Goal: Task Accomplishment & Management: Use online tool/utility

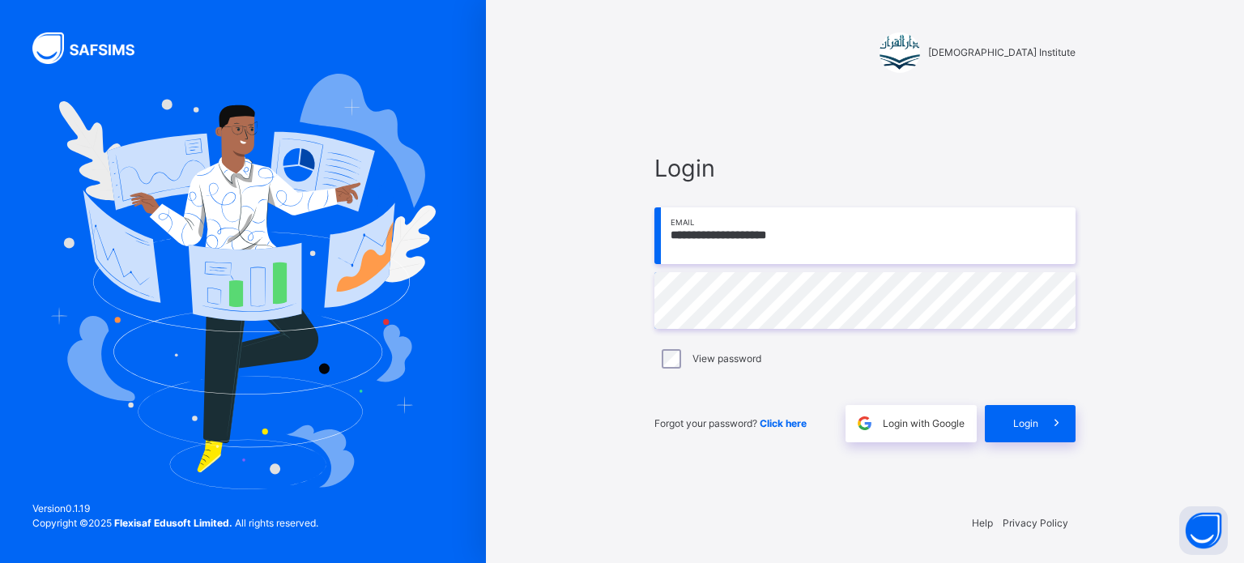
click at [833, 255] on input "**********" at bounding box center [864, 235] width 421 height 57
type input "**********"
click at [1068, 425] on span at bounding box center [1056, 423] width 37 height 37
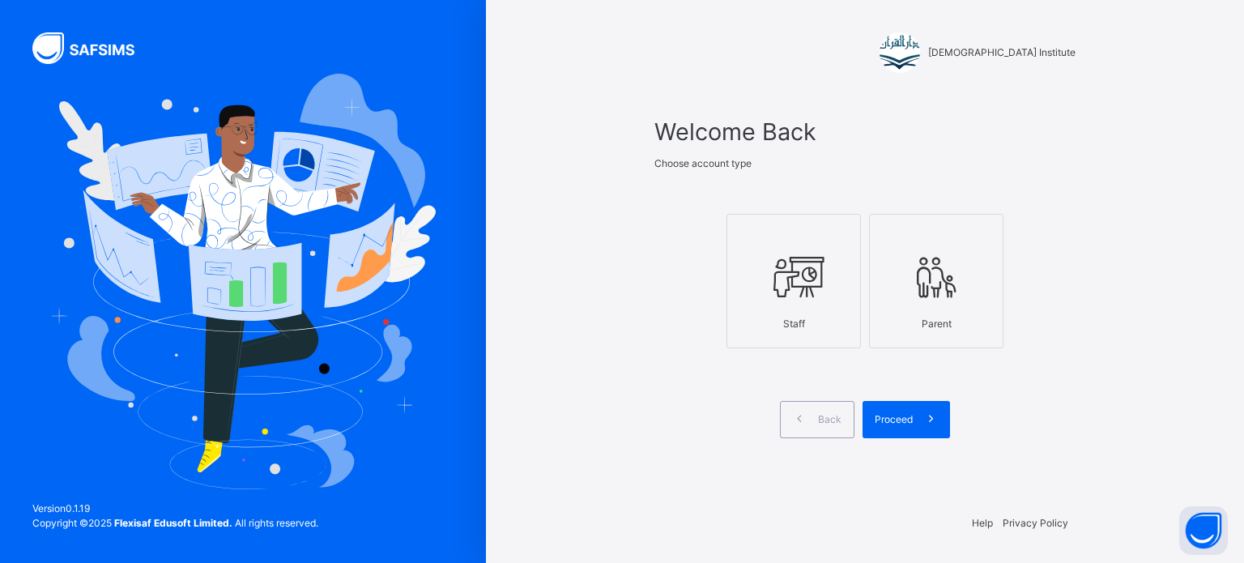
click at [753, 306] on div at bounding box center [793, 278] width 117 height 62
click at [900, 413] on span "Proceed" at bounding box center [894, 419] width 38 height 15
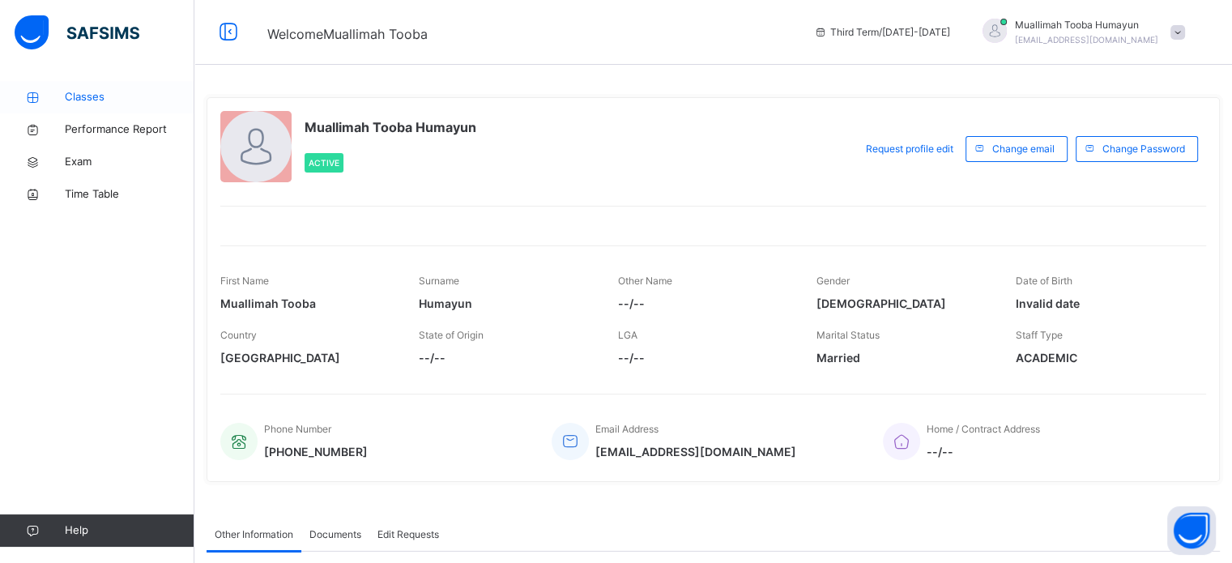
click at [87, 93] on span "Classes" at bounding box center [130, 97] width 130 height 16
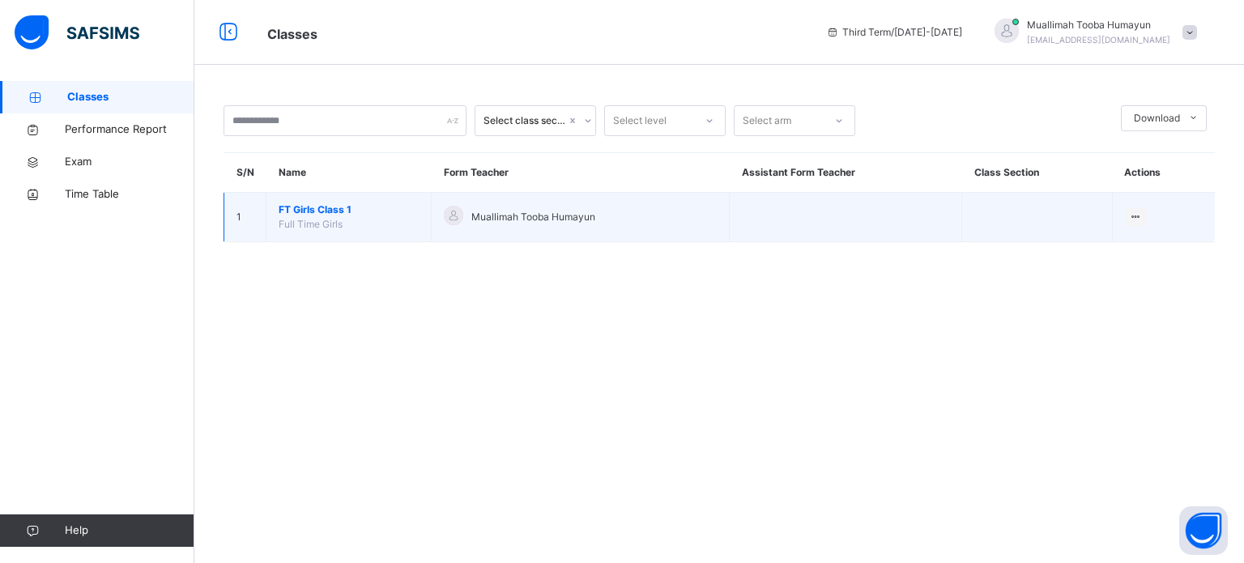
click at [318, 210] on span "FT Girls Class 1" at bounding box center [349, 209] width 140 height 15
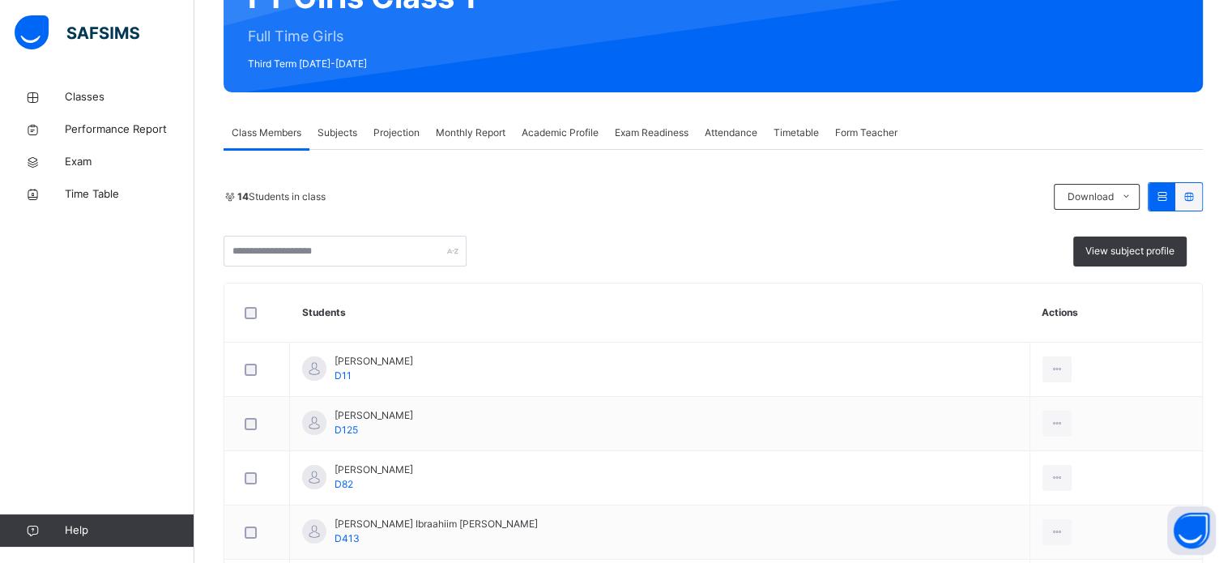
scroll to position [237, 0]
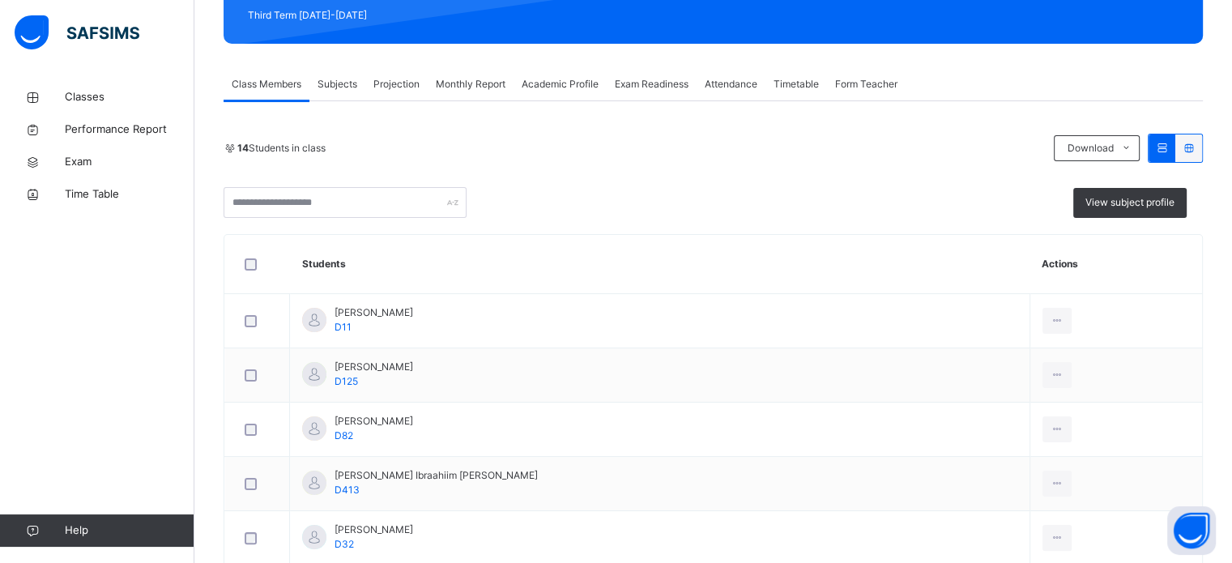
click at [373, 81] on div "Projection" at bounding box center [396, 84] width 62 height 32
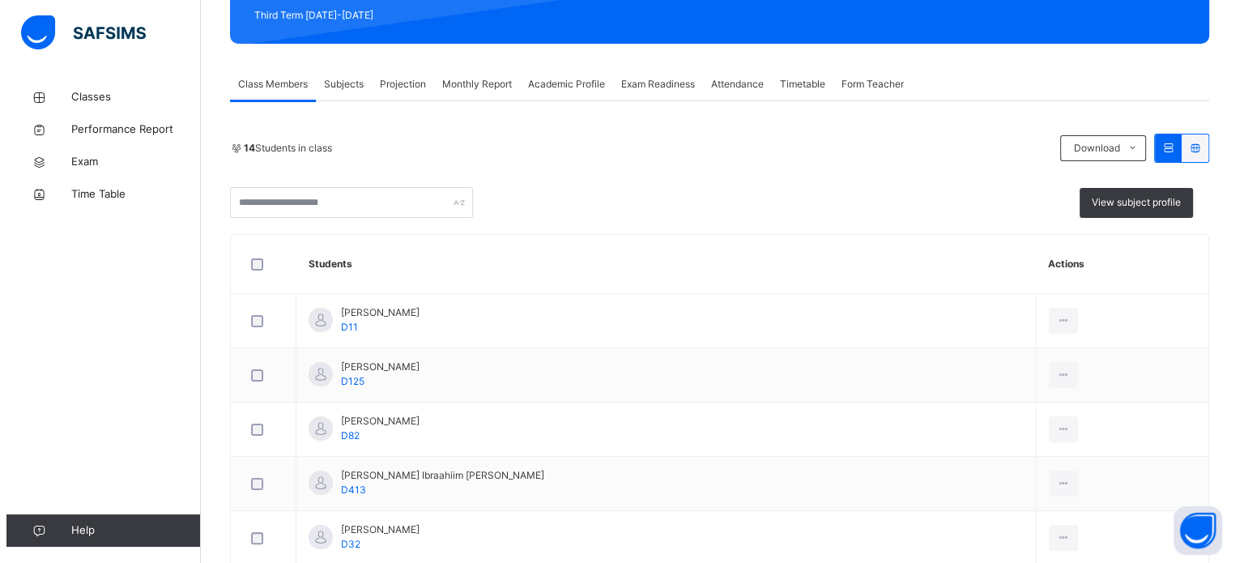
scroll to position [0, 0]
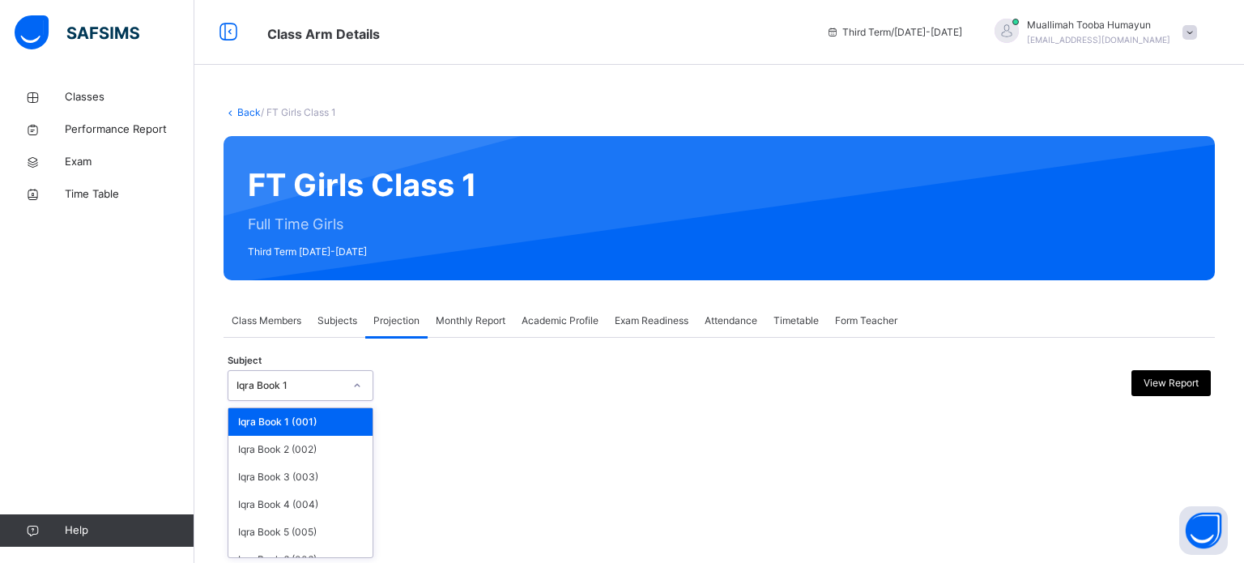
click at [353, 388] on icon at bounding box center [357, 385] width 10 height 16
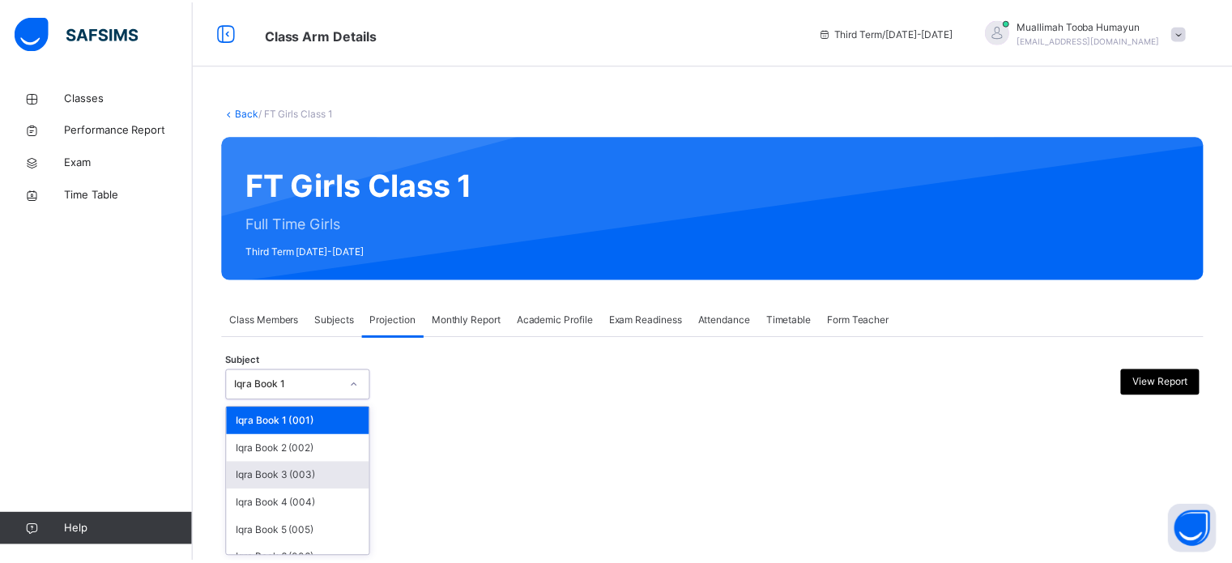
scroll to position [85, 0]
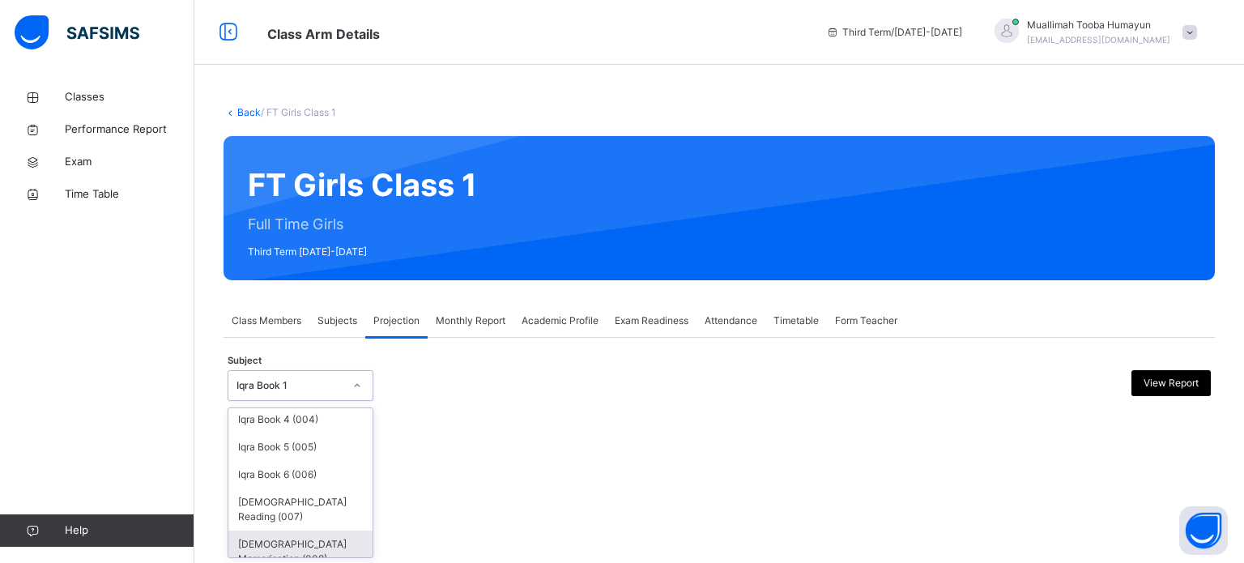
click at [292, 532] on div "[DEMOGRAPHIC_DATA] Memorisation (008)" at bounding box center [300, 552] width 144 height 42
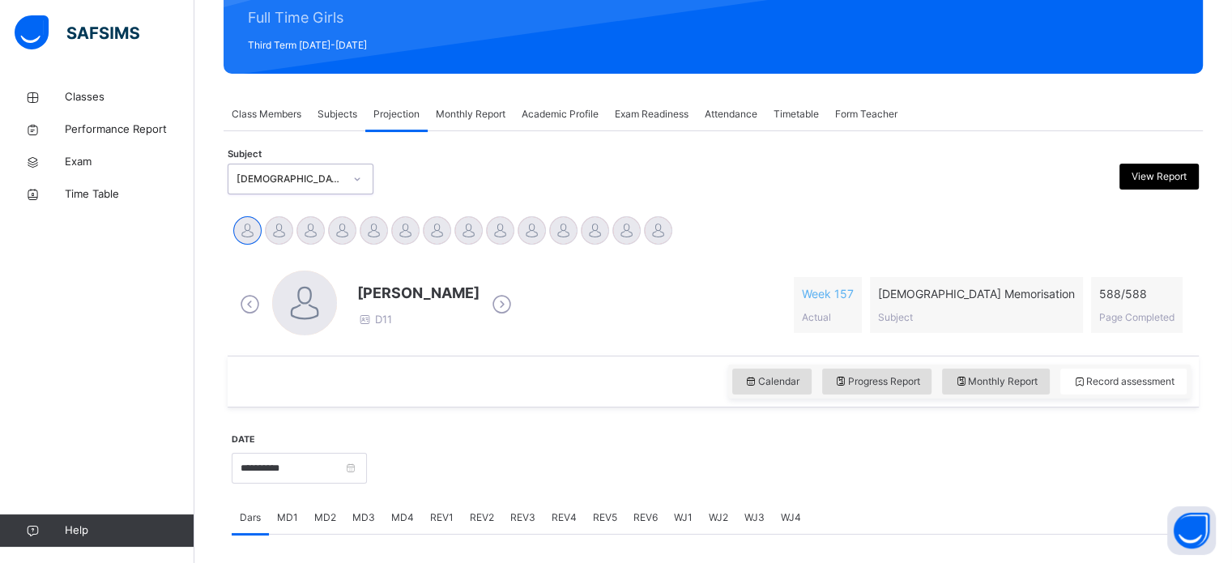
scroll to position [264, 0]
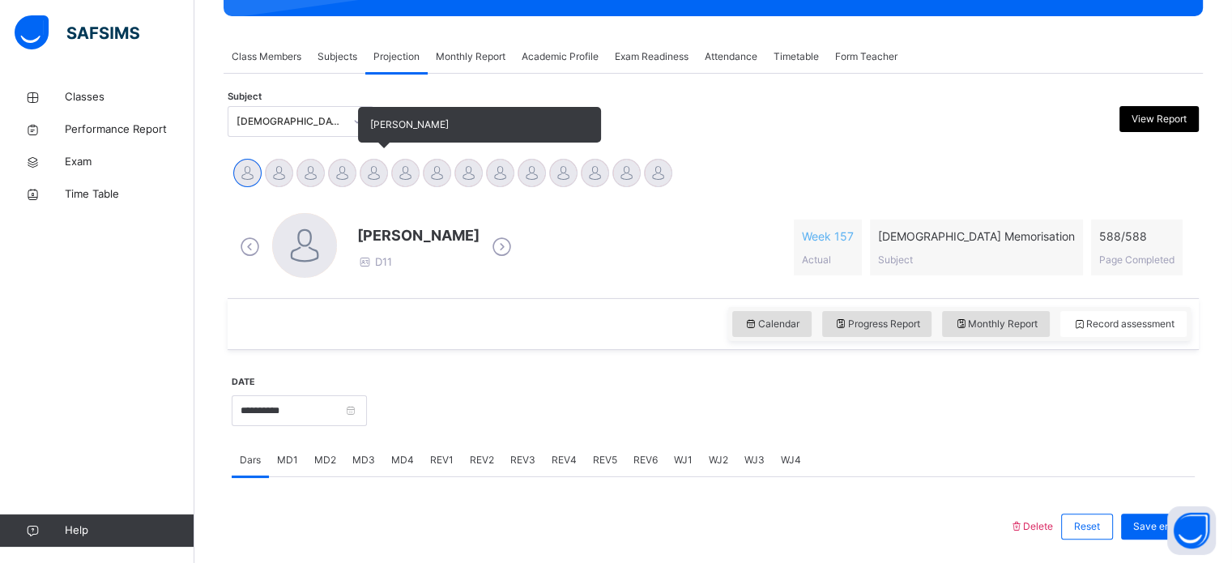
click at [372, 177] on div at bounding box center [374, 173] width 28 height 28
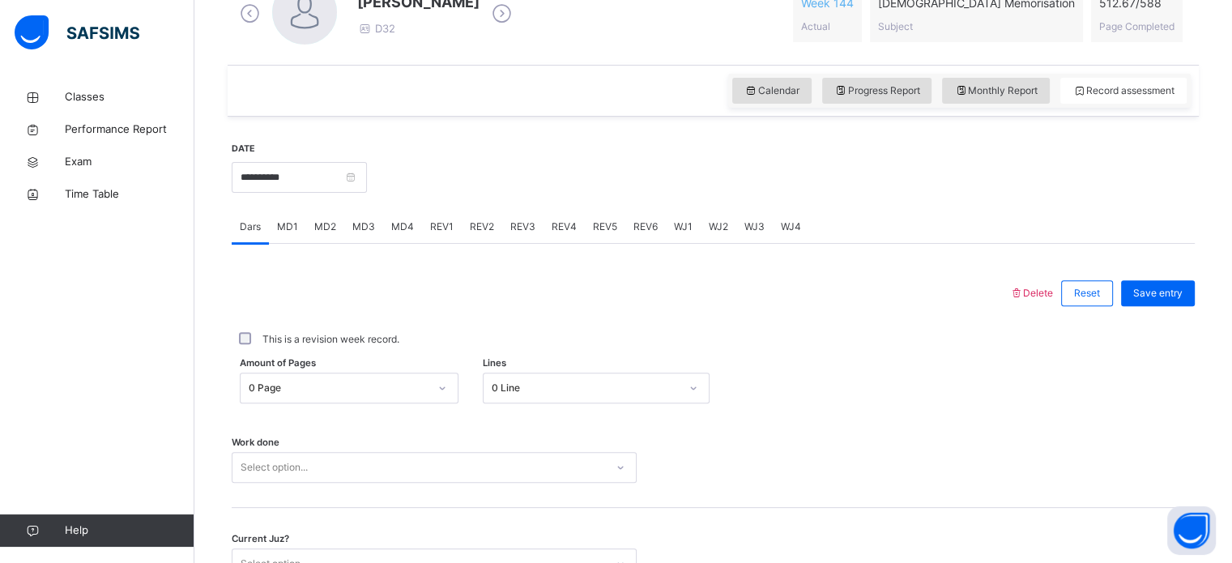
scroll to position [504, 0]
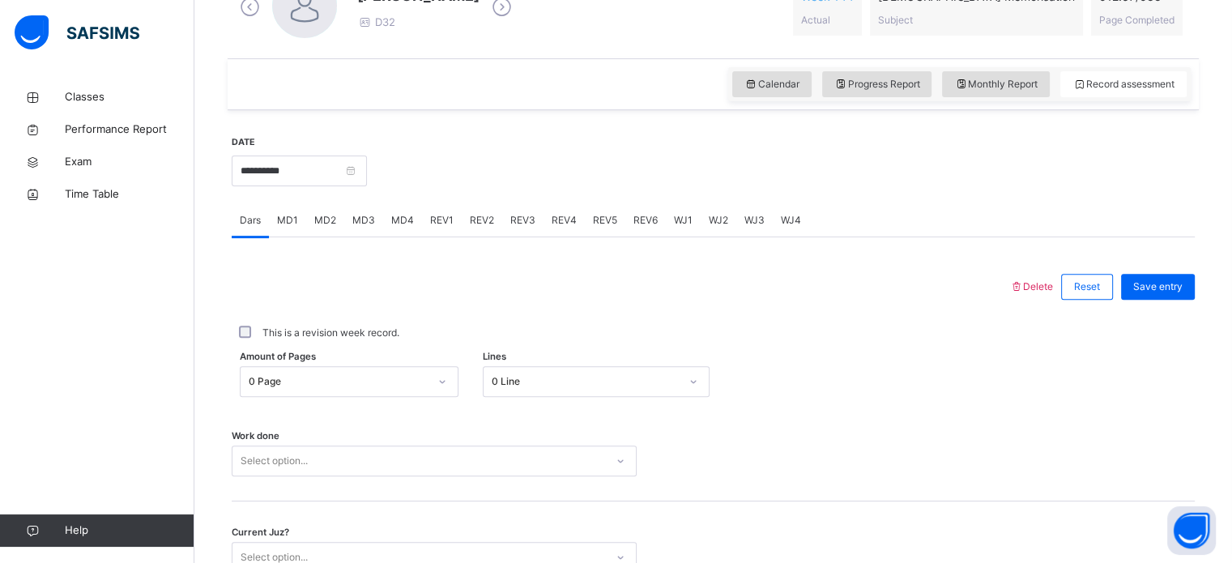
click at [523, 217] on span "REV3" at bounding box center [522, 220] width 25 height 15
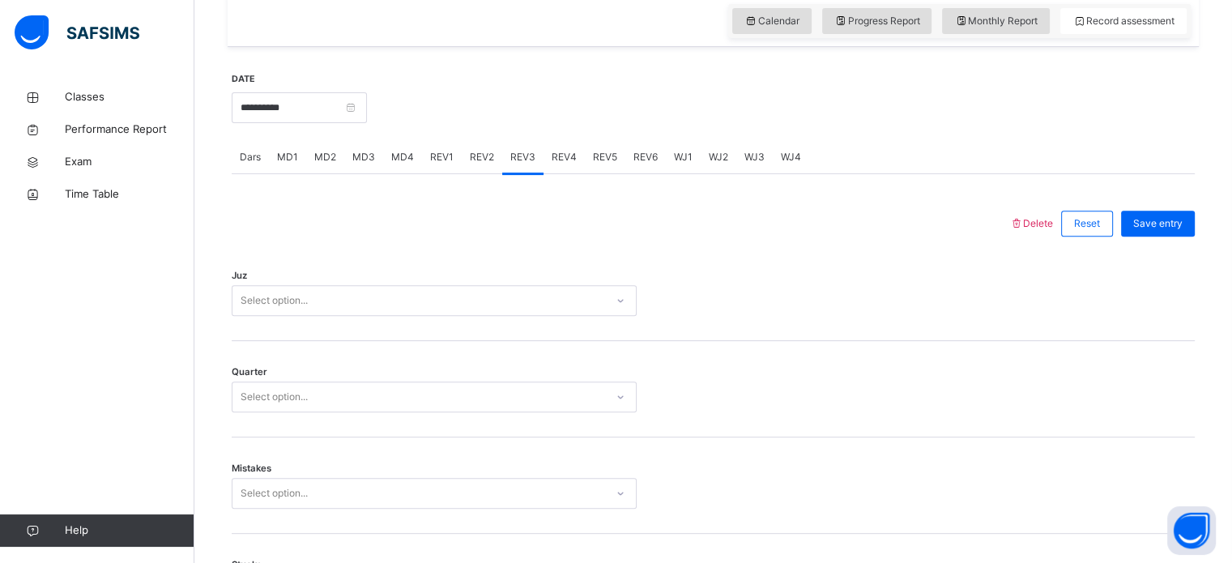
click at [363, 316] on div "Select option..." at bounding box center [434, 300] width 405 height 31
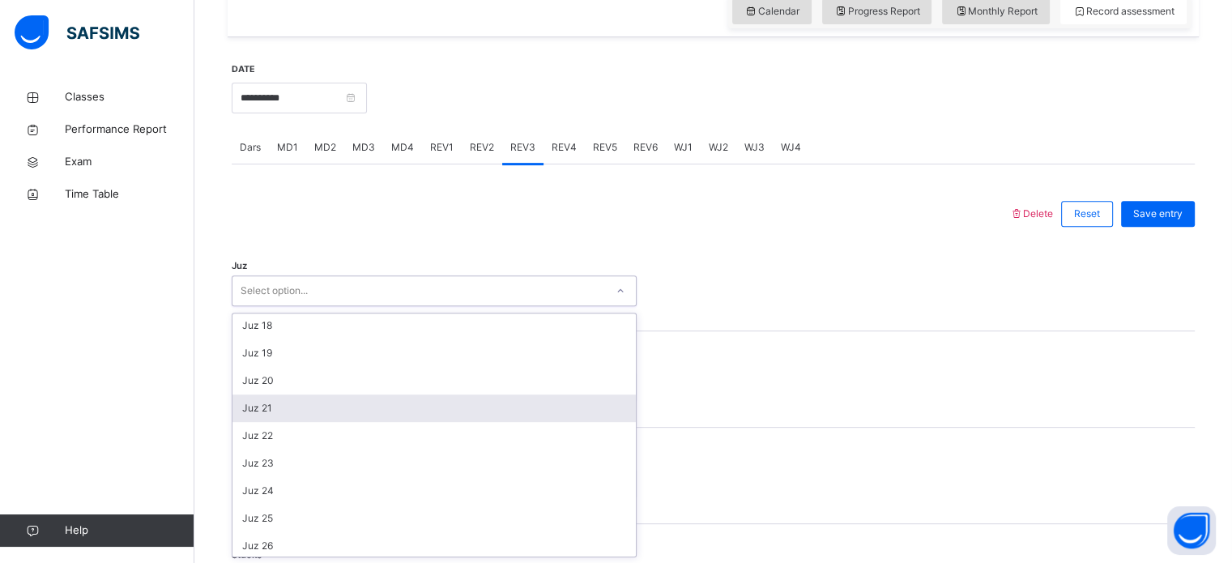
scroll to position [470, 0]
click at [292, 417] on div "Juz 21" at bounding box center [433, 408] width 403 height 28
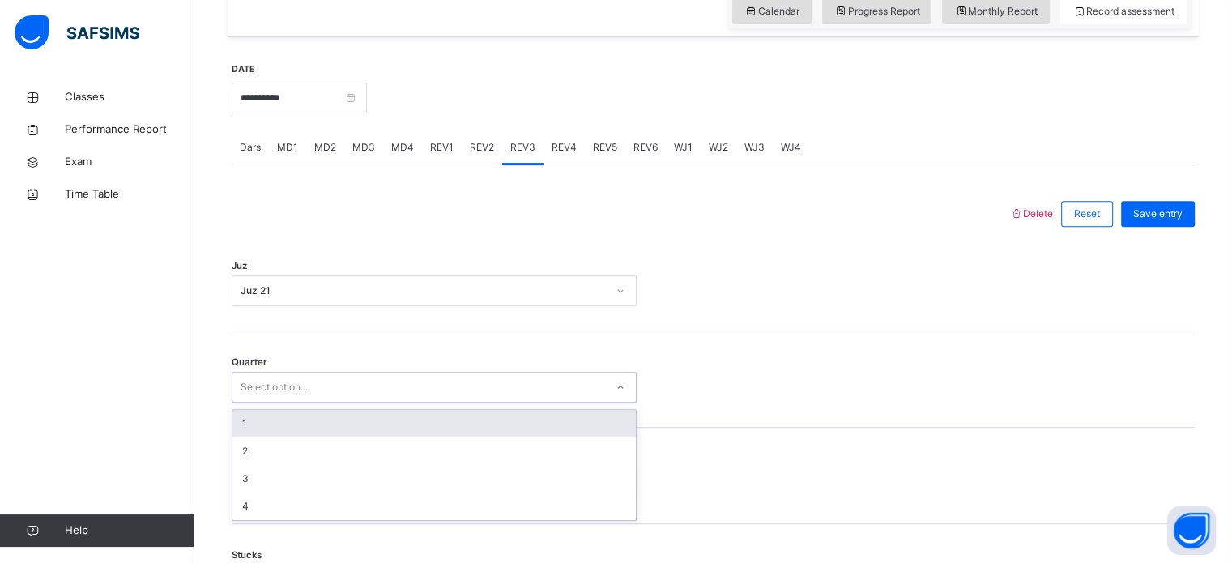
click at [307, 393] on div "Select option..." at bounding box center [274, 387] width 67 height 31
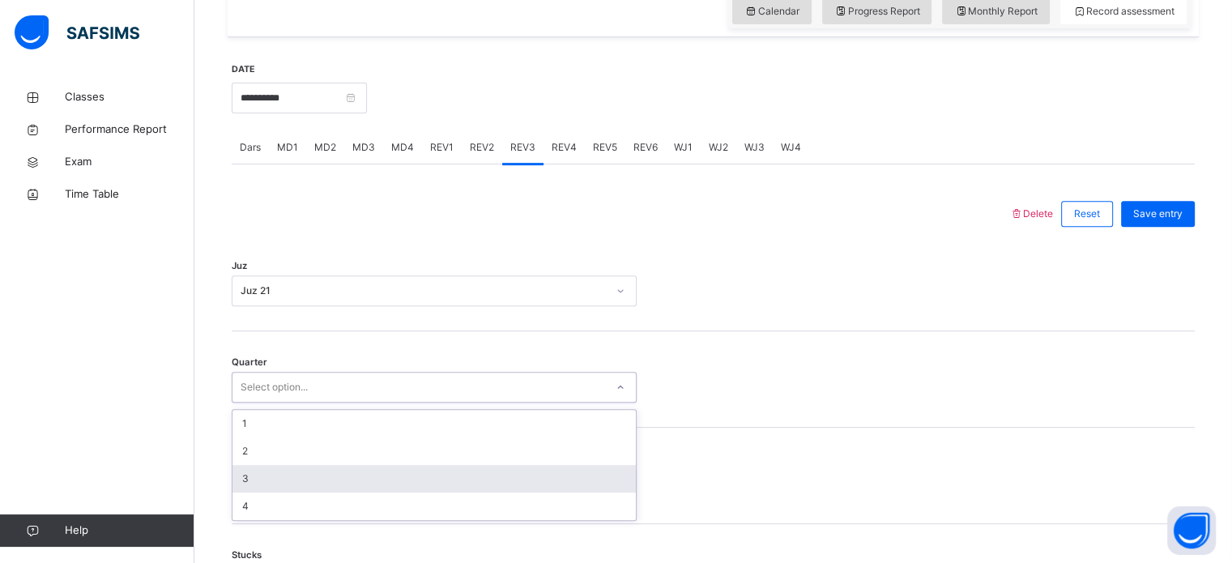
click at [242, 471] on div "3" at bounding box center [433, 479] width 403 height 28
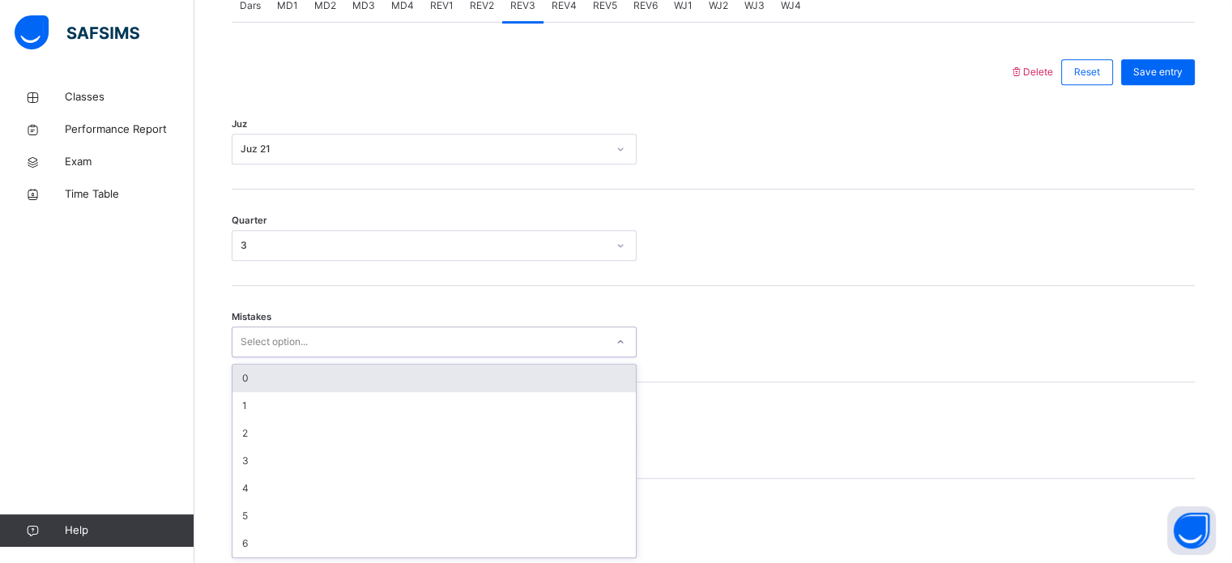
scroll to position [719, 0]
click at [552, 344] on div "Select option..." at bounding box center [418, 341] width 373 height 25
click at [463, 374] on div "0" at bounding box center [433, 378] width 403 height 28
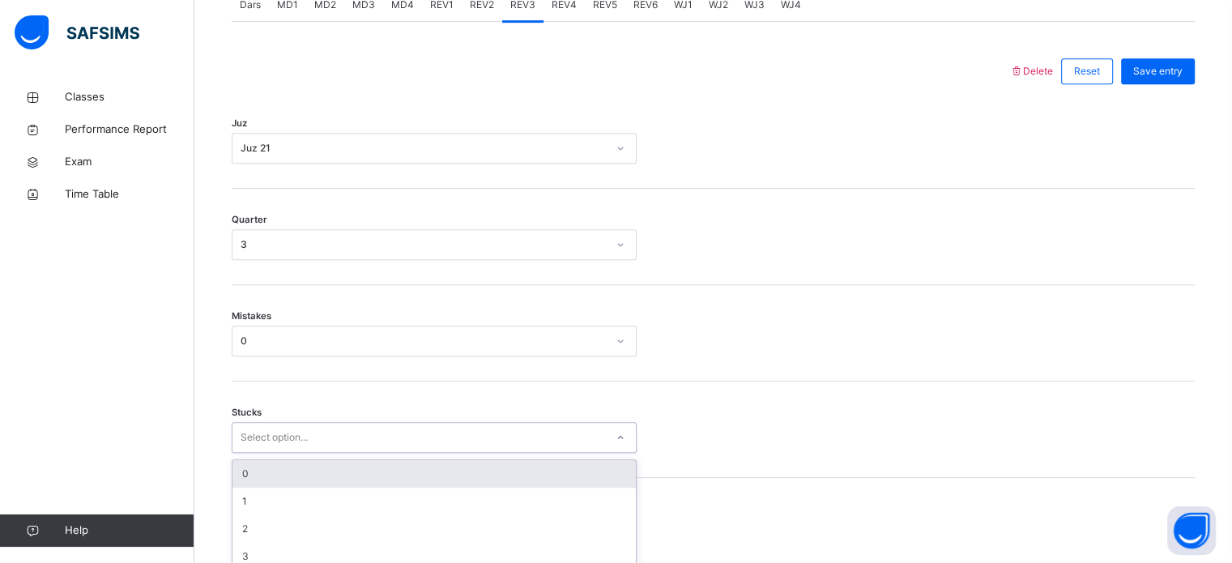
scroll to position [787, 0]
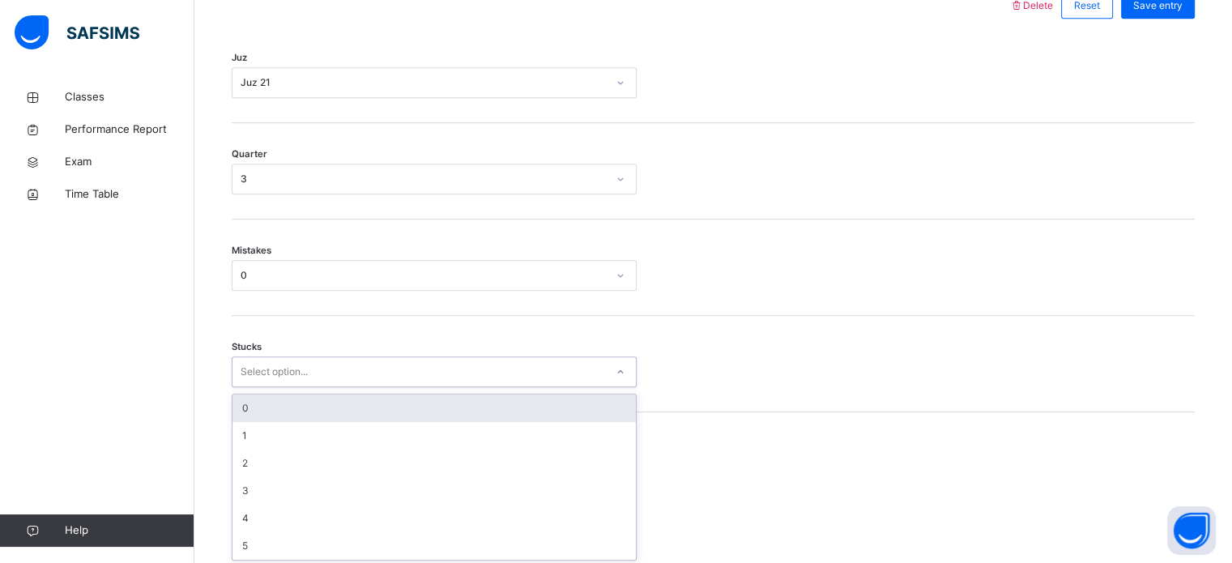
click at [363, 387] on div "option 0 focused, 1 of 6. 6 results available. Use Up and Down to choose option…" at bounding box center [434, 371] width 405 height 31
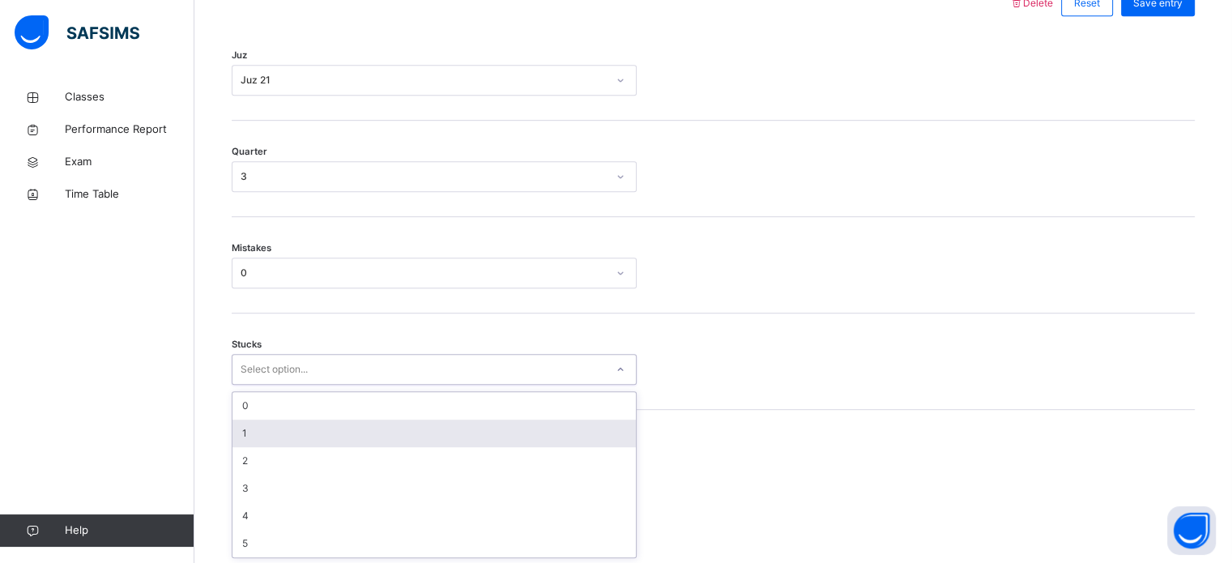
click at [337, 436] on div "1" at bounding box center [433, 434] width 403 height 28
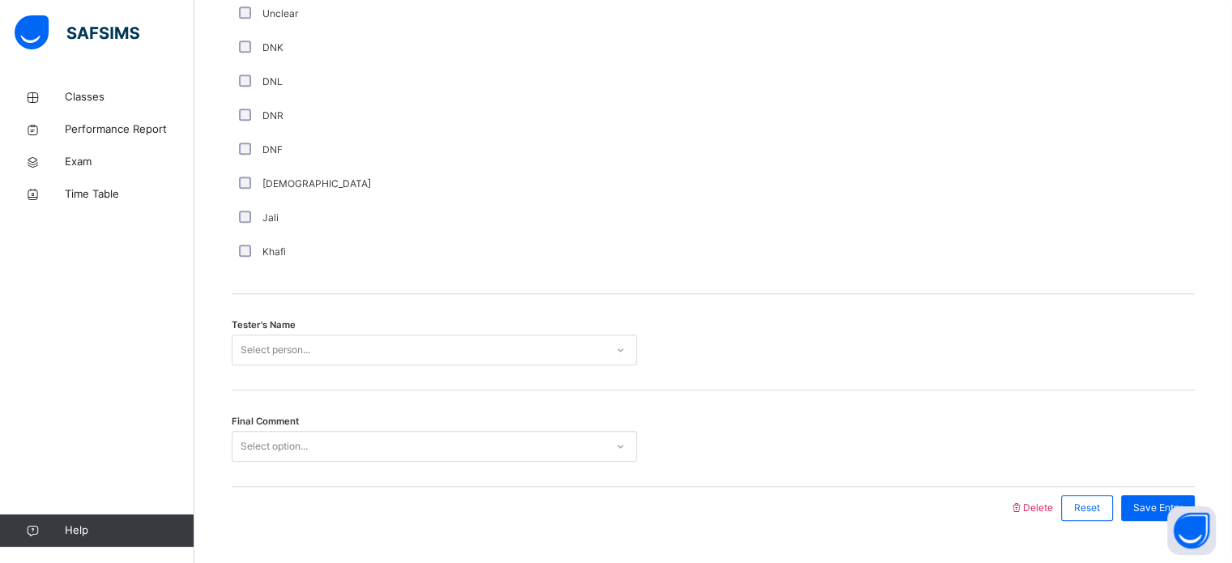
scroll to position [1463, 0]
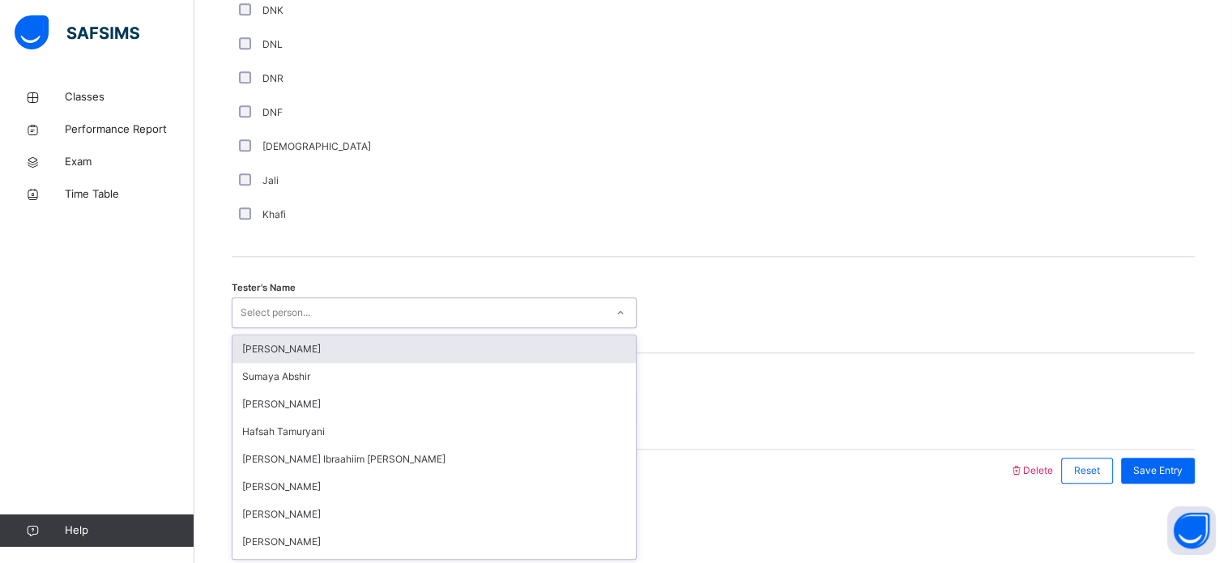
click at [327, 301] on div "Select person..." at bounding box center [418, 312] width 373 height 25
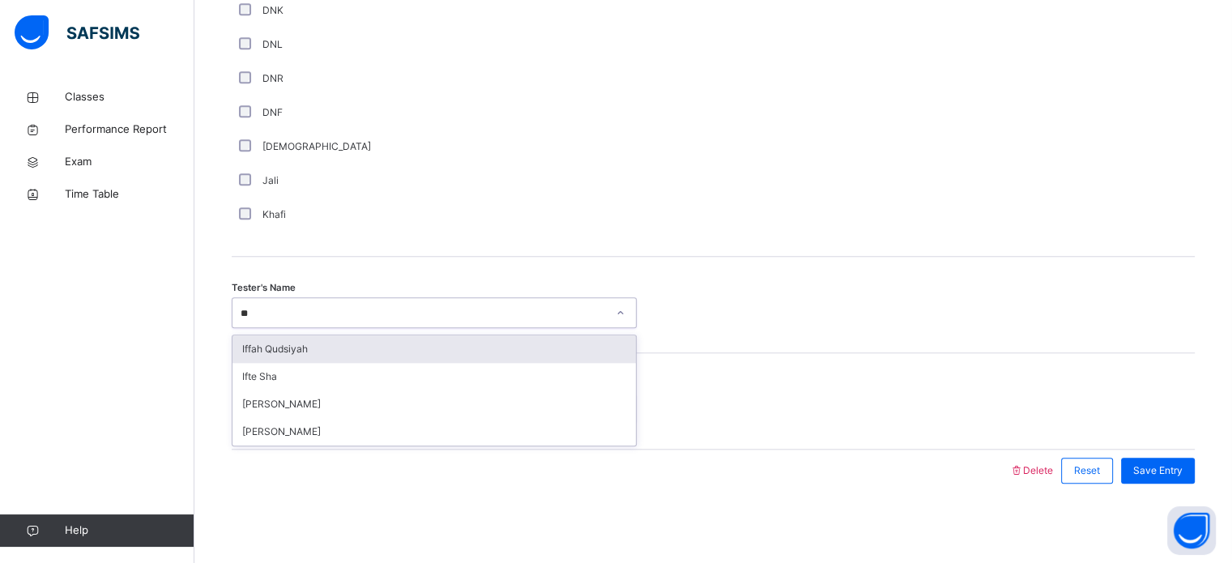
type input "***"
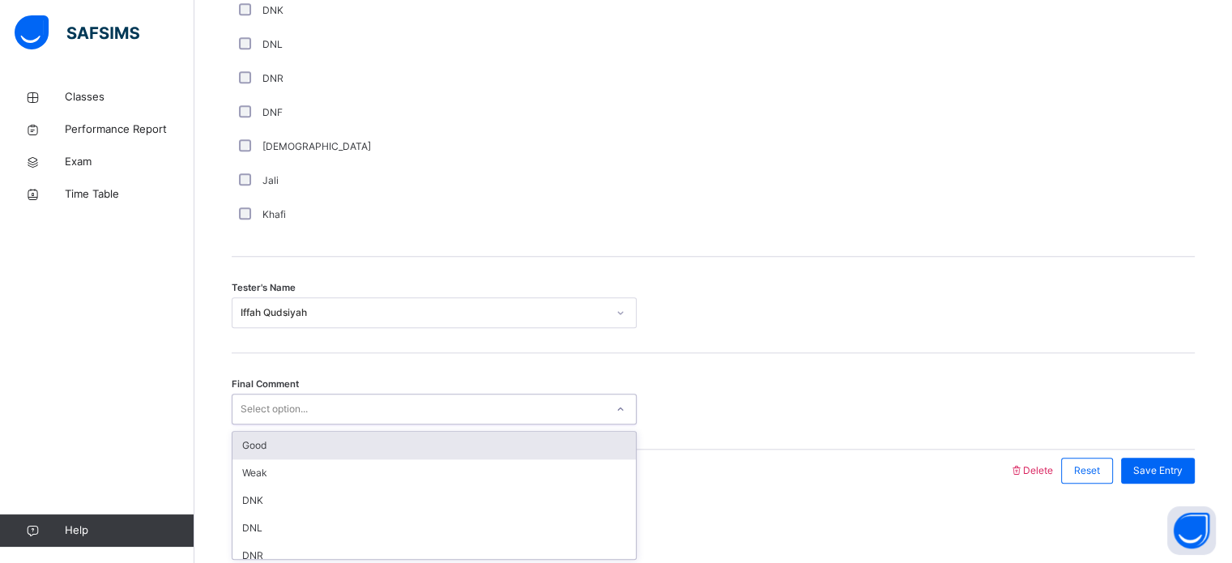
click at [370, 416] on div "Select option..." at bounding box center [418, 409] width 373 height 25
click at [334, 437] on div "Good" at bounding box center [433, 446] width 403 height 28
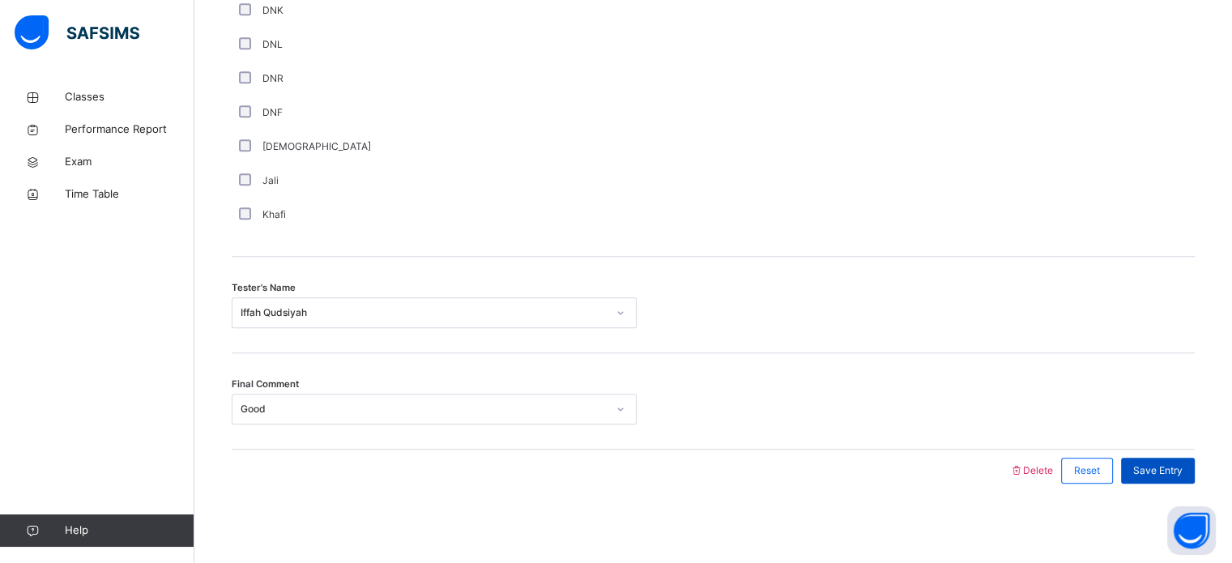
click at [1180, 463] on span "Save Entry" at bounding box center [1157, 470] width 49 height 15
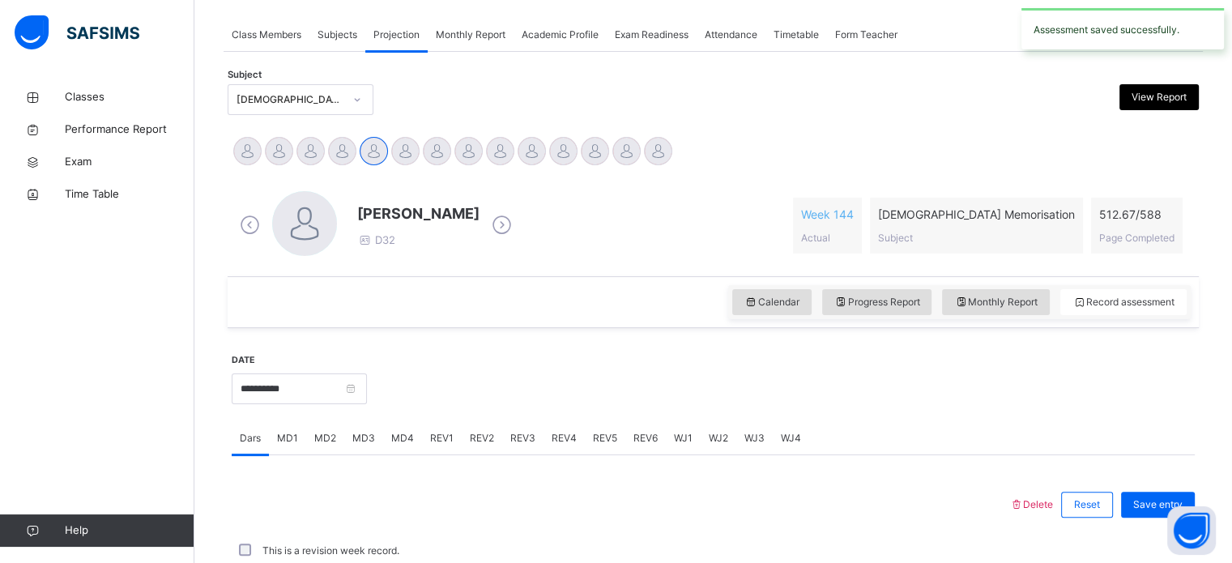
scroll to position [653, 0]
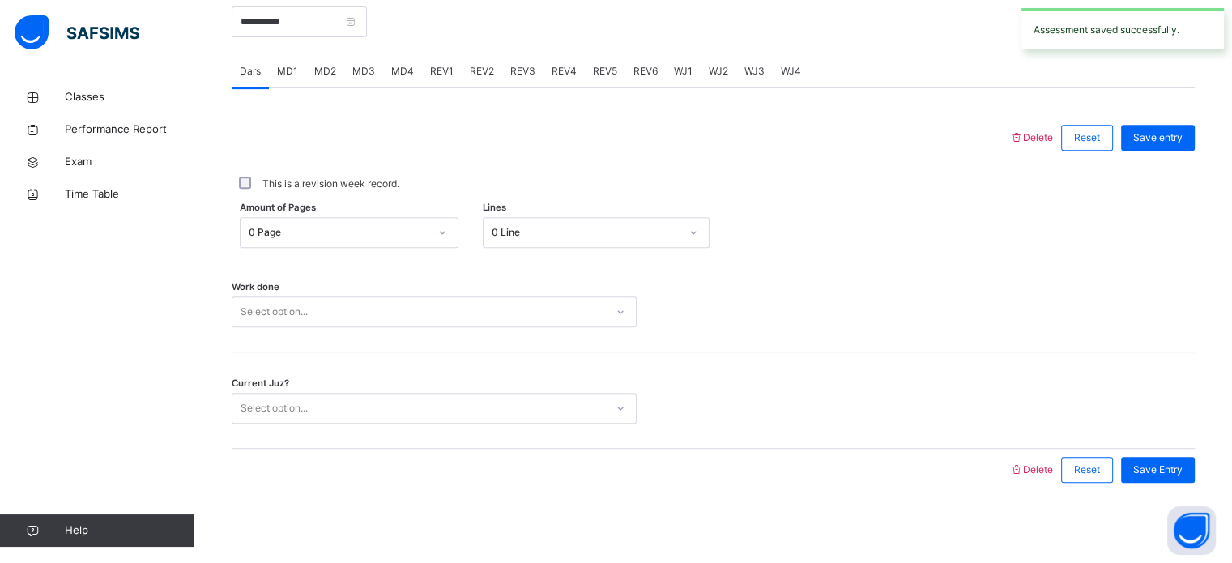
click at [571, 70] on span "REV4" at bounding box center [564, 71] width 25 height 15
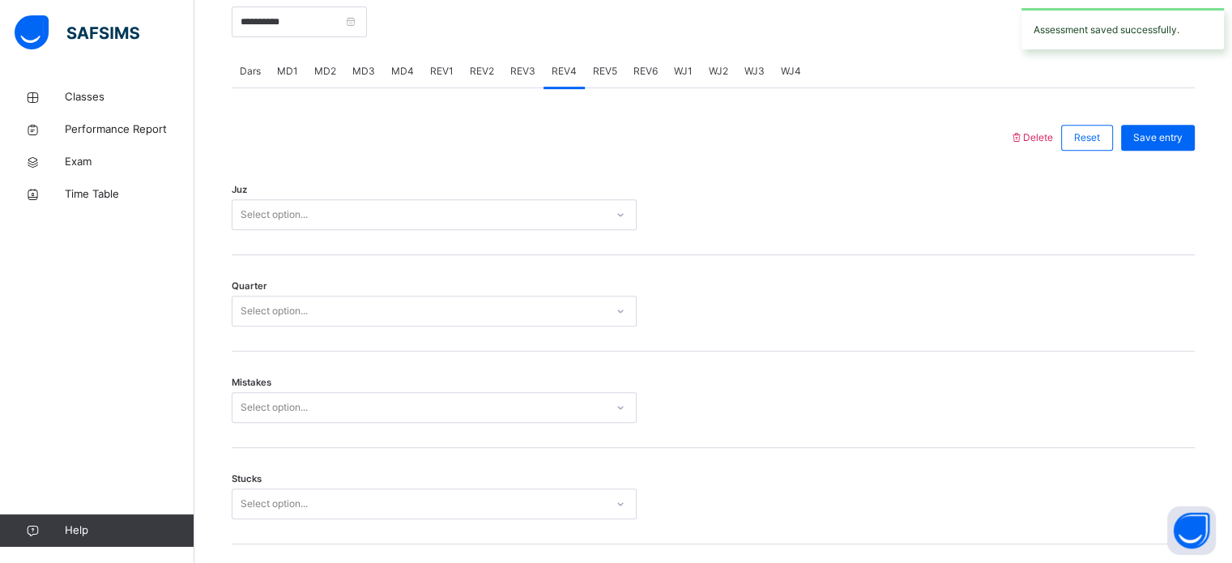
scroll to position [1463, 0]
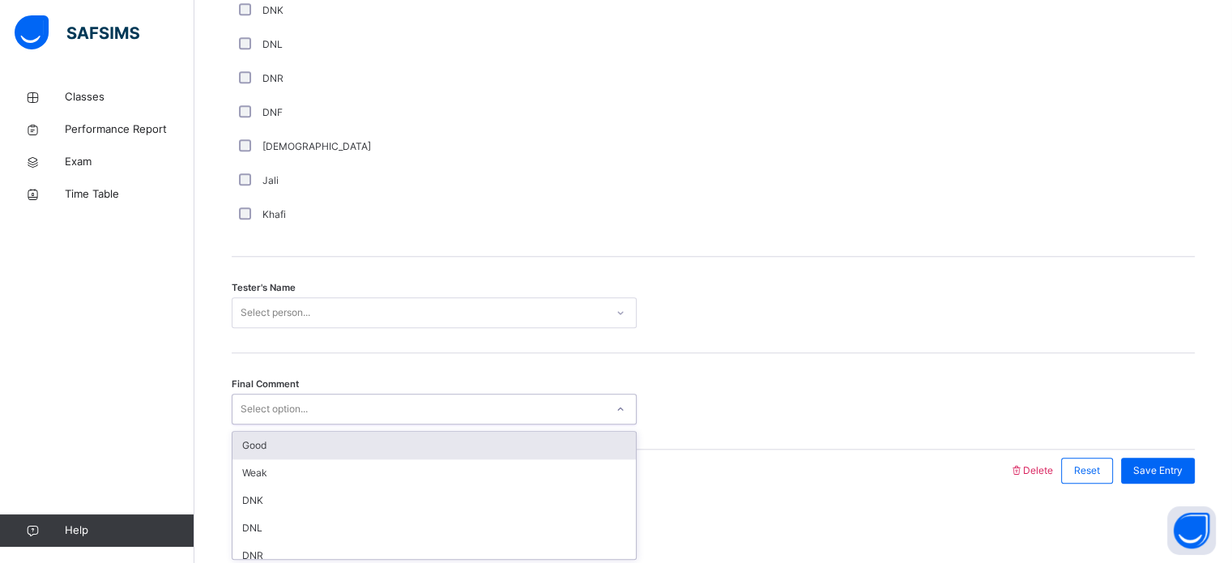
drag, startPoint x: 325, startPoint y: 405, endPoint x: 262, endPoint y: 447, distance: 75.3
click at [262, 424] on div "option Good focused, 1 of 6. 6 results available. Use Up and Down to choose opt…" at bounding box center [434, 409] width 405 height 31
click at [262, 447] on div "Good" at bounding box center [433, 446] width 403 height 28
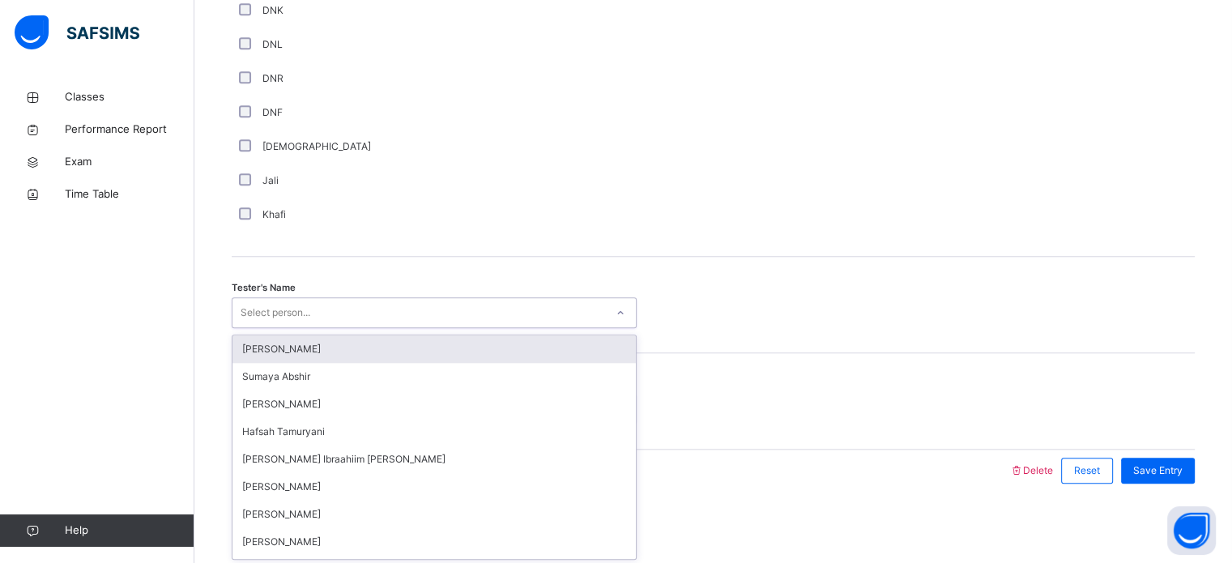
click at [271, 310] on div "Select person..." at bounding box center [276, 312] width 70 height 31
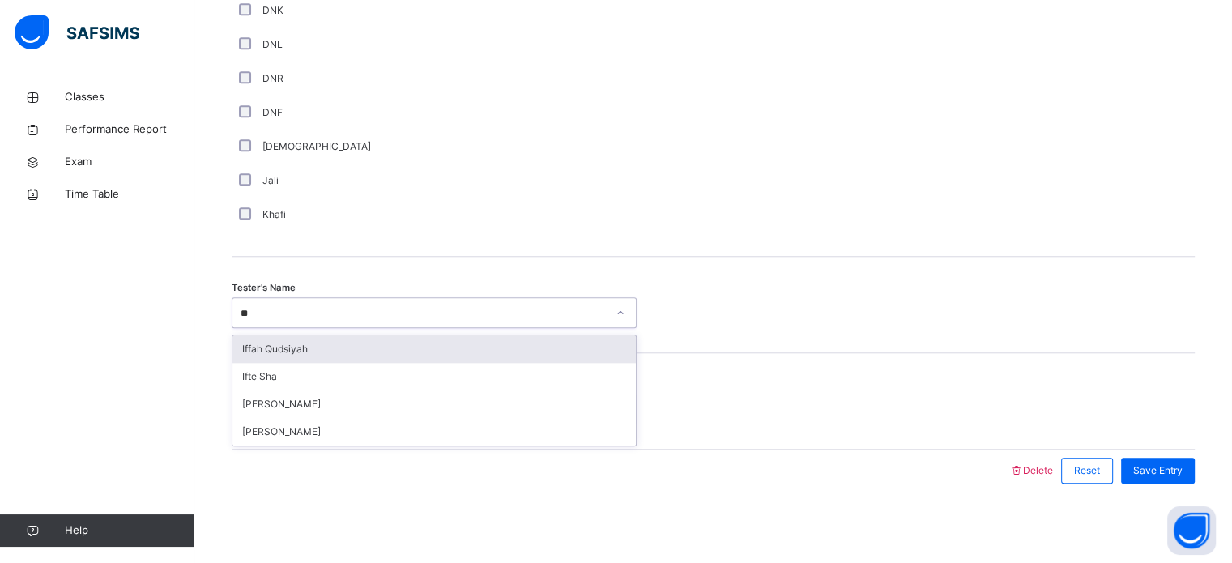
type input "***"
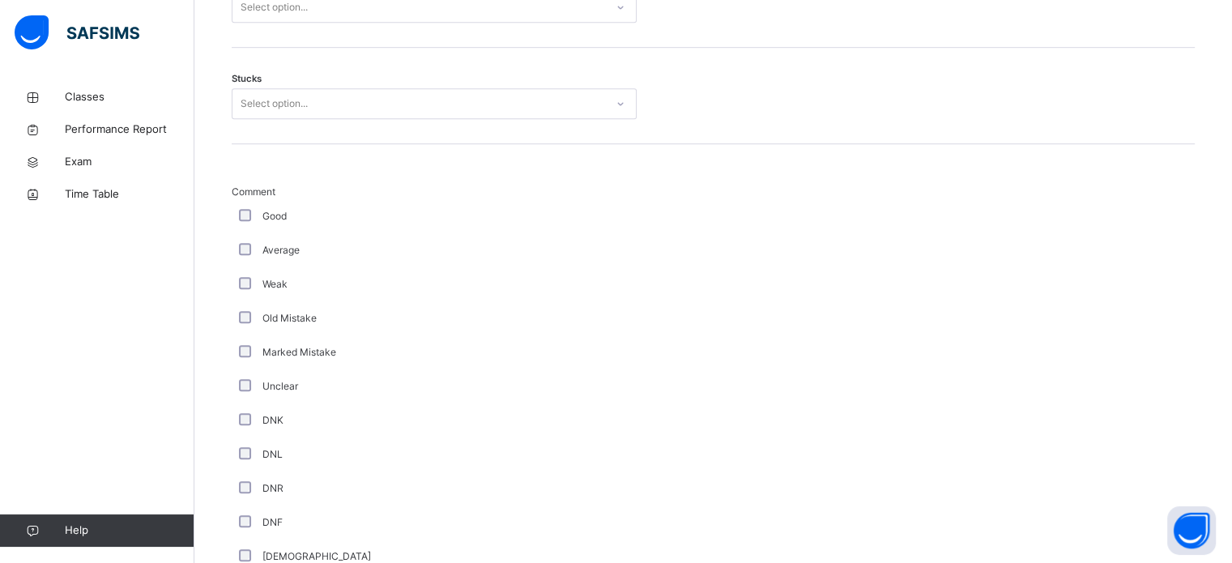
scroll to position [1041, 0]
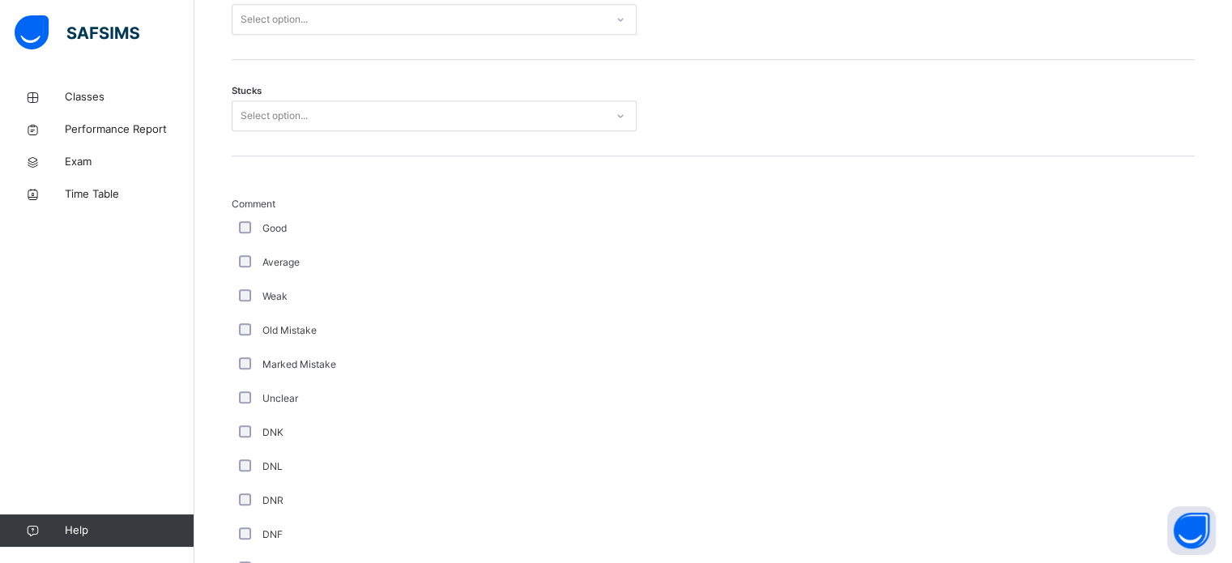
click at [247, 232] on div "Good" at bounding box center [434, 228] width 397 height 15
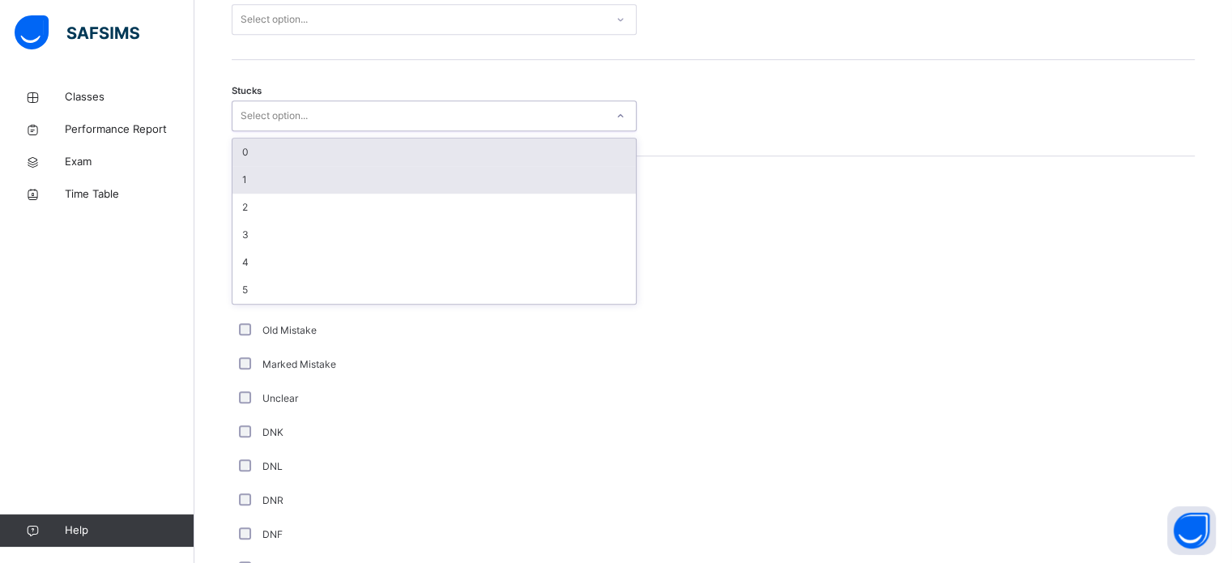
drag, startPoint x: 298, startPoint y: 115, endPoint x: 248, endPoint y: 177, distance: 79.4
click at [248, 131] on div "option 0 focused, 1 of 6. 6 results available. Use Up and Down to choose option…" at bounding box center [434, 115] width 405 height 31
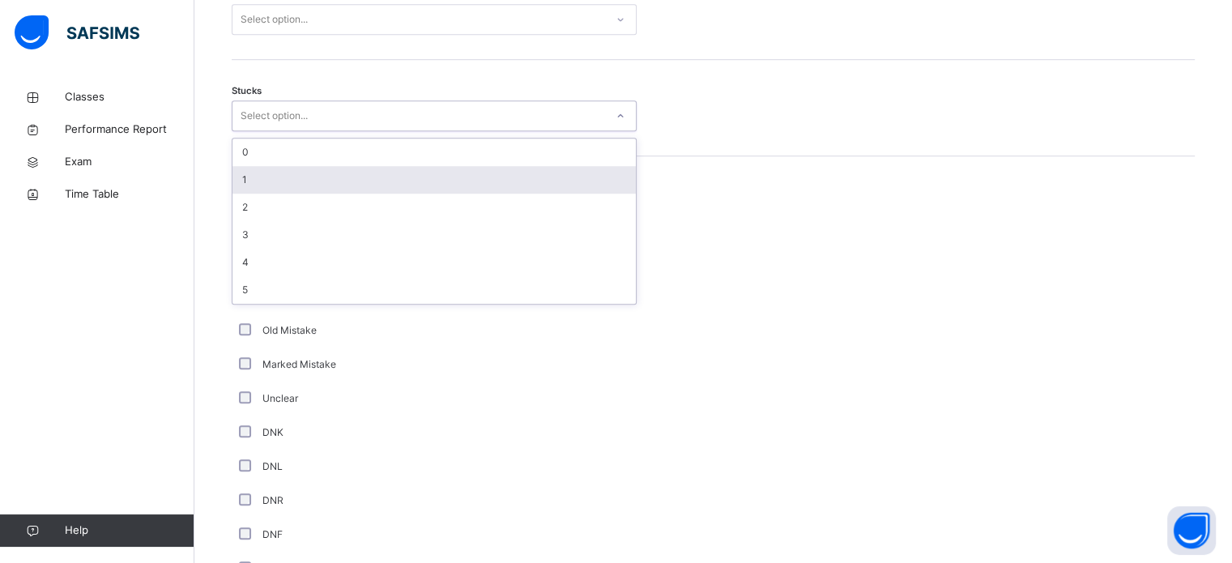
click at [248, 177] on div "1" at bounding box center [433, 180] width 403 height 28
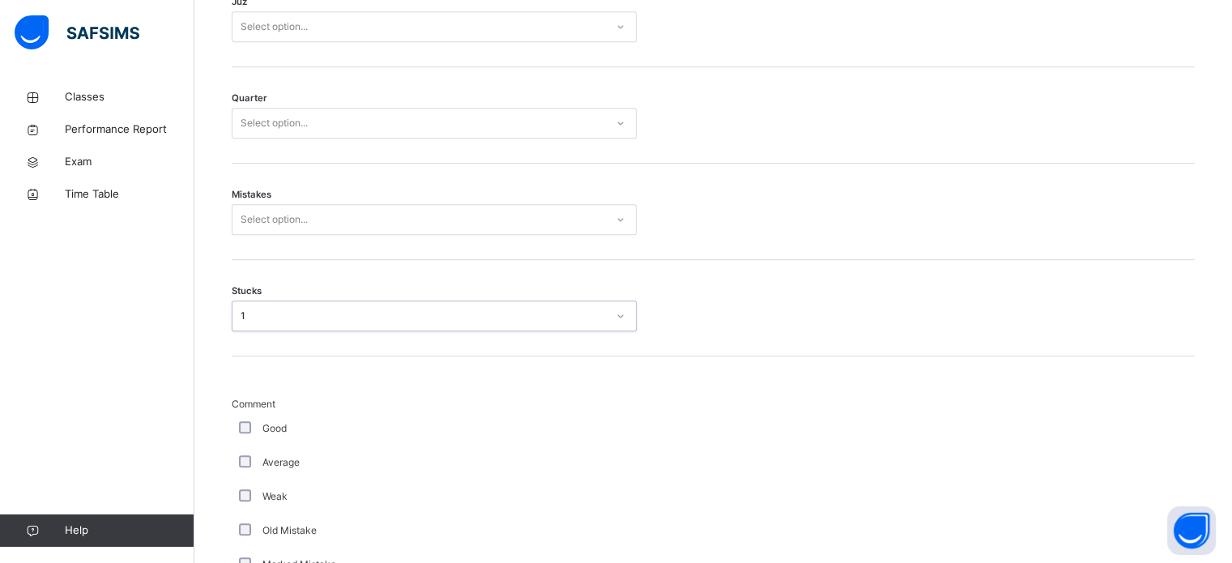
scroll to position [840, 0]
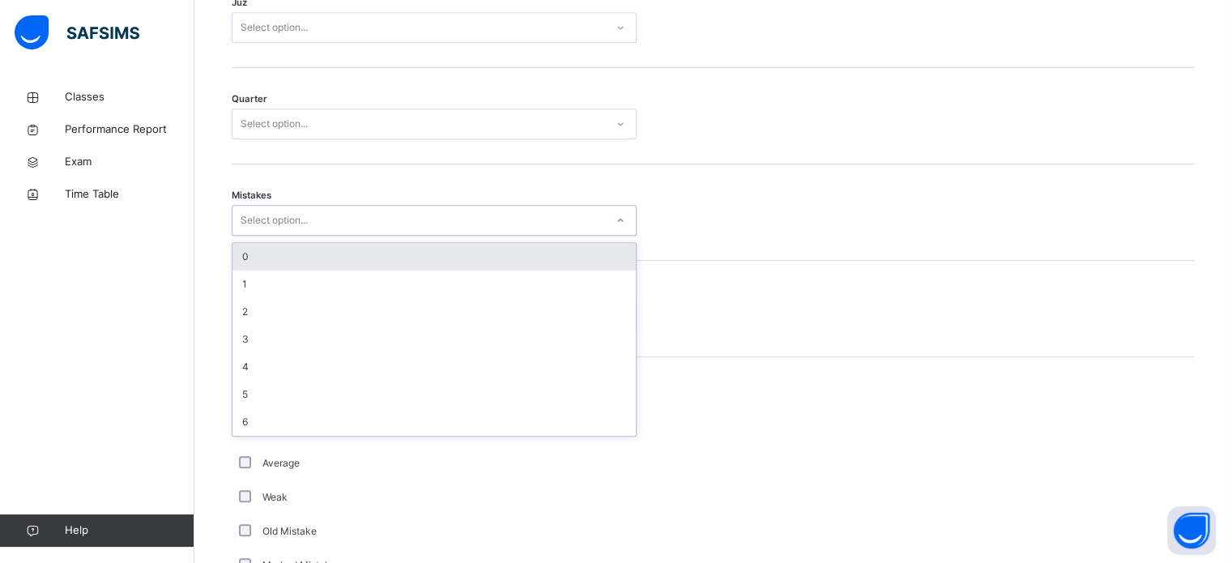
click at [326, 217] on div "Select option..." at bounding box center [418, 220] width 373 height 25
click at [261, 253] on div "0" at bounding box center [433, 257] width 403 height 28
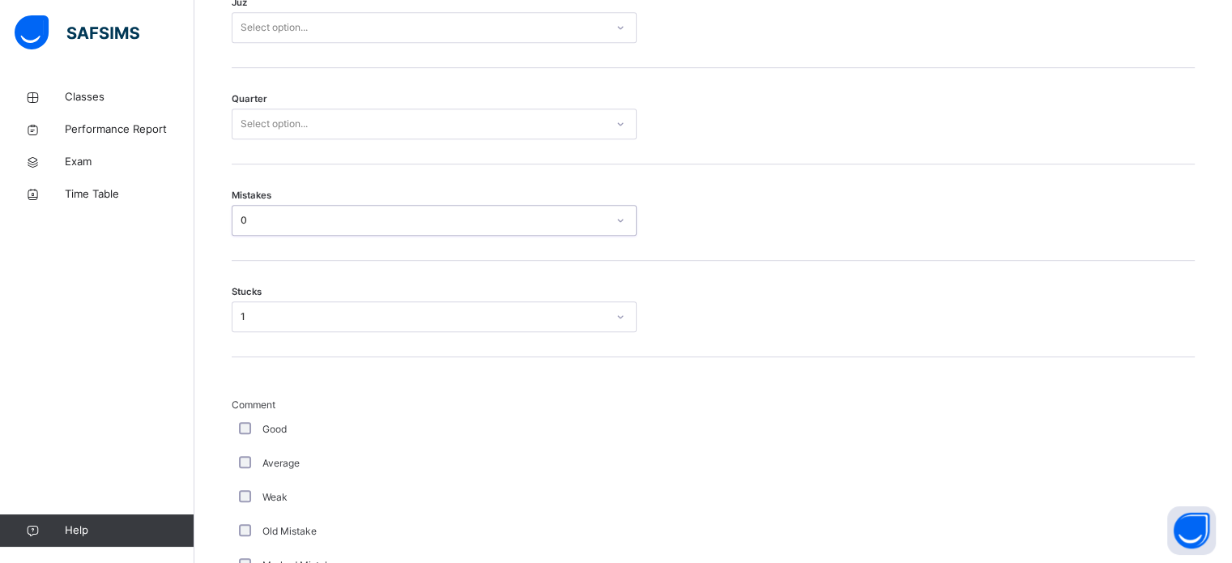
click at [335, 116] on div "Select option..." at bounding box center [418, 124] width 373 height 25
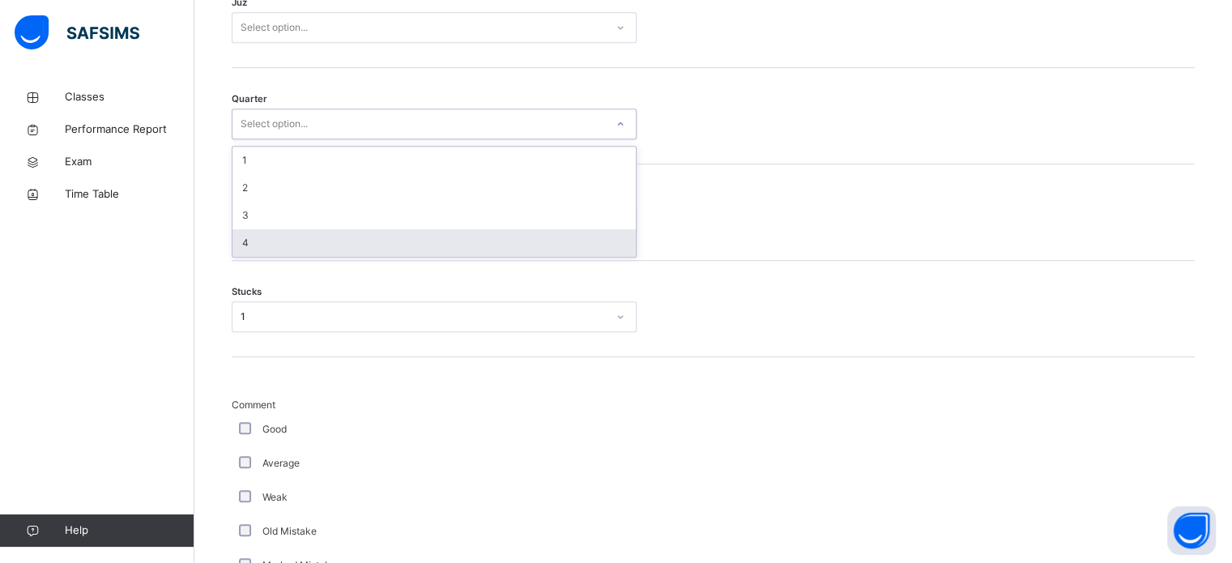
click at [282, 243] on div "4" at bounding box center [433, 243] width 403 height 28
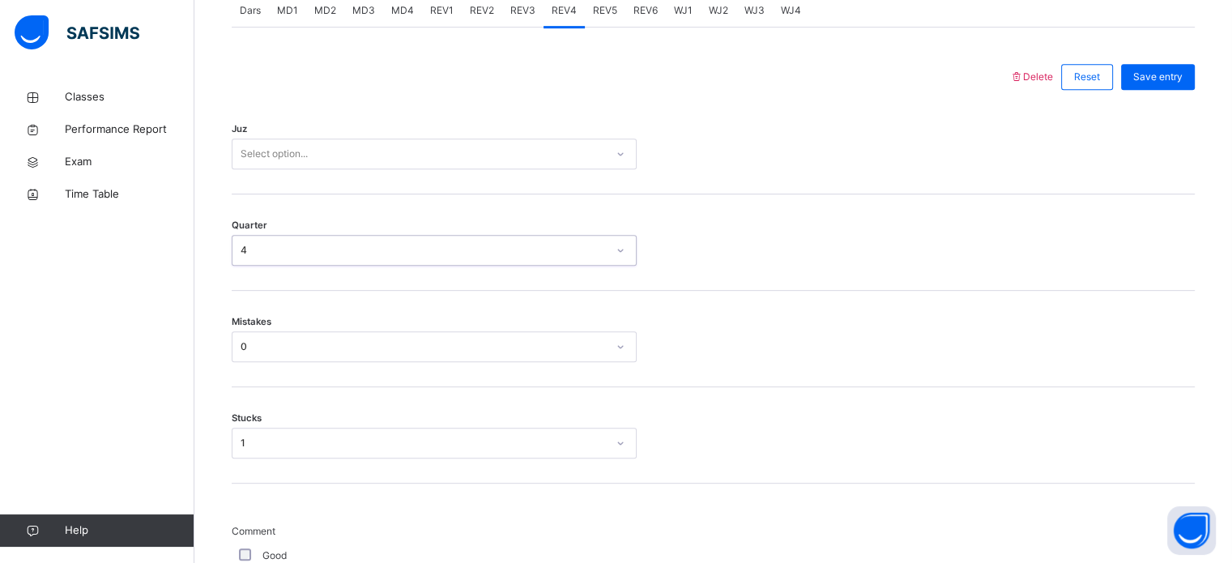
scroll to position [711, 0]
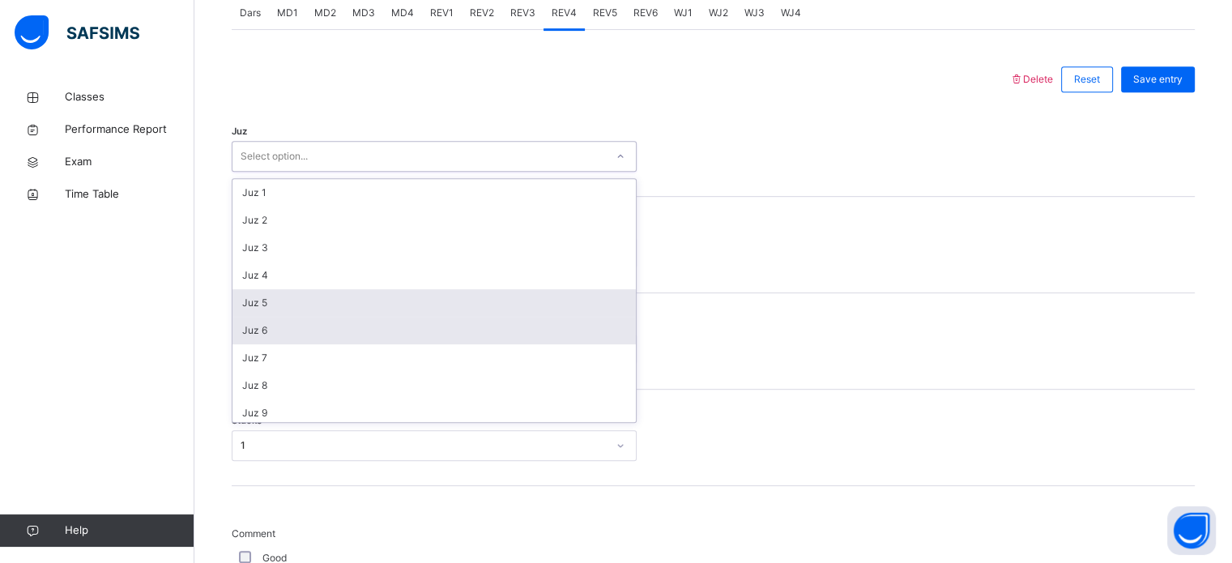
drag, startPoint x: 454, startPoint y: 160, endPoint x: 433, endPoint y: 320, distance: 160.8
click at [433, 172] on div "option Juz 5 focused, 5 of 30. 30 results available. Use Up and Down to choose …" at bounding box center [434, 156] width 405 height 31
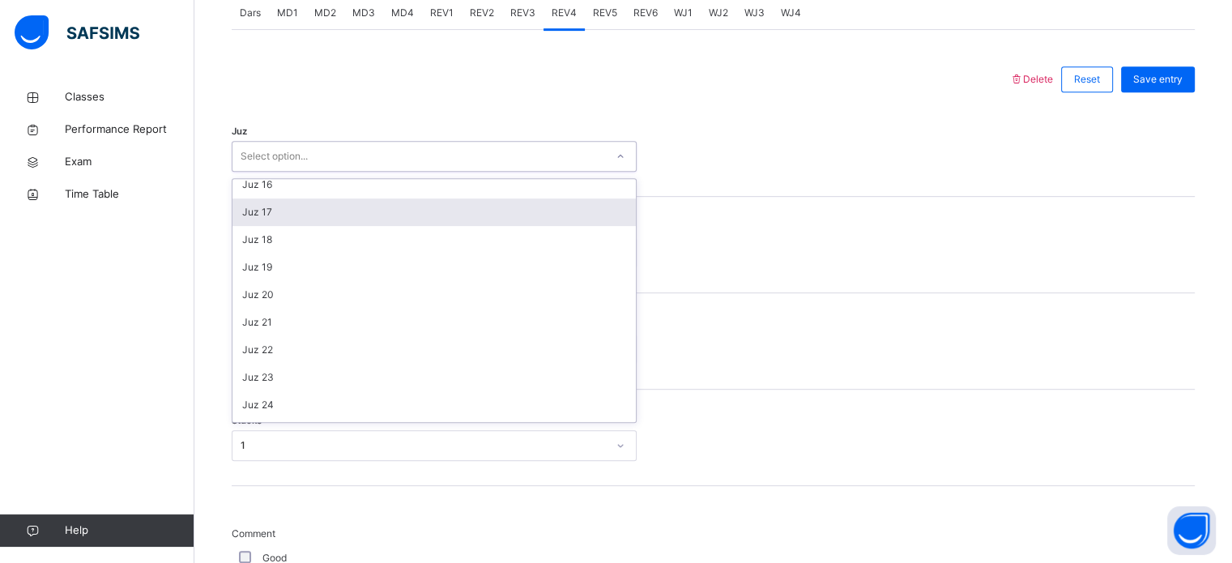
scroll to position [421, 0]
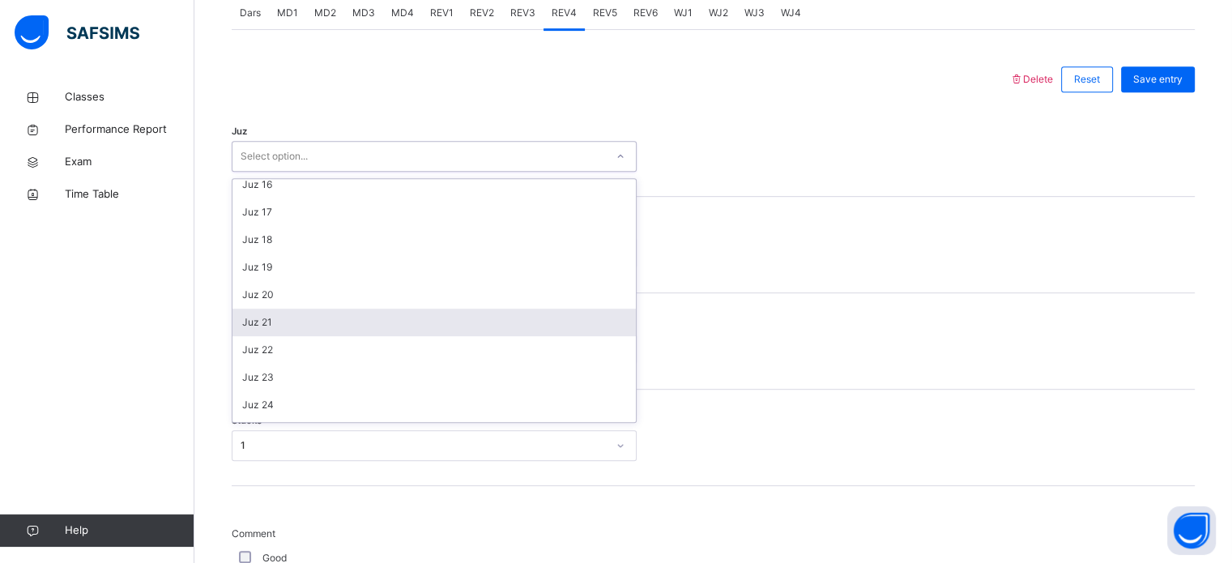
click at [381, 317] on div "Juz 21" at bounding box center [433, 323] width 403 height 28
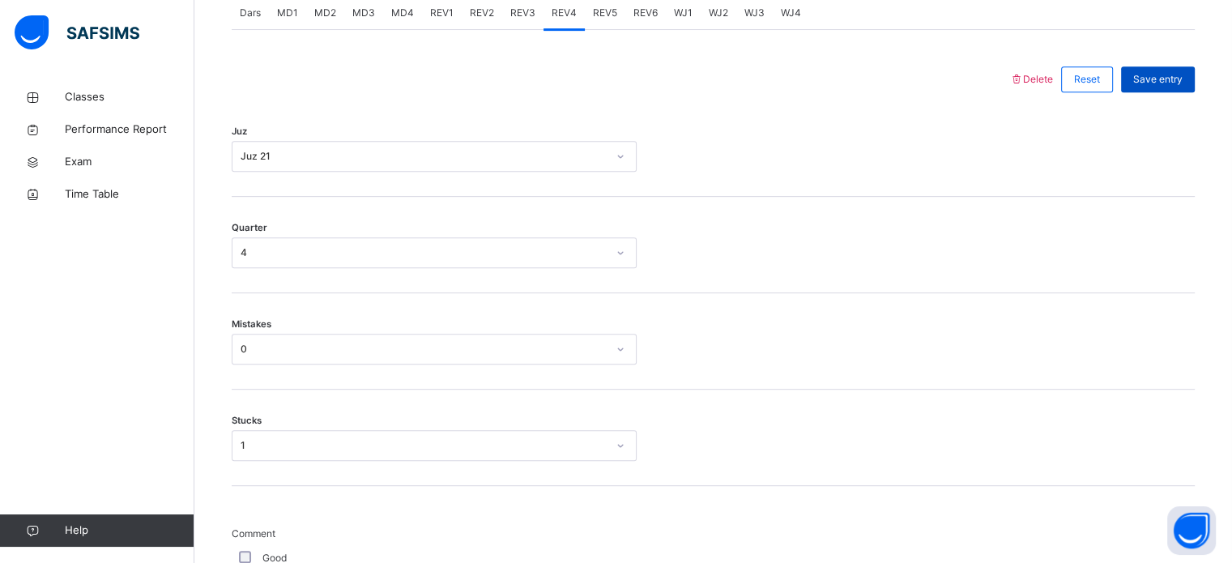
click at [1182, 66] on div "Save entry" at bounding box center [1158, 79] width 74 height 26
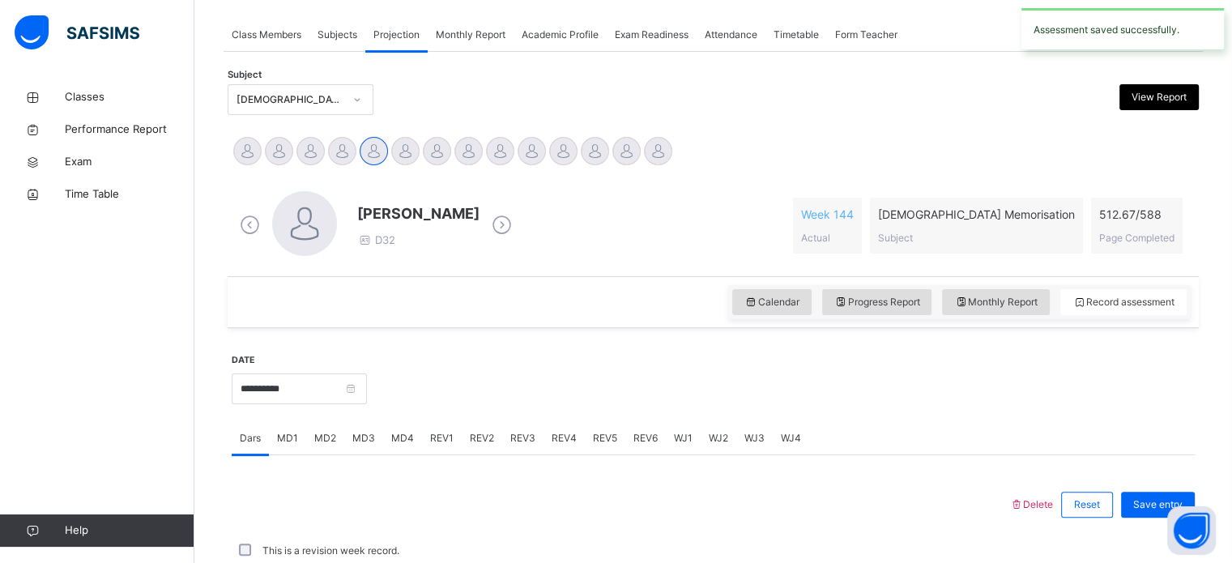
scroll to position [653, 0]
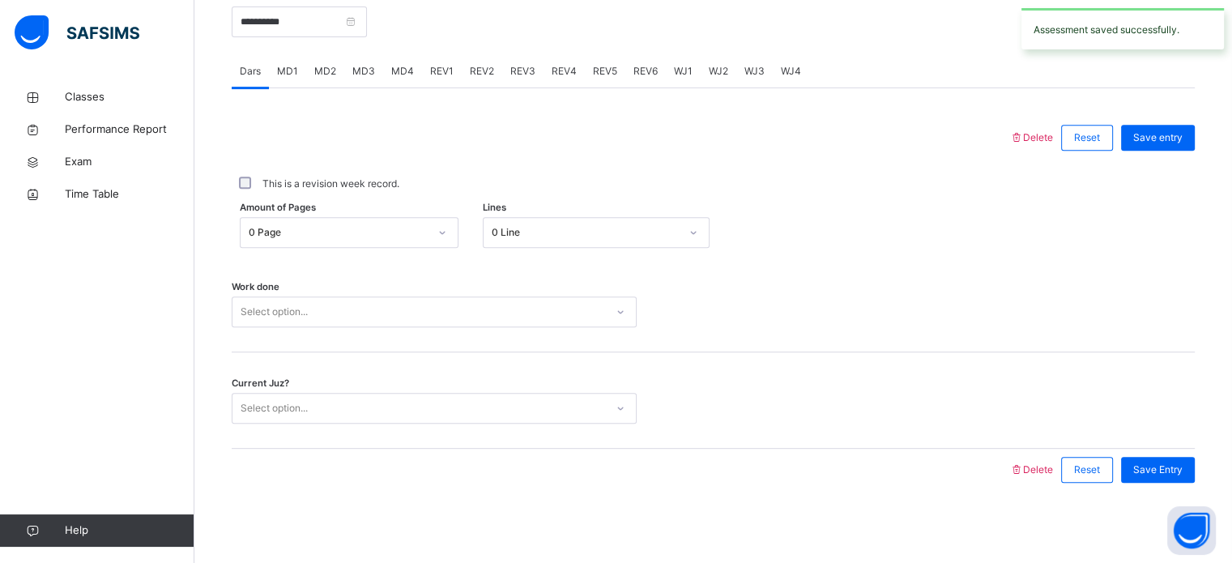
click at [519, 67] on span "REV3" at bounding box center [522, 71] width 25 height 15
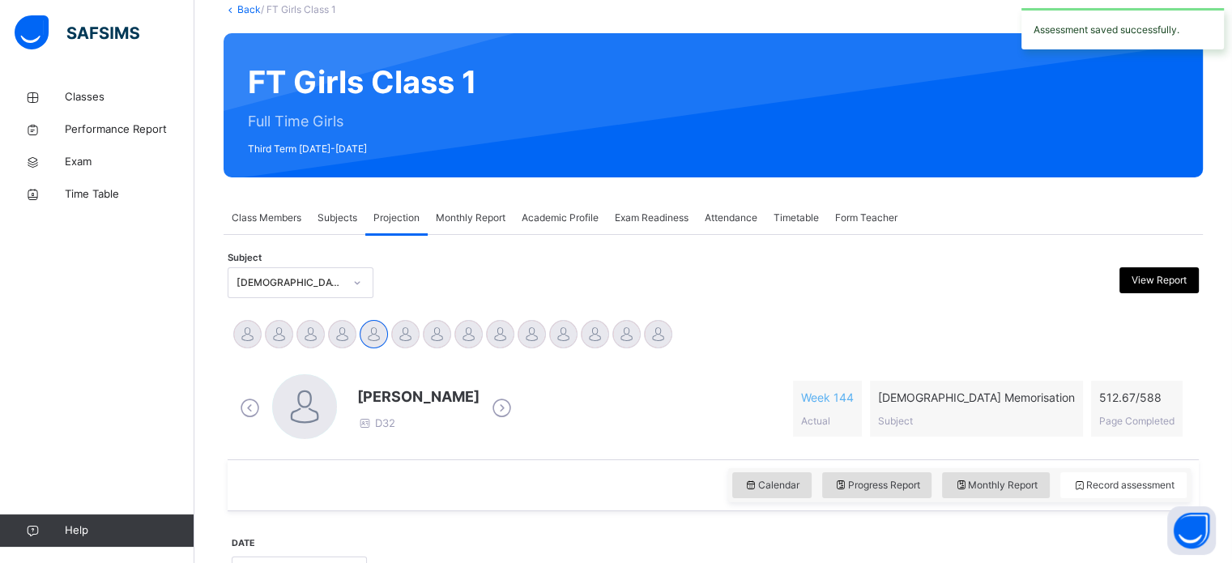
scroll to position [95, 0]
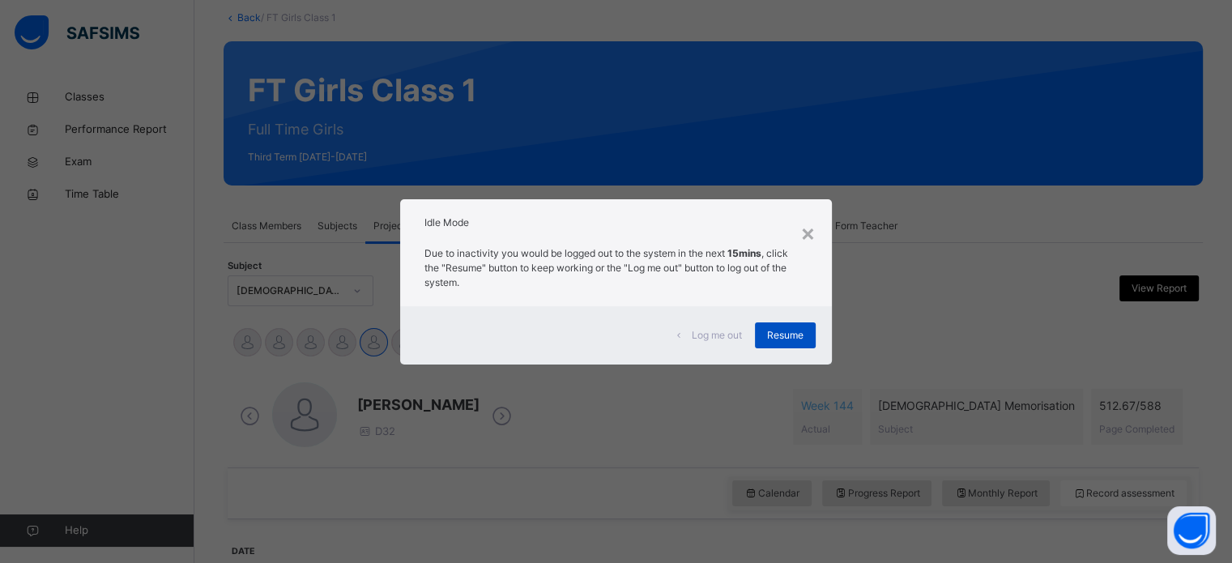
drag, startPoint x: 801, startPoint y: 430, endPoint x: 779, endPoint y: 330, distance: 102.8
click at [779, 330] on span "Resume" at bounding box center [785, 335] width 36 height 15
click at [766, 326] on div "Resume" at bounding box center [785, 335] width 61 height 26
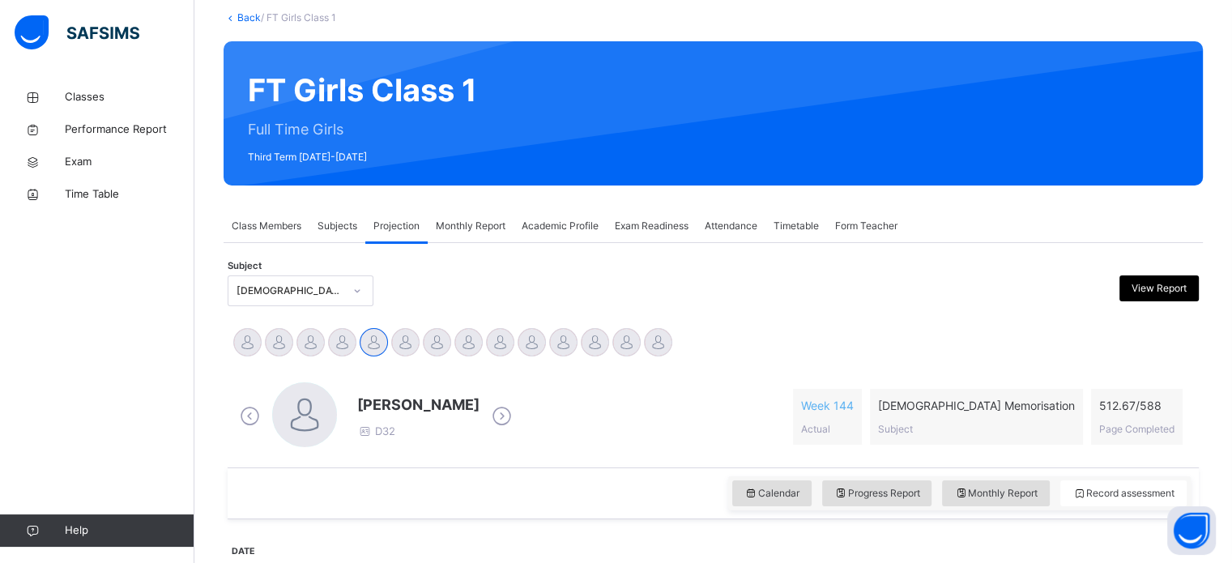
click at [734, 224] on span "Attendance" at bounding box center [731, 226] width 53 height 15
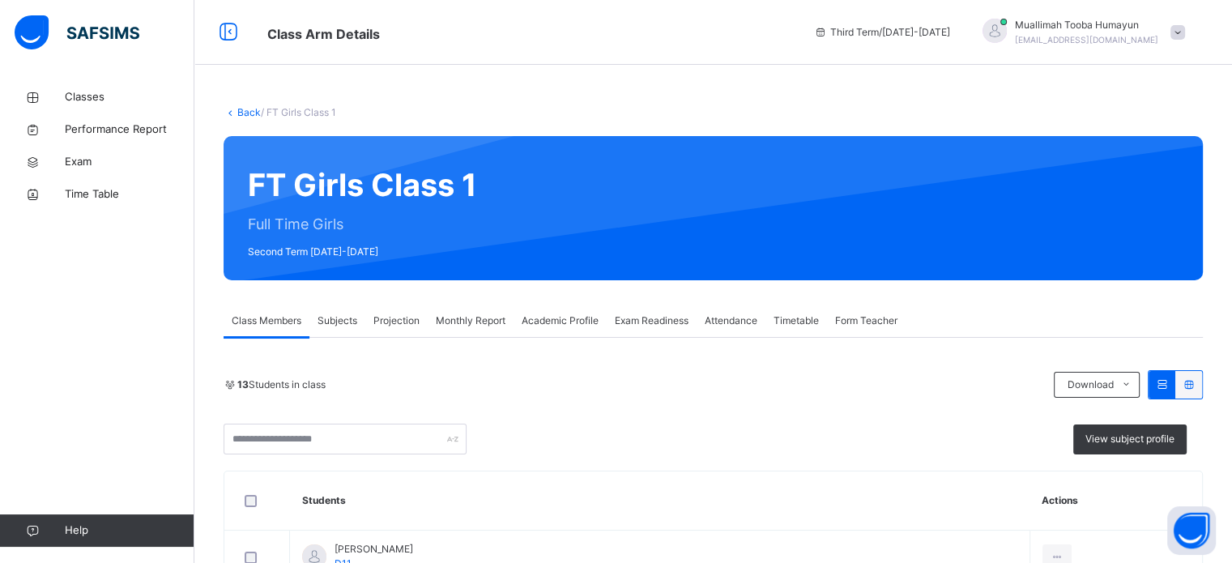
click at [727, 323] on span "Attendance" at bounding box center [731, 320] width 53 height 15
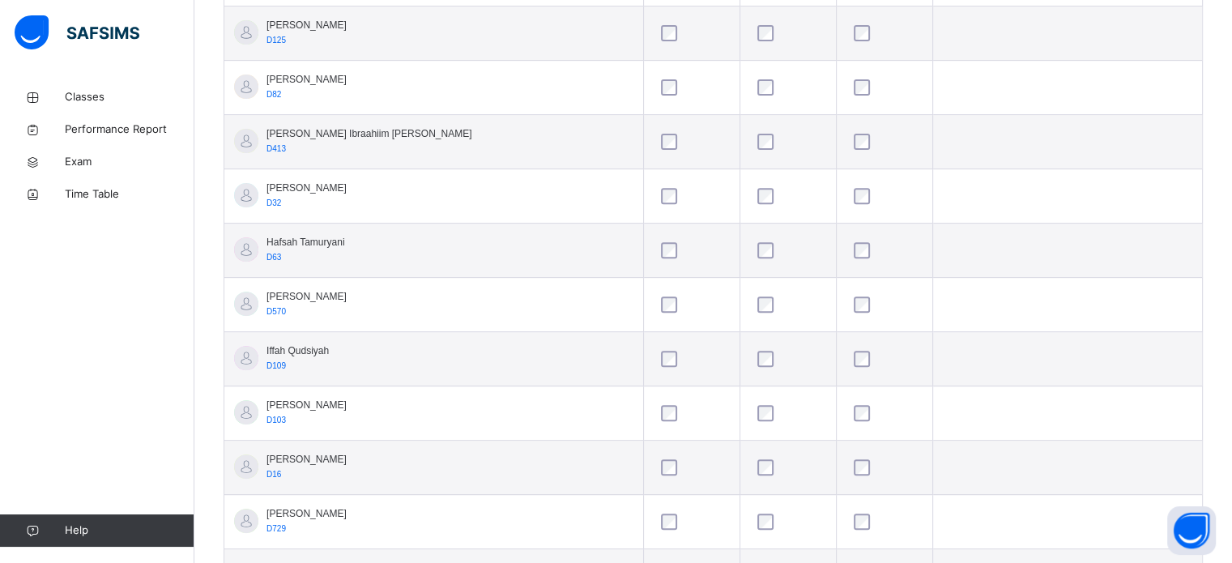
scroll to position [585, 0]
click at [850, 411] on div at bounding box center [884, 411] width 68 height 16
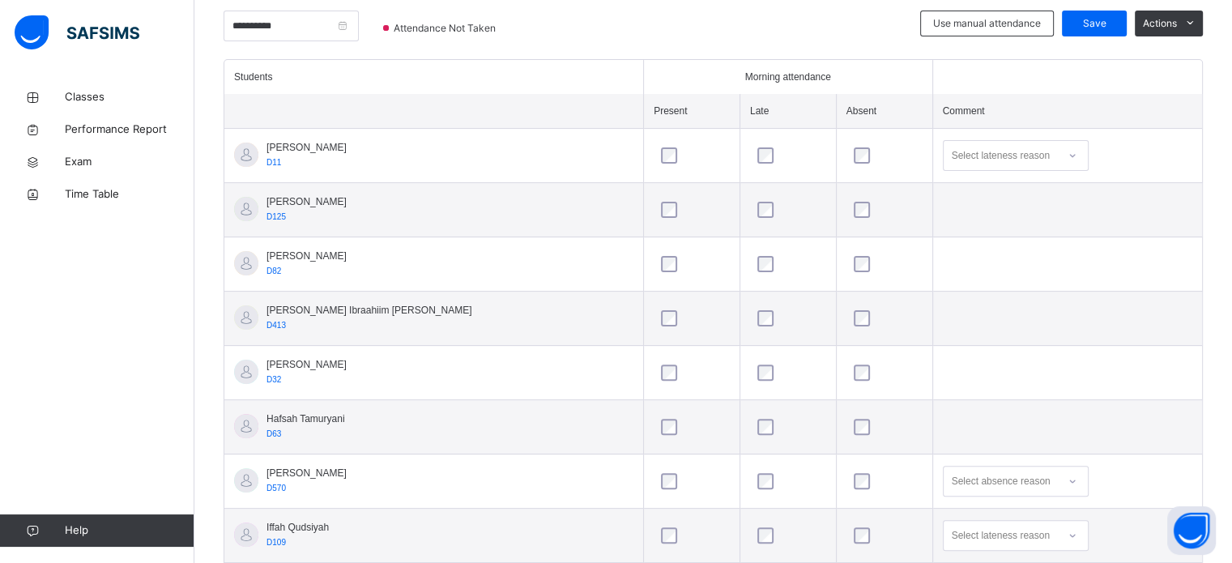
scroll to position [400, 0]
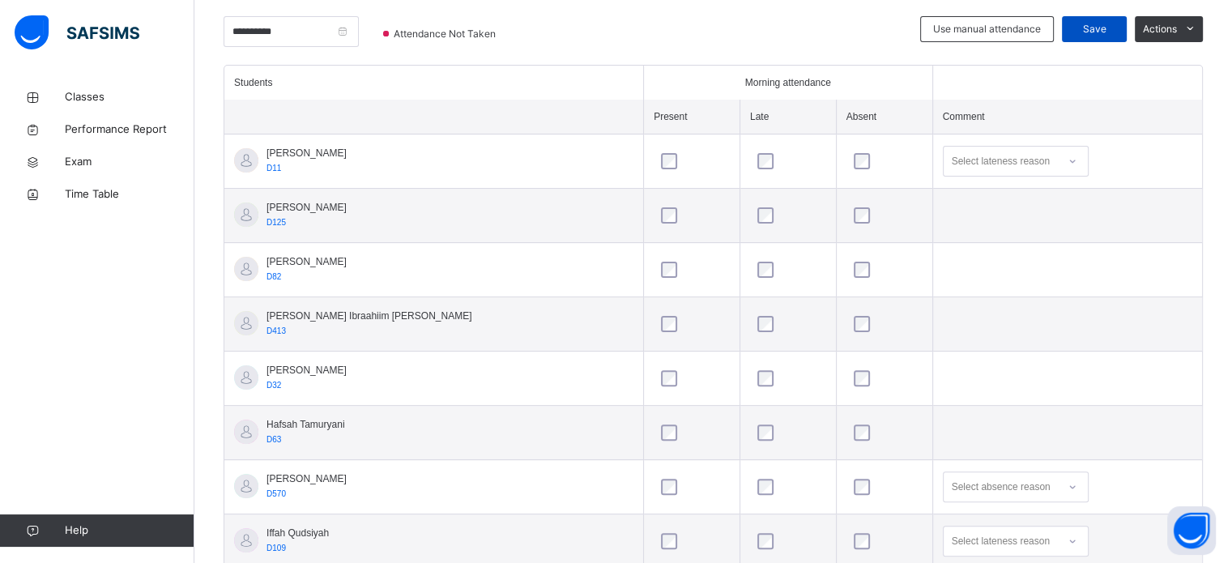
click at [1105, 36] on div "Save" at bounding box center [1094, 29] width 65 height 26
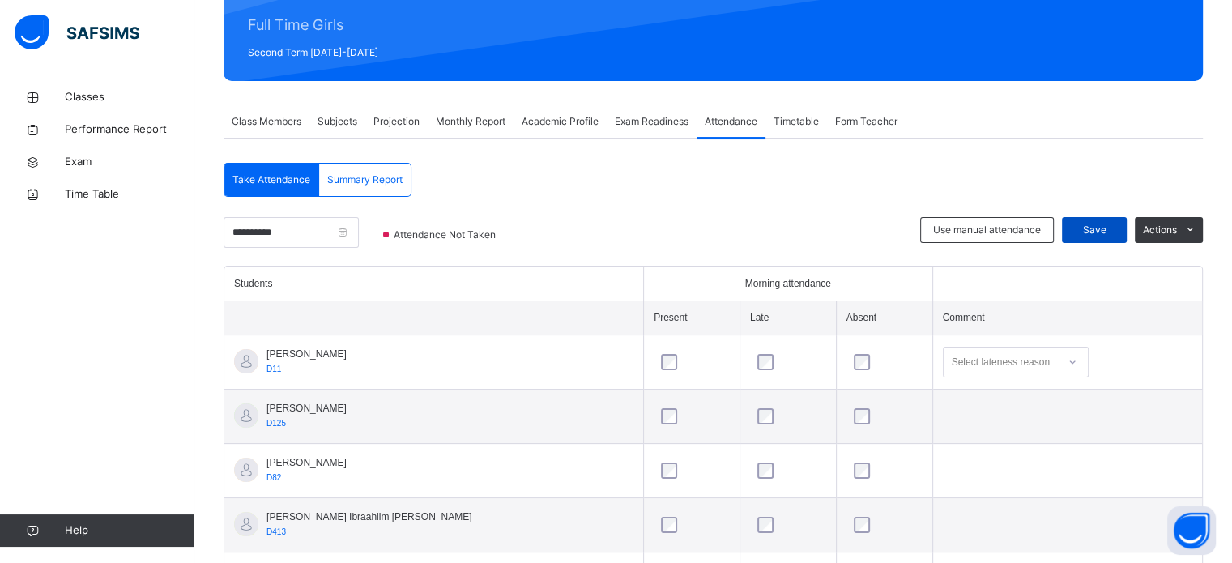
scroll to position [198, 0]
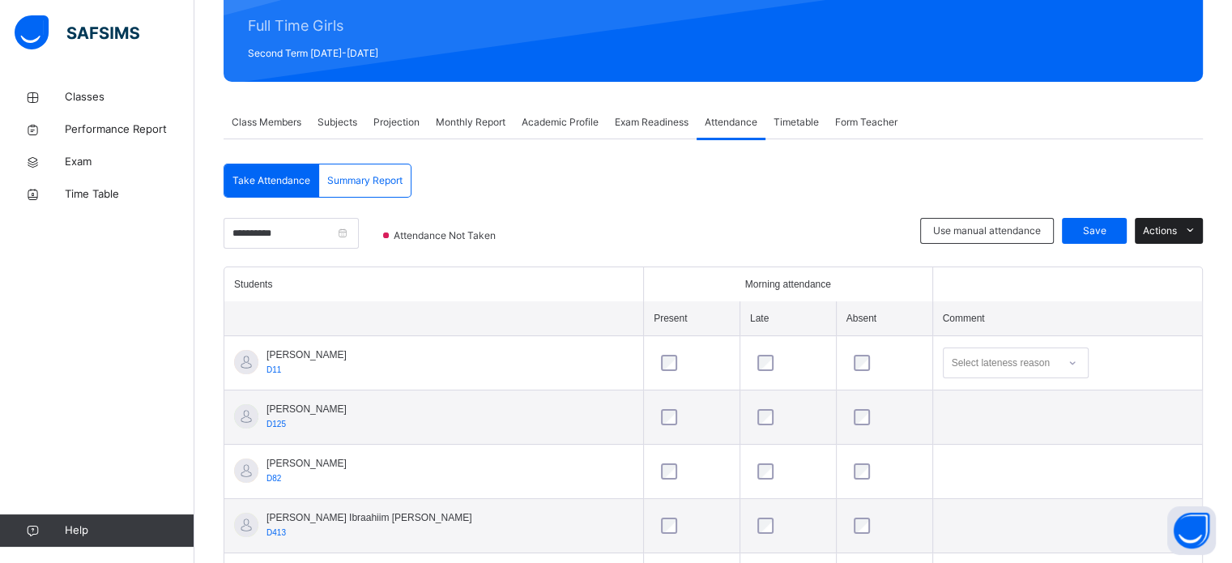
click at [1177, 231] on span "Actions" at bounding box center [1160, 231] width 34 height 15
click at [1106, 224] on span "Save" at bounding box center [1094, 231] width 40 height 15
click at [472, 119] on span "Monthly Report" at bounding box center [471, 122] width 70 height 15
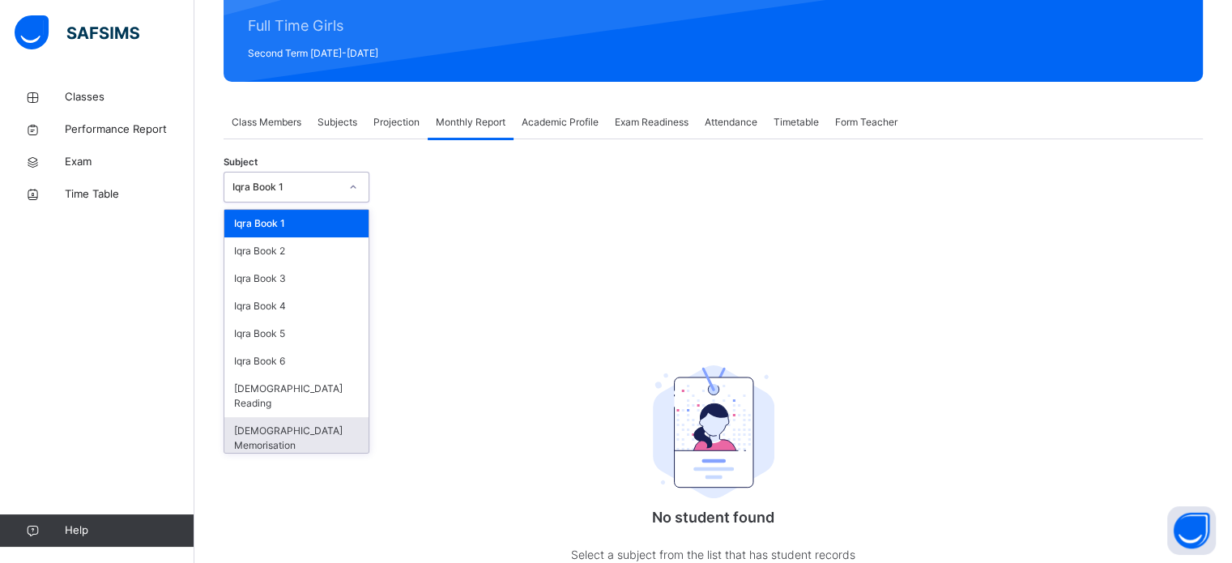
click at [261, 417] on div "[DEMOGRAPHIC_DATA] Memorisation" at bounding box center [296, 438] width 144 height 42
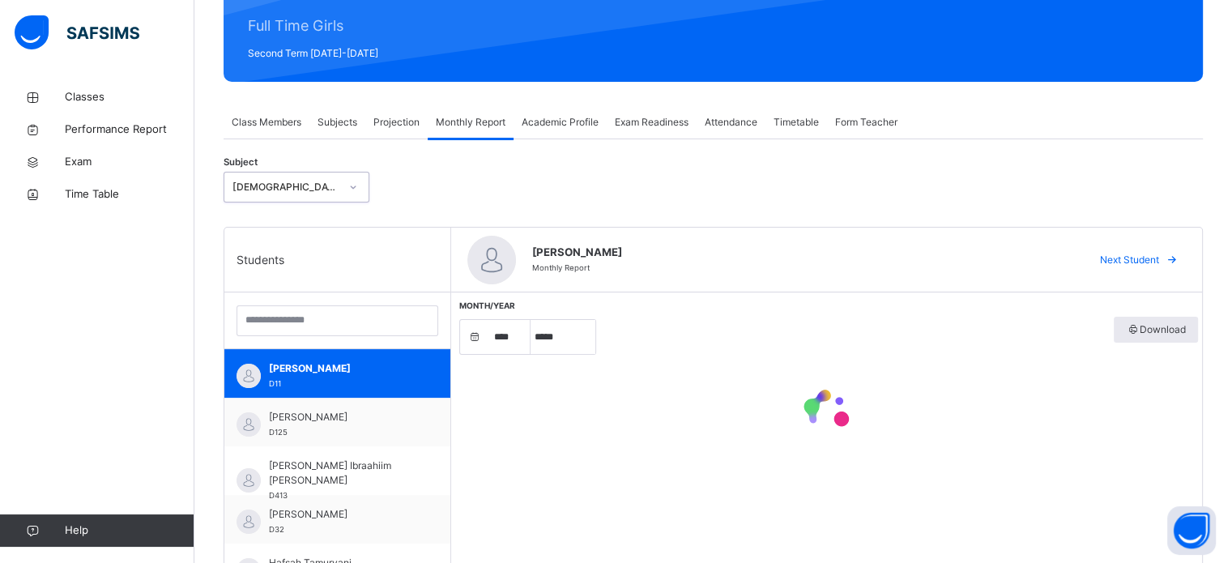
select select "****"
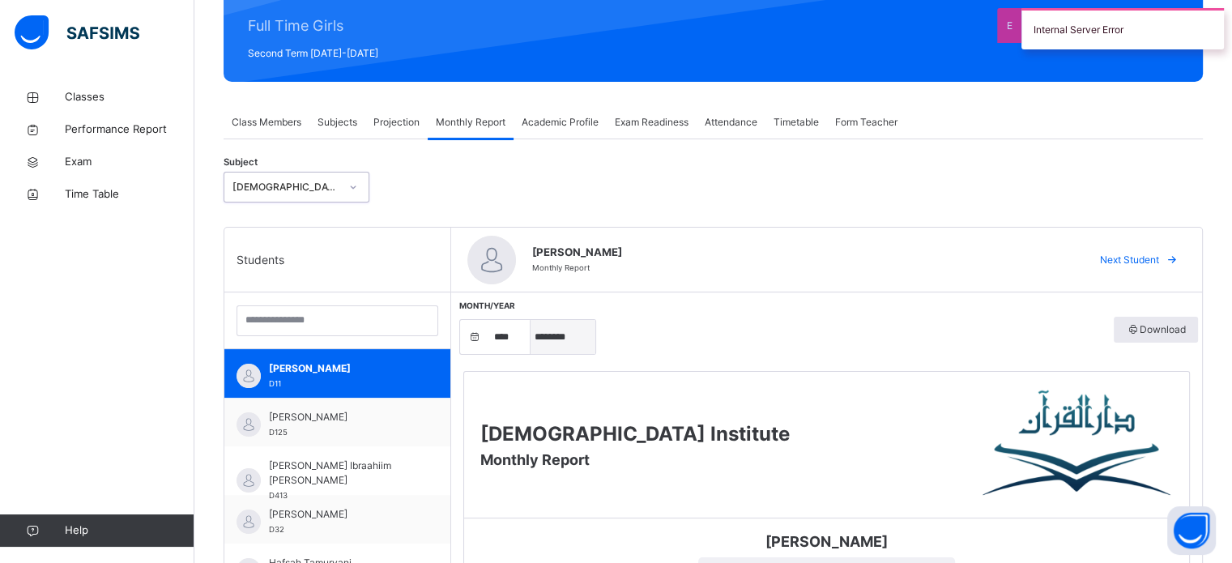
click at [559, 343] on select "***** ******** ***** ***** *** **** **** ****** ********* ******* ******** ****…" at bounding box center [563, 337] width 65 height 34
select select "*"
click at [531, 320] on select "***** ******** ***** ***** *** **** **** ****** ********* ******* ******** ****…" at bounding box center [563, 337] width 65 height 34
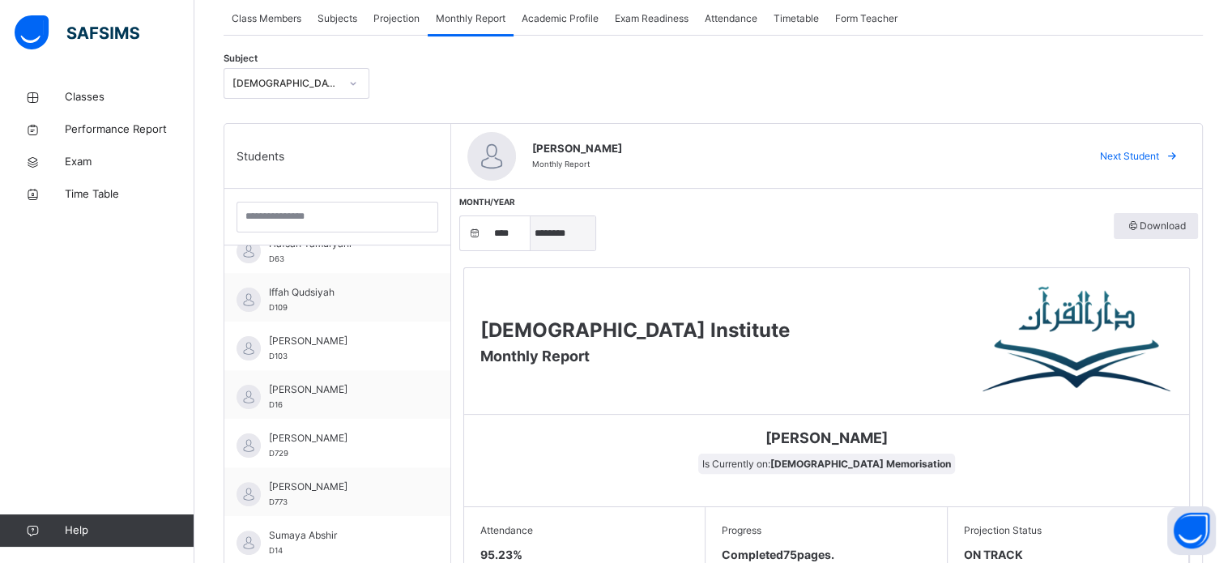
scroll to position [269, 0]
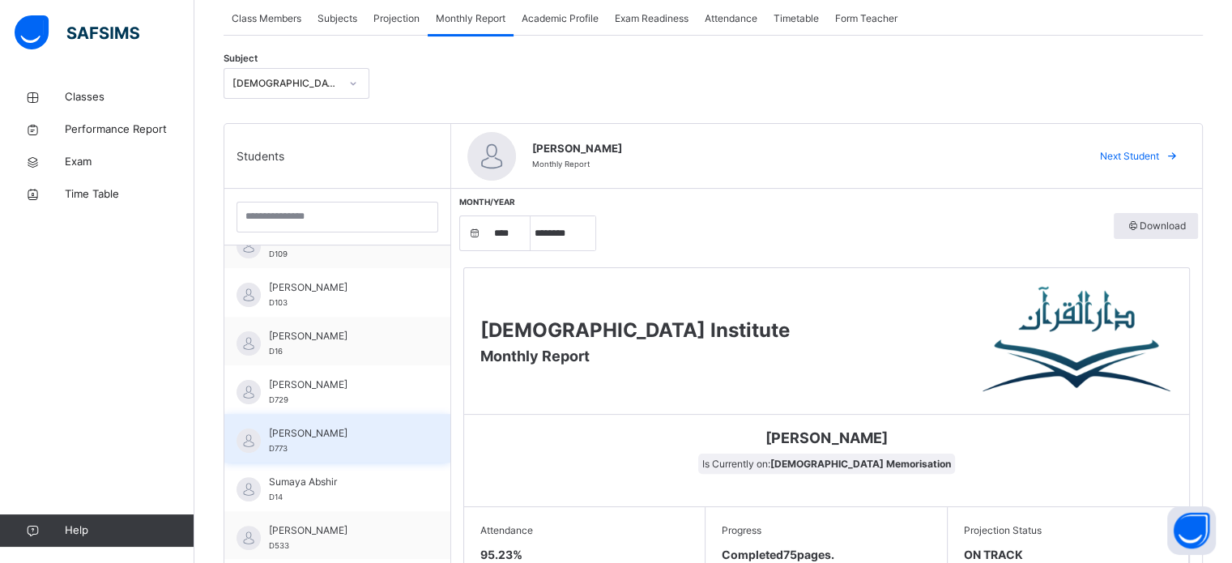
click at [288, 432] on span "[PERSON_NAME]" at bounding box center [341, 433] width 145 height 15
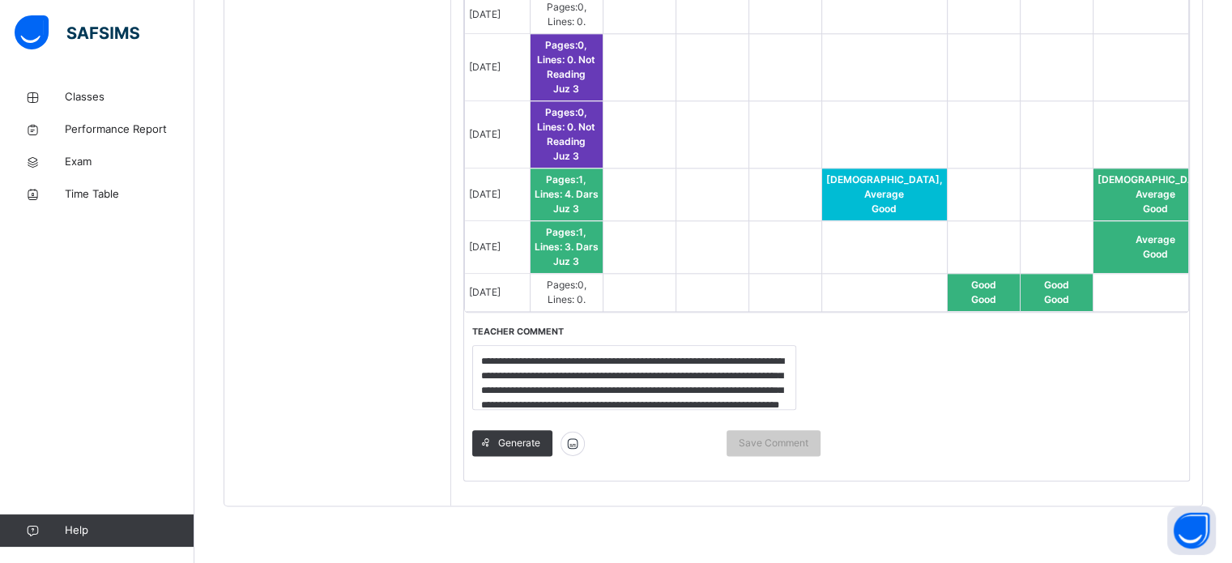
scroll to position [26, 0]
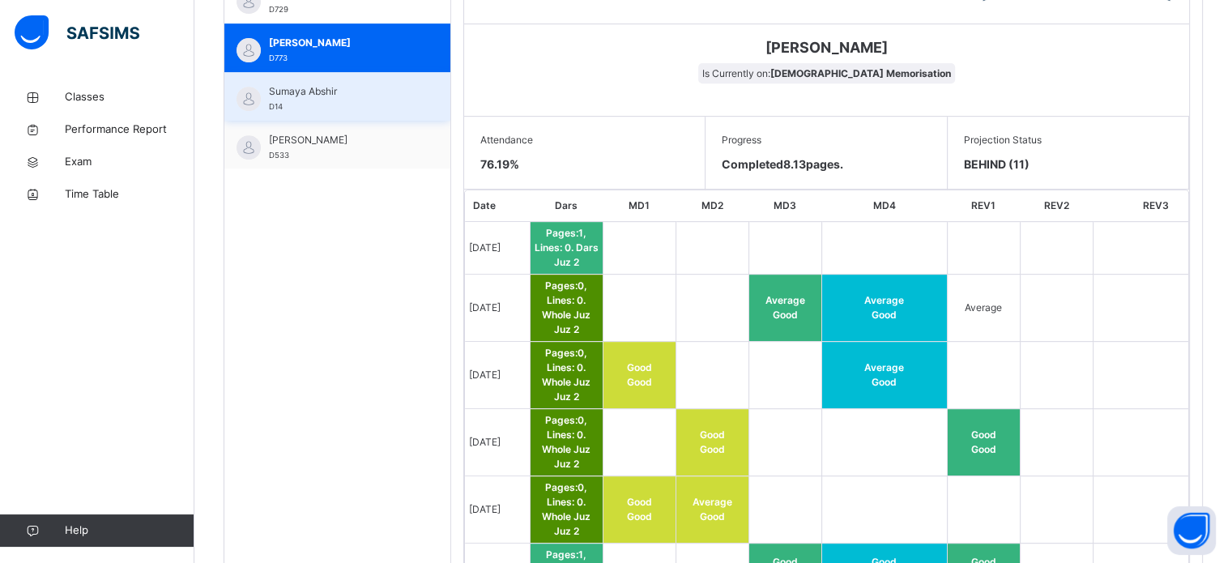
click at [301, 91] on span "Sumaya Abshir" at bounding box center [341, 91] width 145 height 15
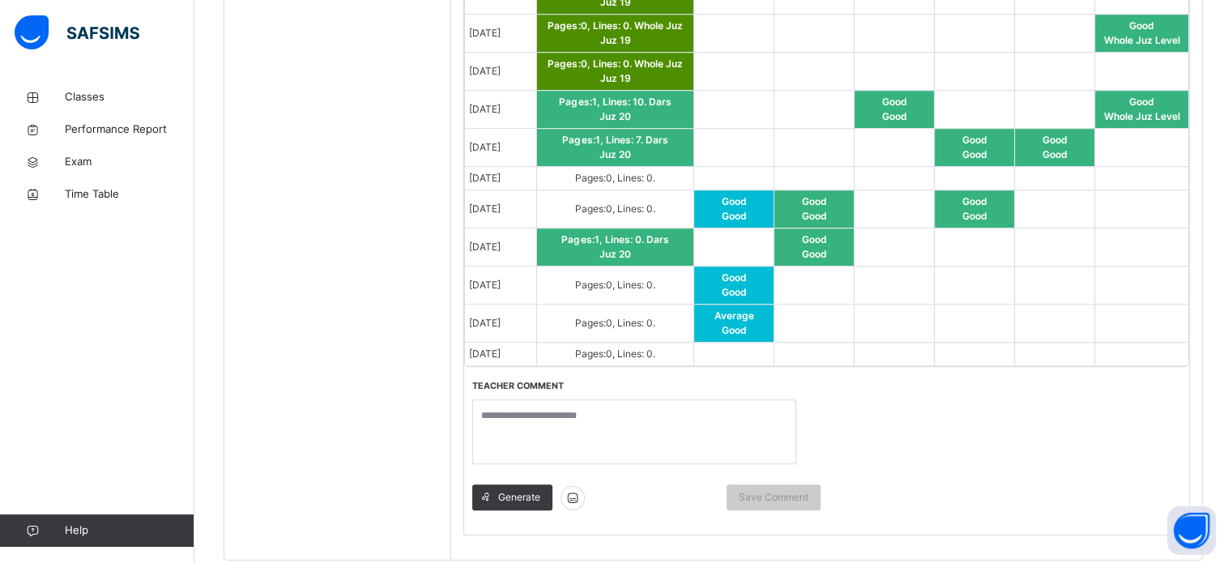
scroll to position [1263, 0]
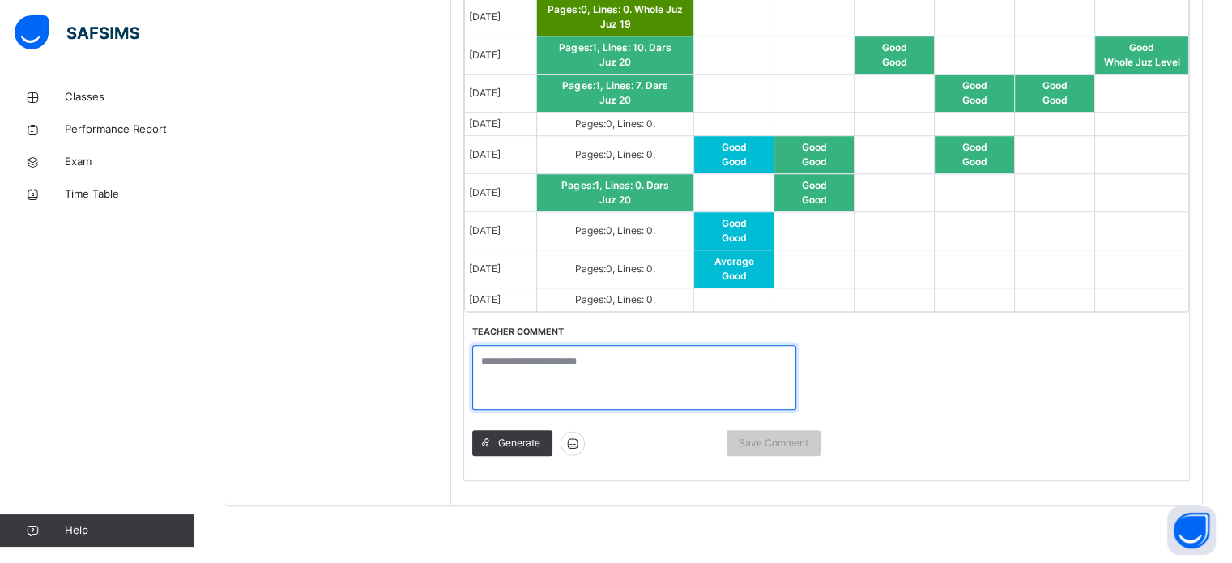
click at [490, 345] on textarea at bounding box center [634, 377] width 324 height 65
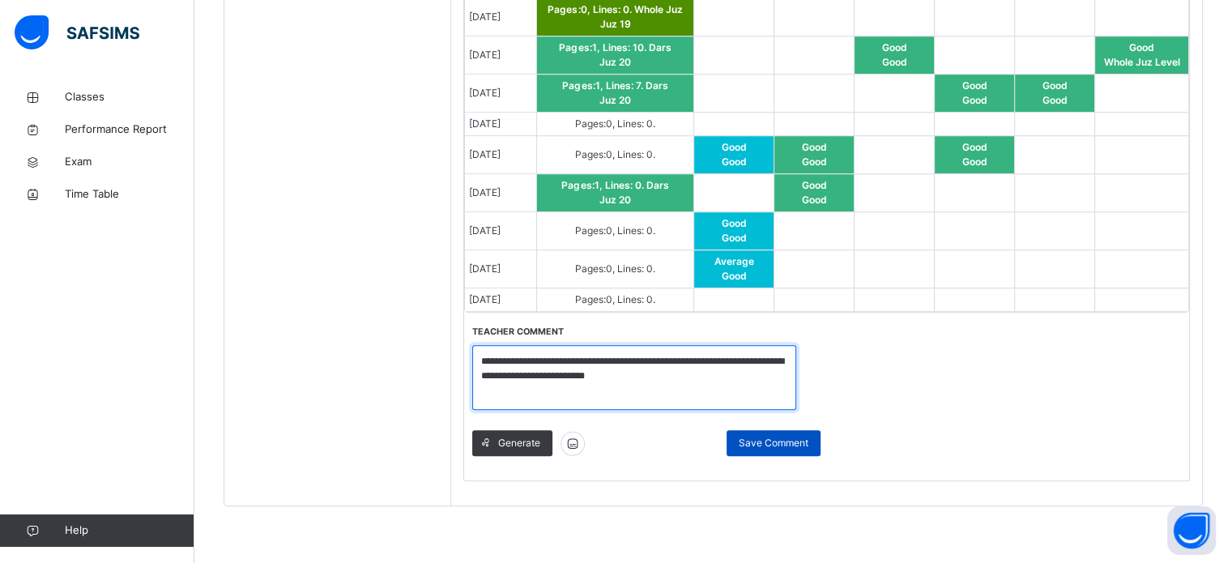
type textarea "**********"
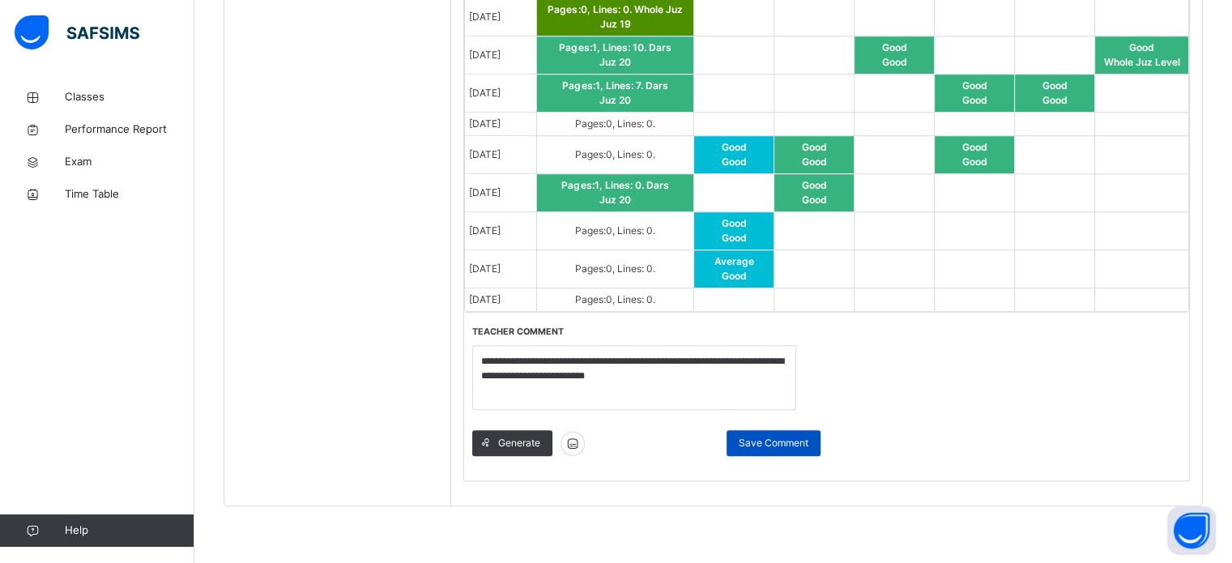
click at [764, 436] on span "Save Comment" at bounding box center [774, 443] width 70 height 15
click at [763, 436] on span "Save Comment" at bounding box center [774, 443] width 70 height 15
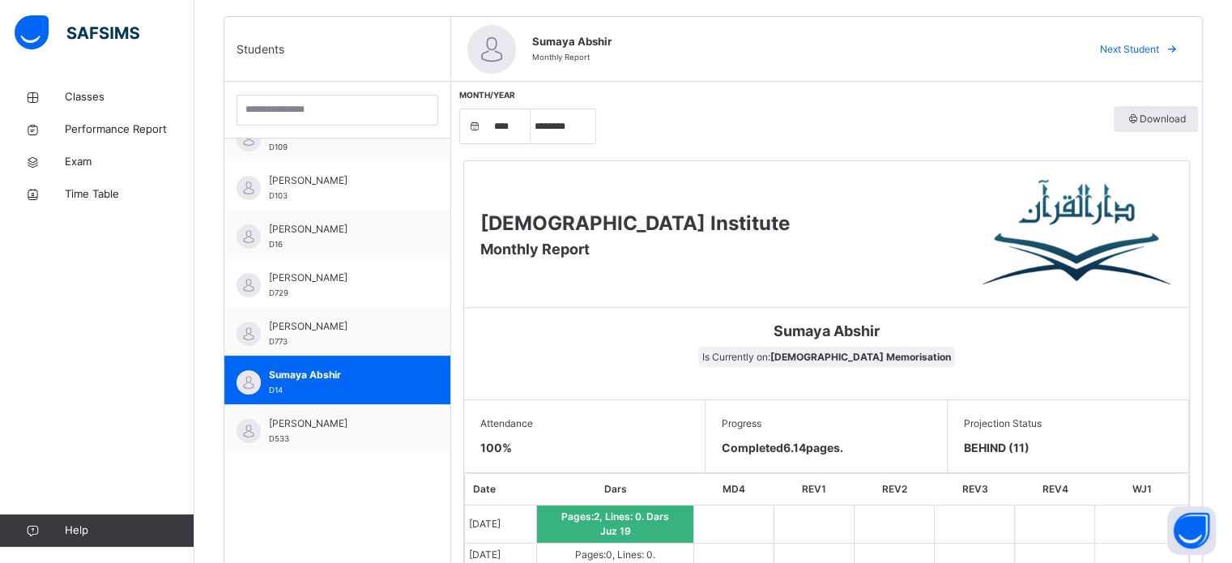
scroll to position [331, 0]
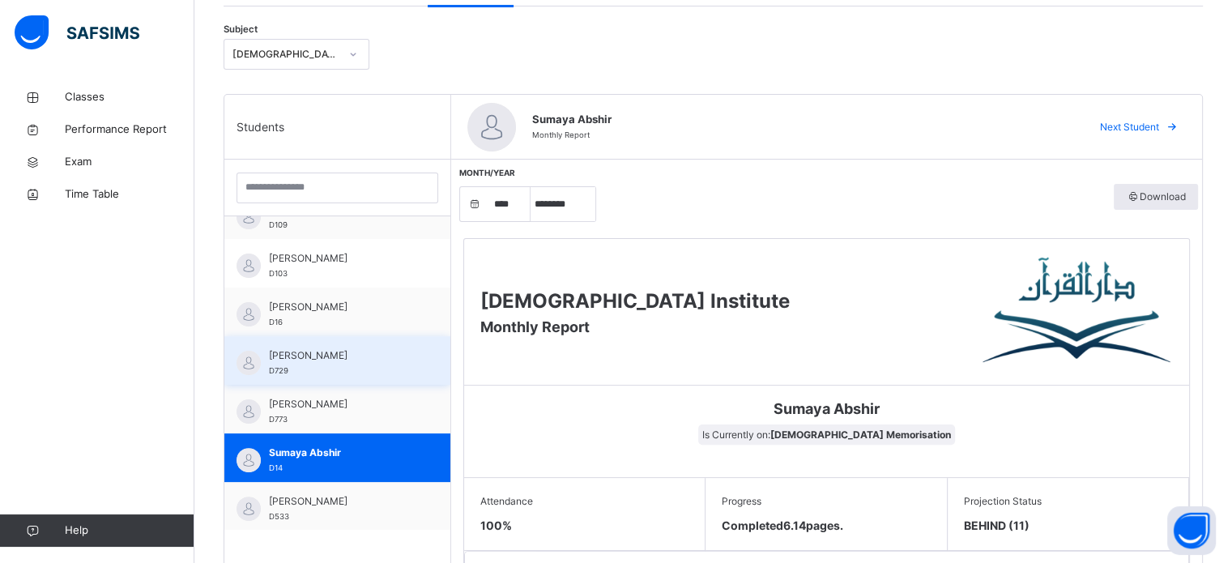
click at [370, 363] on div "[PERSON_NAME] D729" at bounding box center [341, 362] width 145 height 29
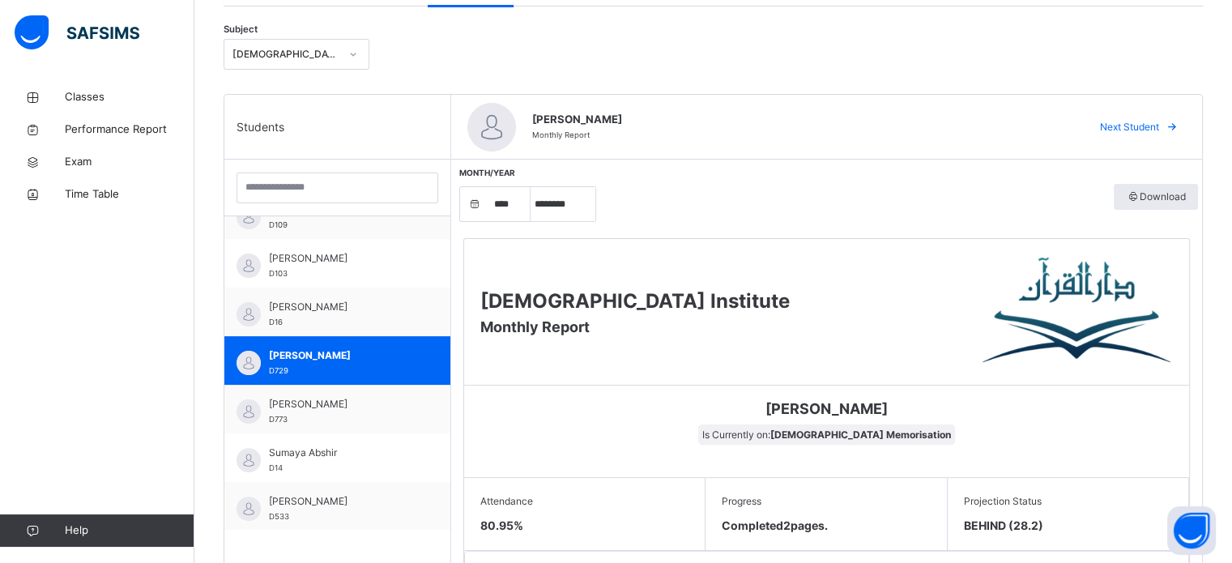
click at [1118, 366] on img at bounding box center [1077, 311] width 190 height 113
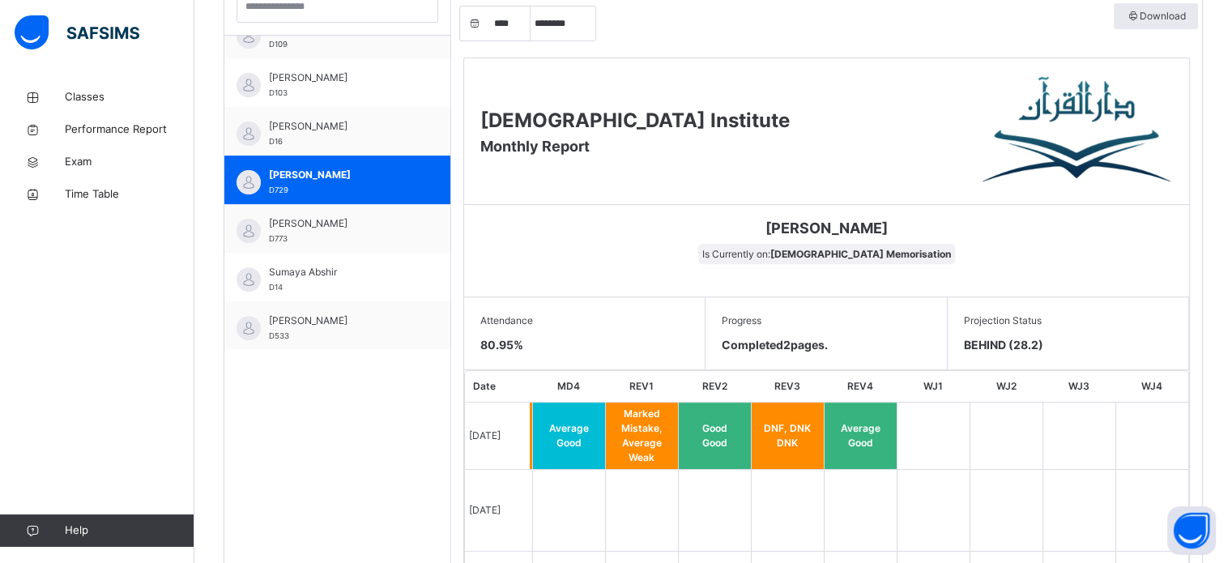
scroll to position [507, 0]
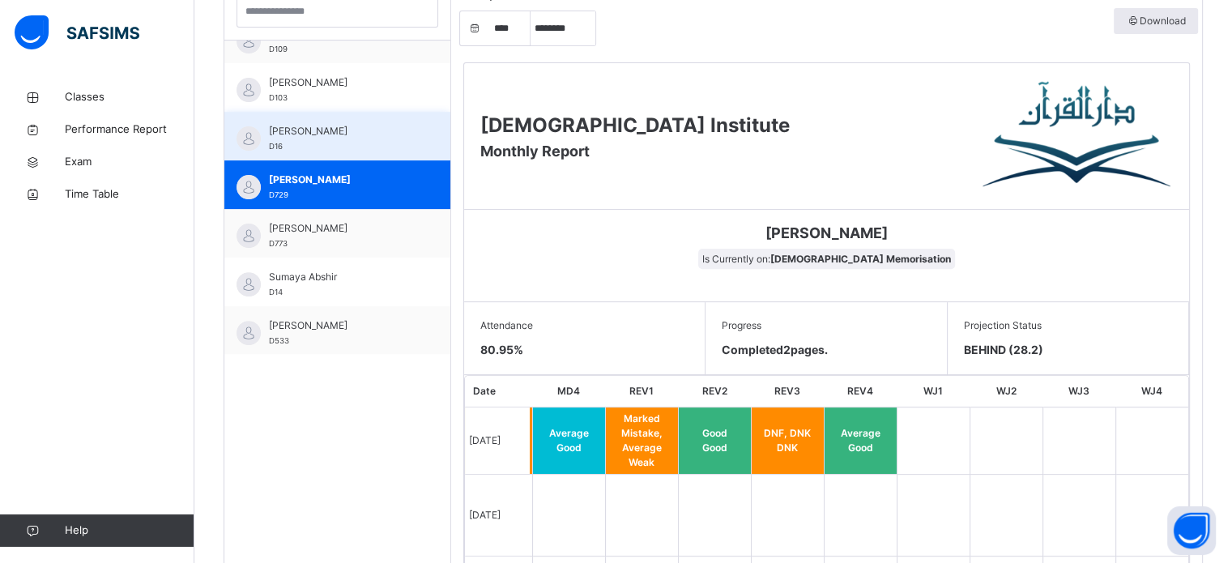
click at [366, 134] on span "[PERSON_NAME]" at bounding box center [341, 131] width 145 height 15
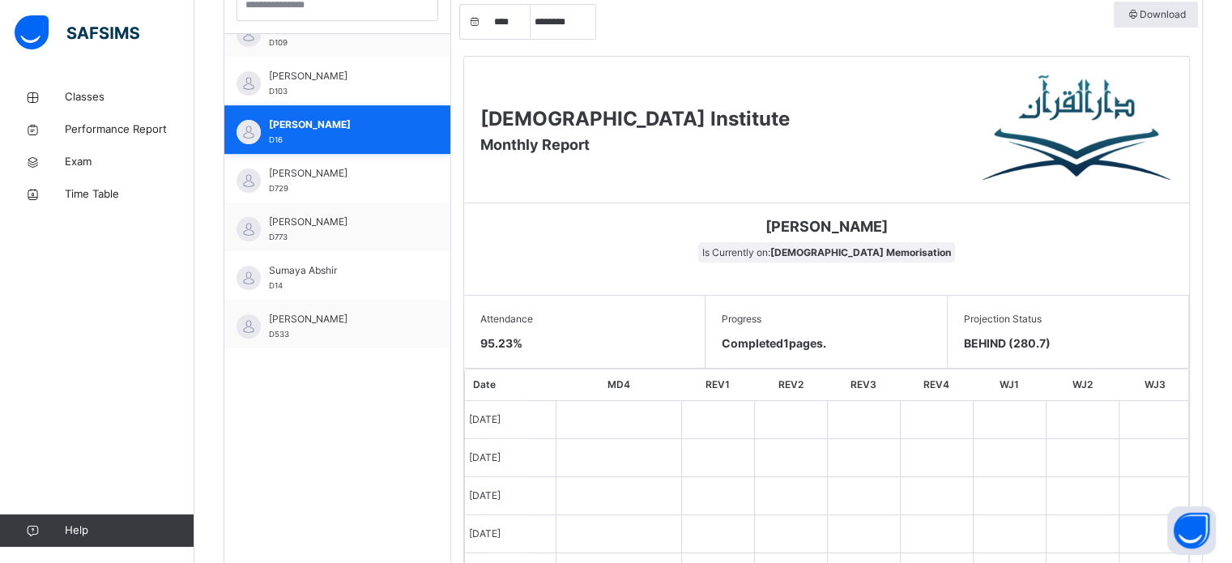
scroll to position [513, 0]
click at [565, 26] on select "***** ******** ***** ***** *** **** **** ****** ********* ******* ******** ****…" at bounding box center [563, 23] width 65 height 34
select select "*"
click at [531, 34] on select "***** ******** ***** ***** *** **** **** ****** ********* ******* ******** ****…" at bounding box center [563, 23] width 65 height 34
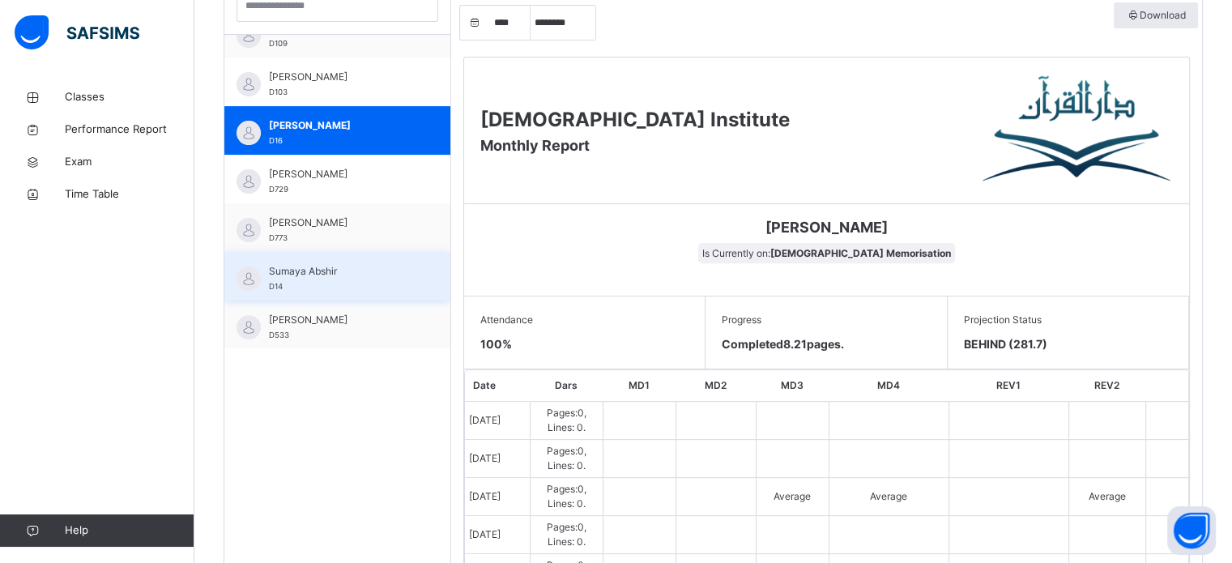
click at [386, 269] on span "Sumaya Abshir" at bounding box center [341, 271] width 145 height 15
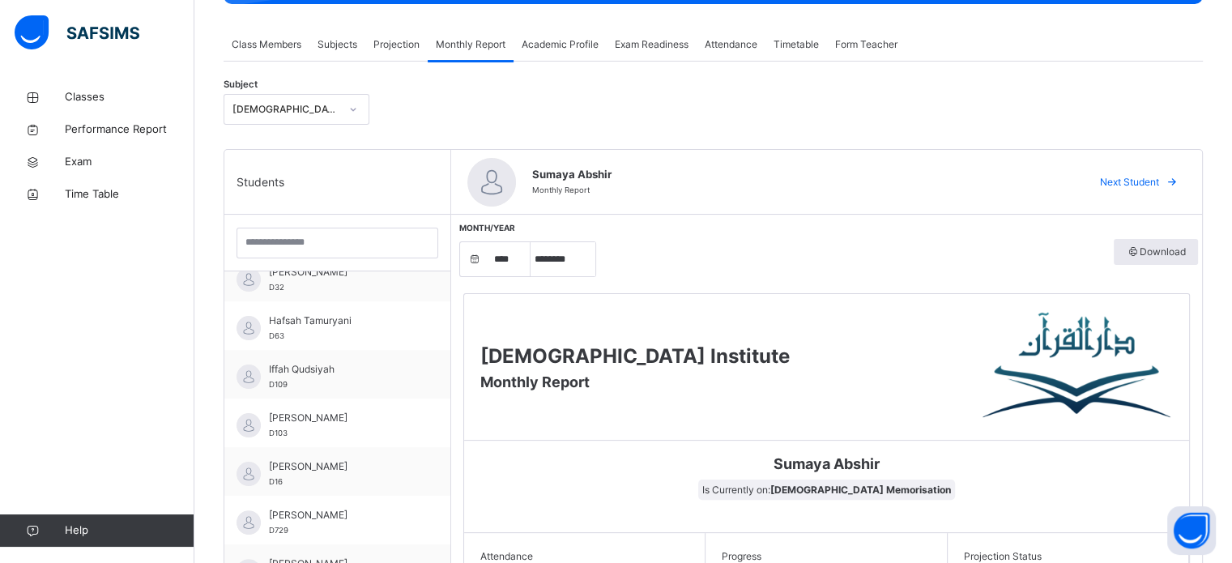
scroll to position [0, 0]
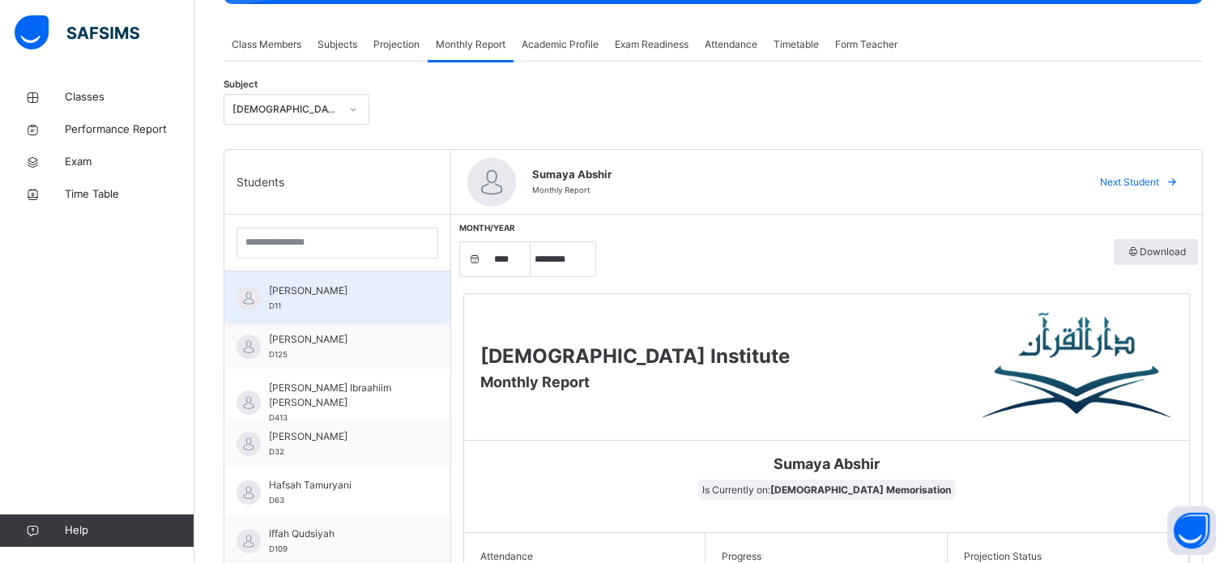
click at [343, 288] on span "[PERSON_NAME]" at bounding box center [341, 290] width 145 height 15
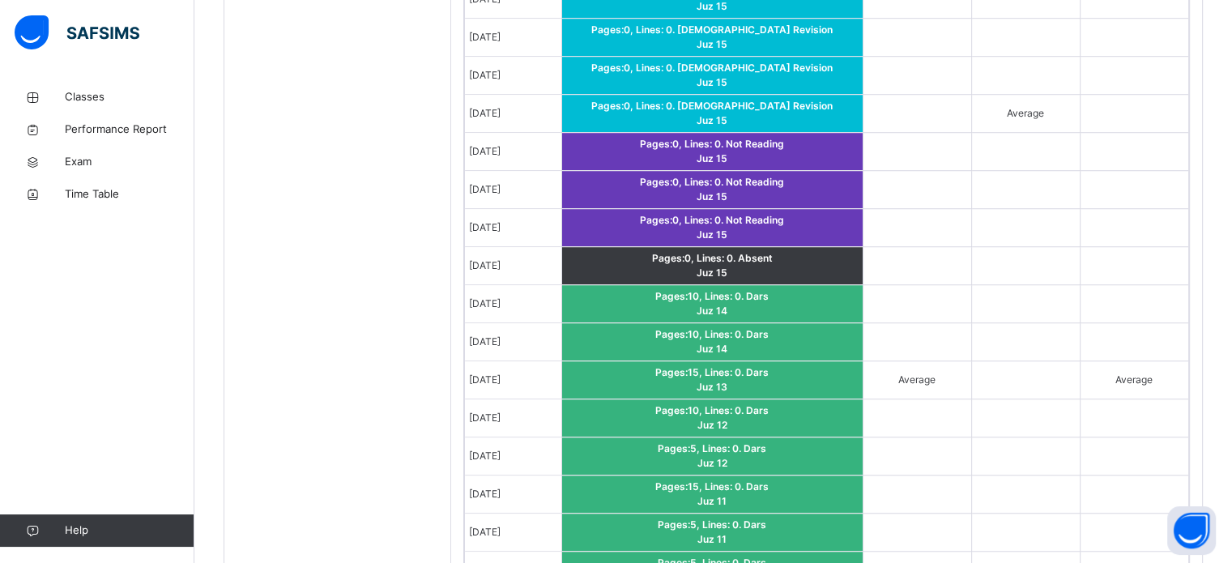
scroll to position [1598, 0]
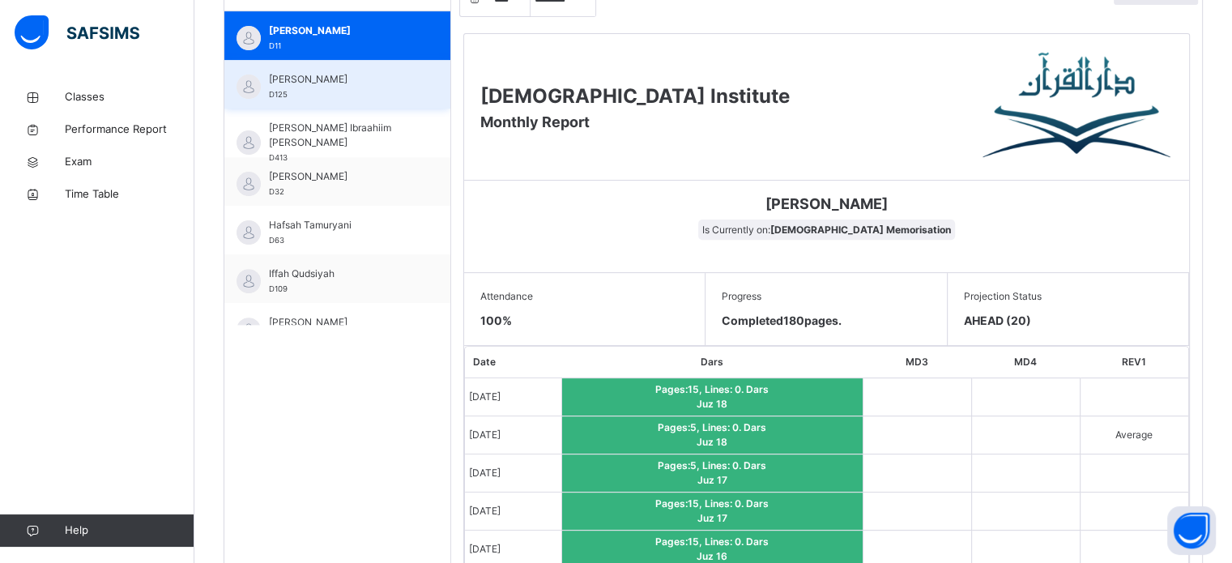
click at [375, 83] on span "[PERSON_NAME]" at bounding box center [341, 79] width 145 height 15
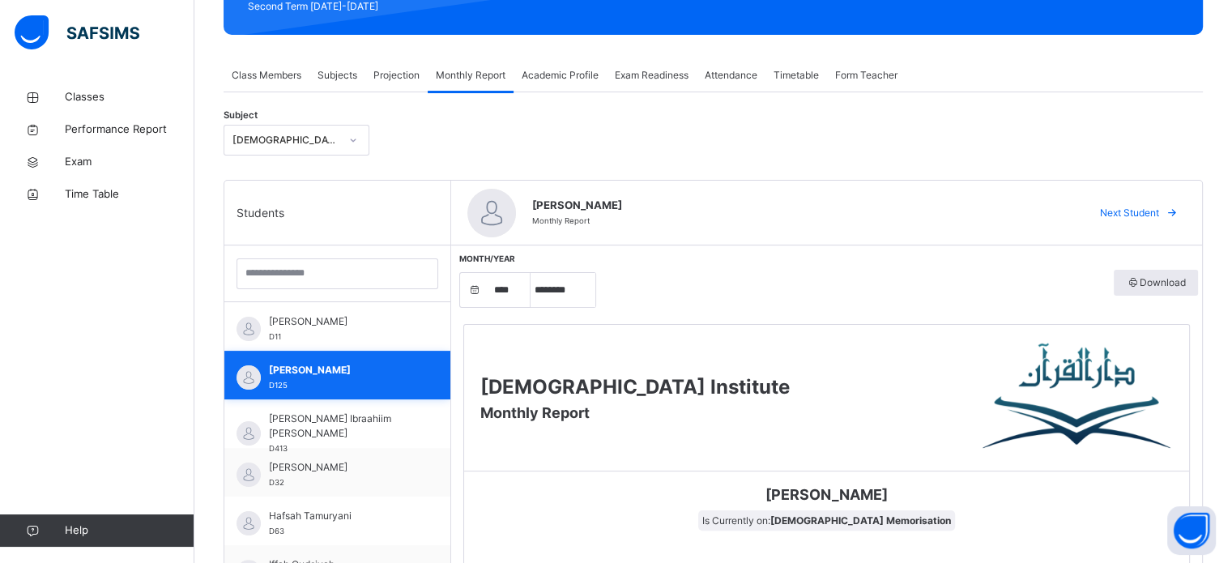
scroll to position [272, 0]
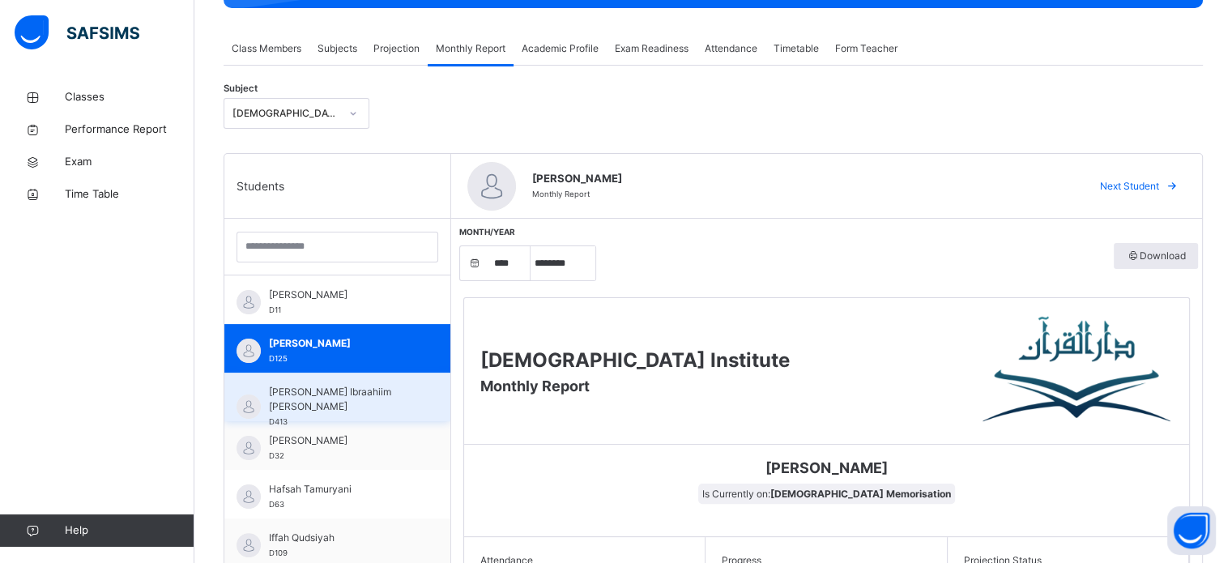
click at [369, 395] on span "[PERSON_NAME] Ibraahiim [PERSON_NAME]" at bounding box center [341, 399] width 145 height 29
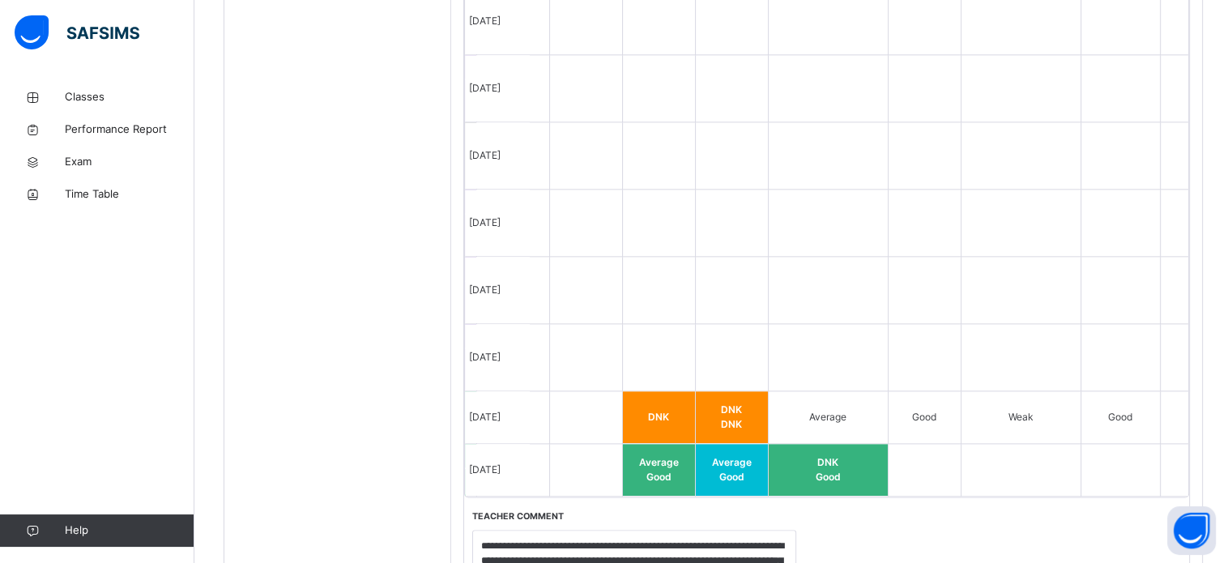
scroll to position [0, 0]
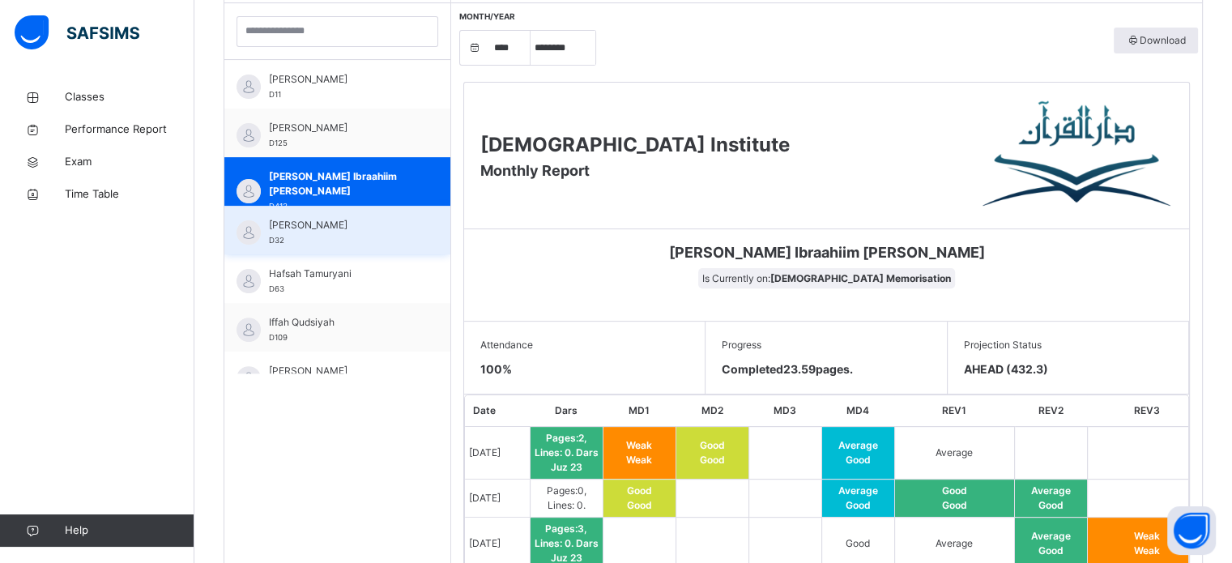
click at [347, 219] on span "[PERSON_NAME]" at bounding box center [341, 225] width 145 height 15
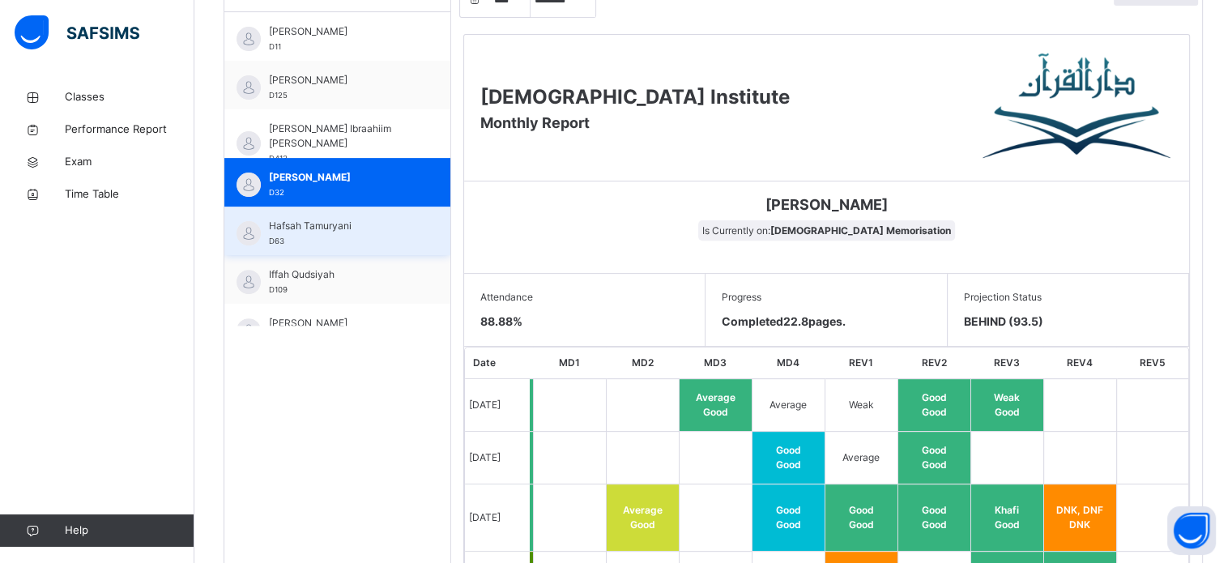
click at [363, 217] on div "Hafsah Tamuryani D63" at bounding box center [337, 231] width 226 height 49
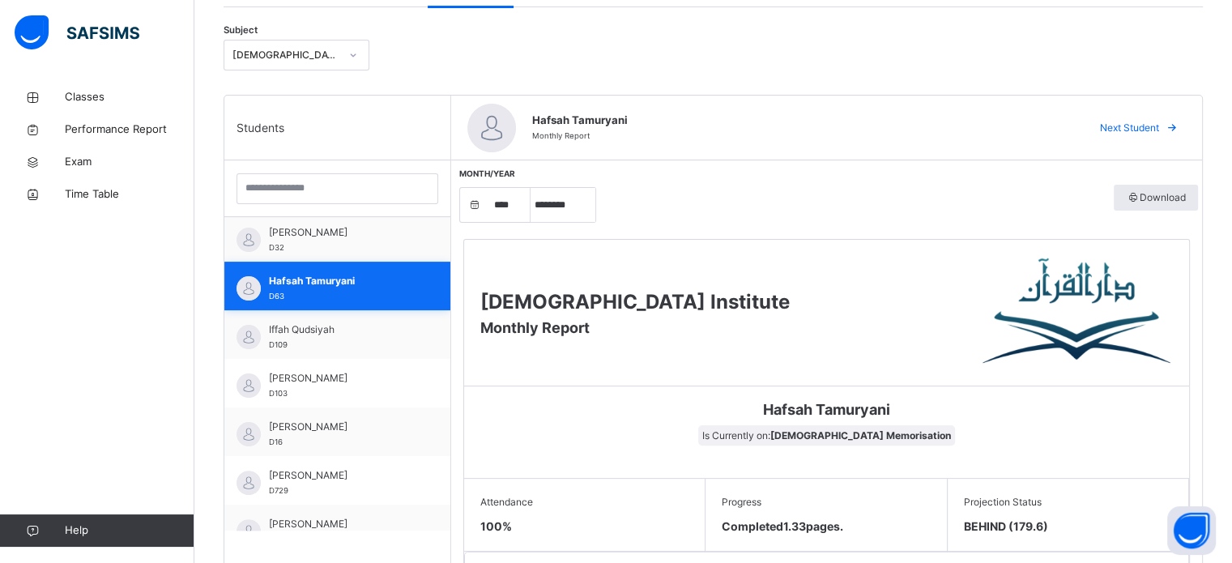
scroll to position [164, 0]
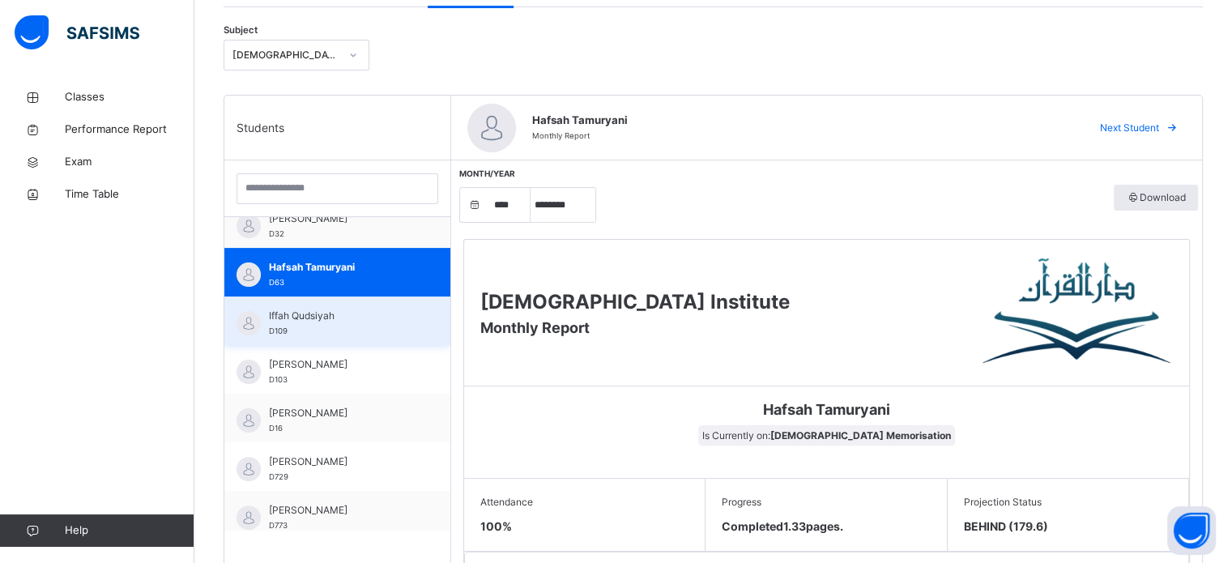
click at [352, 309] on span "Iffah Qudsiyah" at bounding box center [341, 316] width 145 height 15
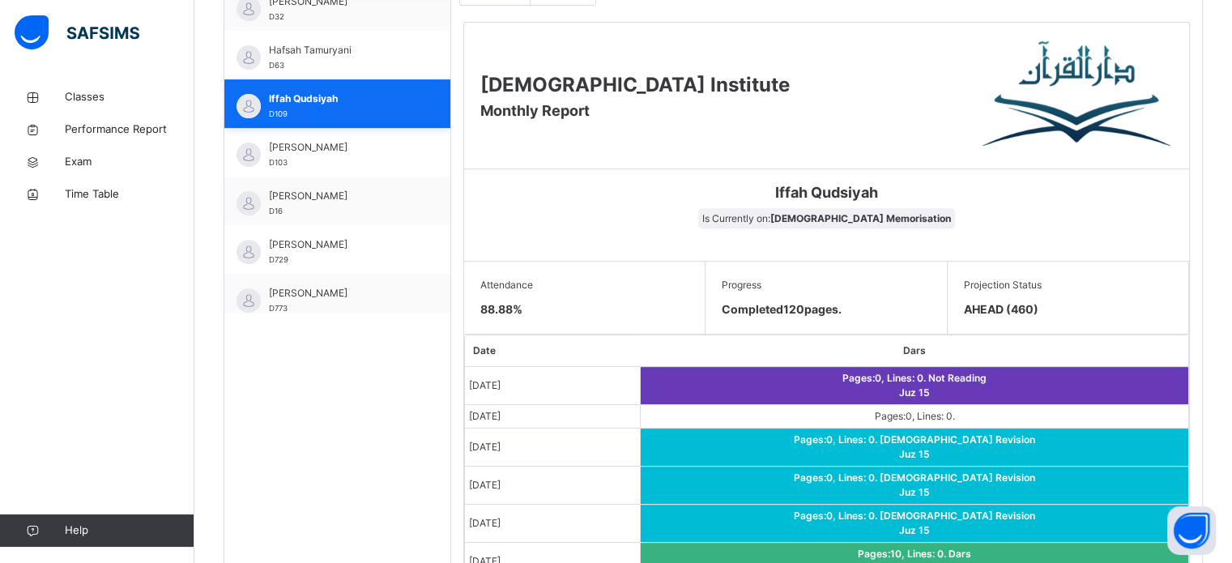
scroll to position [550, 0]
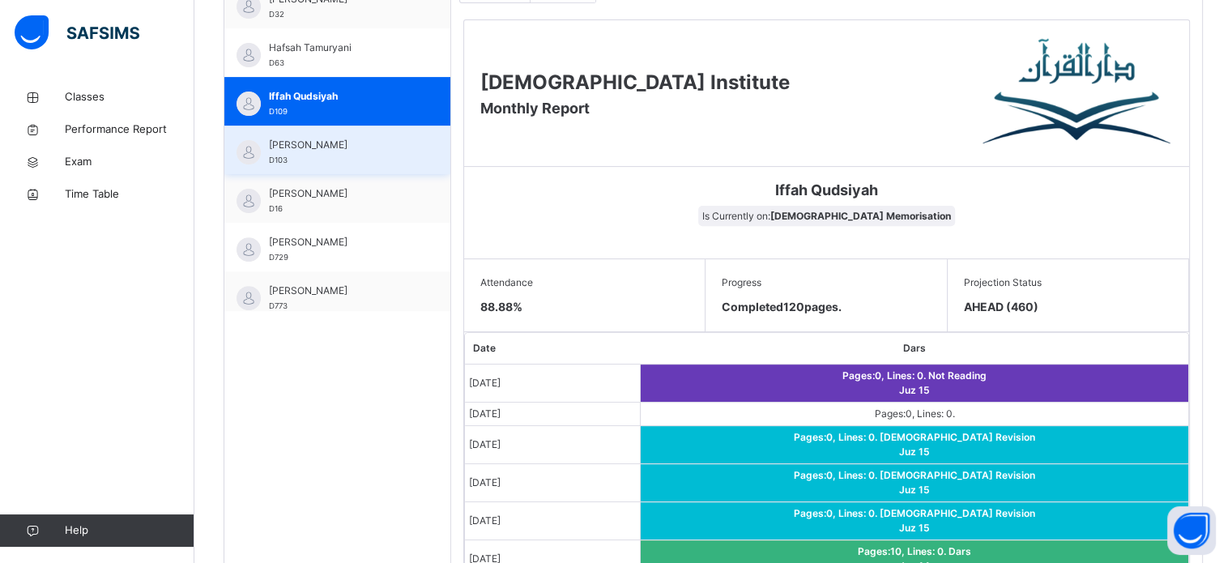
click at [384, 146] on span "[PERSON_NAME]" at bounding box center [341, 145] width 145 height 15
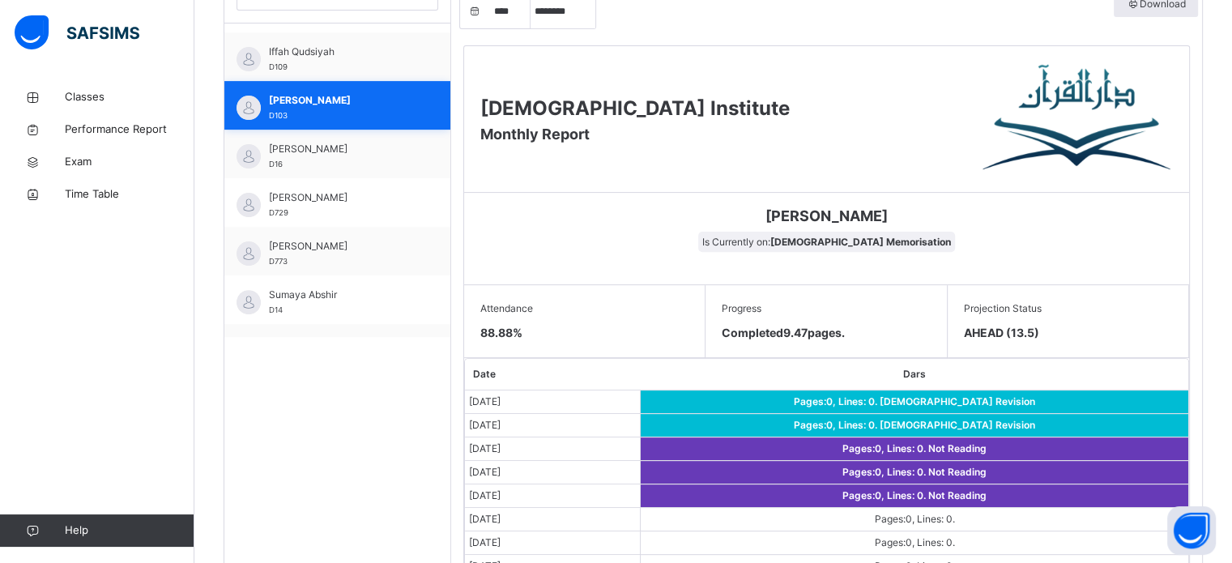
scroll to position [269, 0]
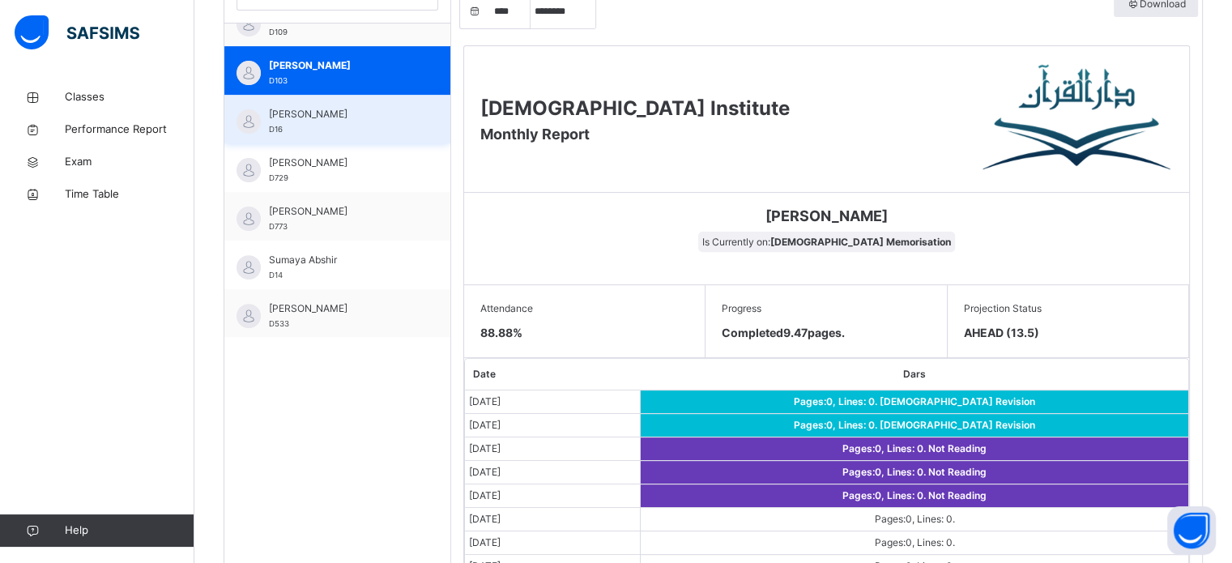
click at [361, 116] on span "[PERSON_NAME]" at bounding box center [341, 114] width 145 height 15
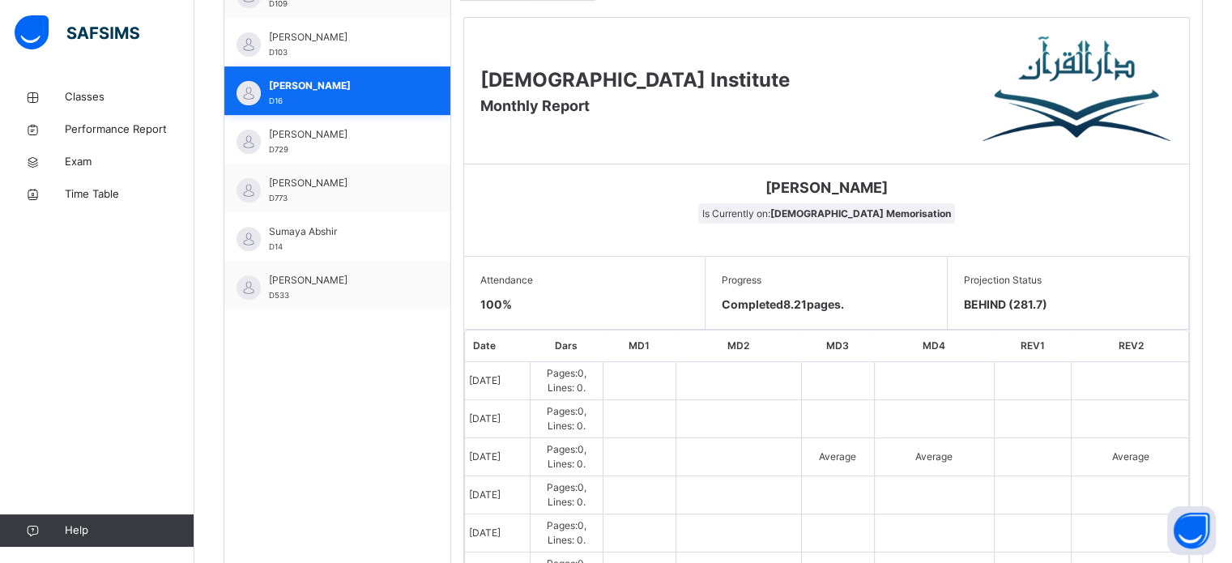
scroll to position [462, 0]
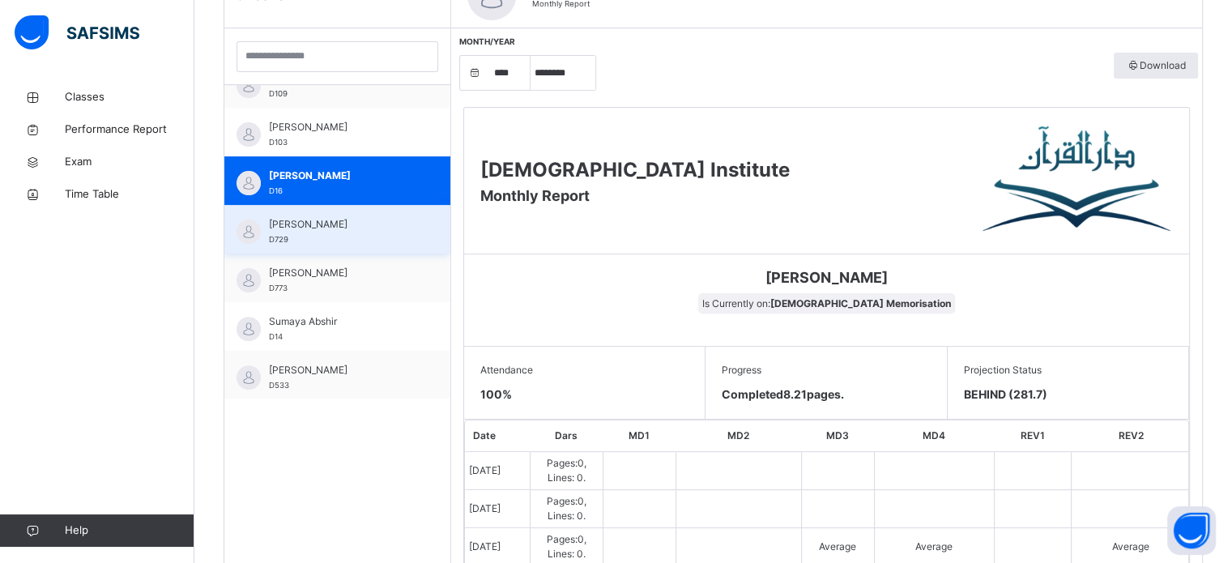
click at [352, 227] on span "[PERSON_NAME]" at bounding box center [341, 224] width 145 height 15
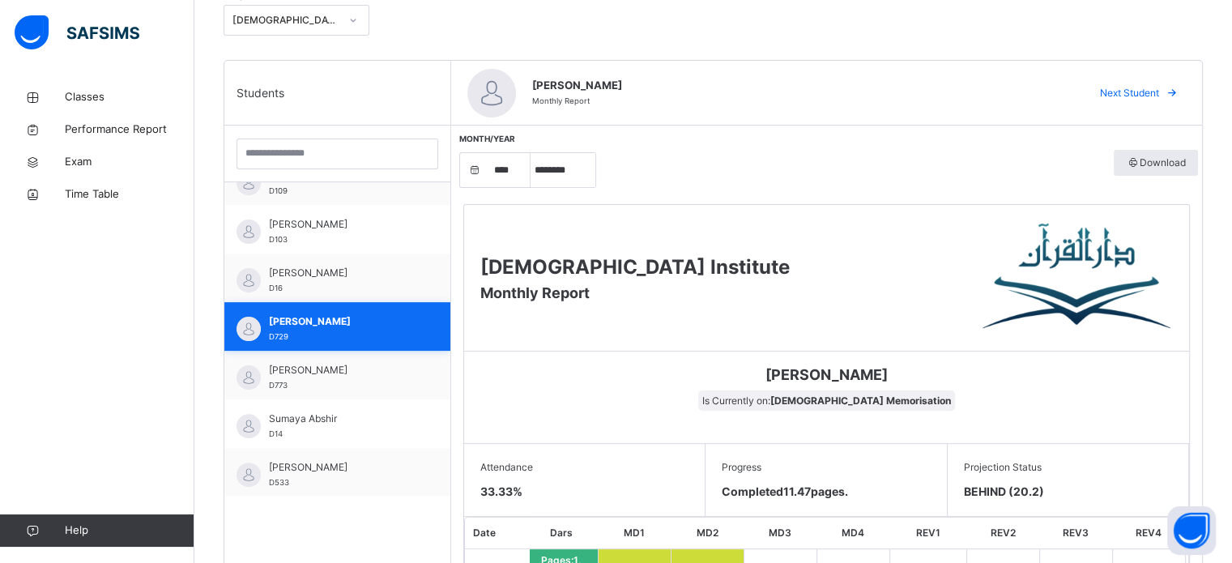
scroll to position [366, 0]
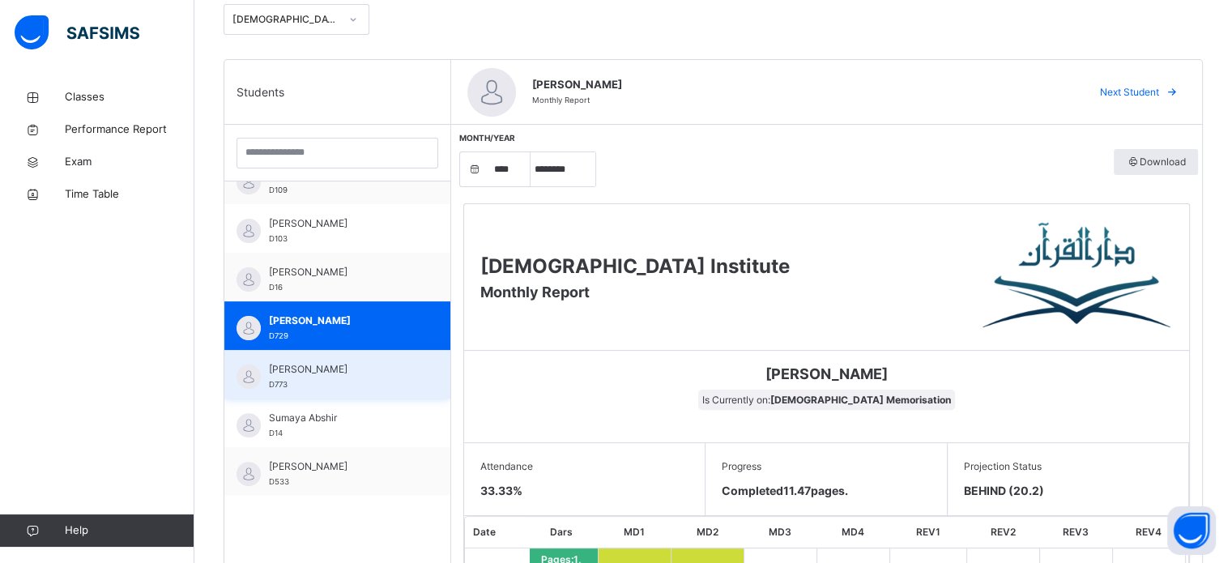
click at [396, 376] on div "[PERSON_NAME] D773" at bounding box center [341, 376] width 145 height 29
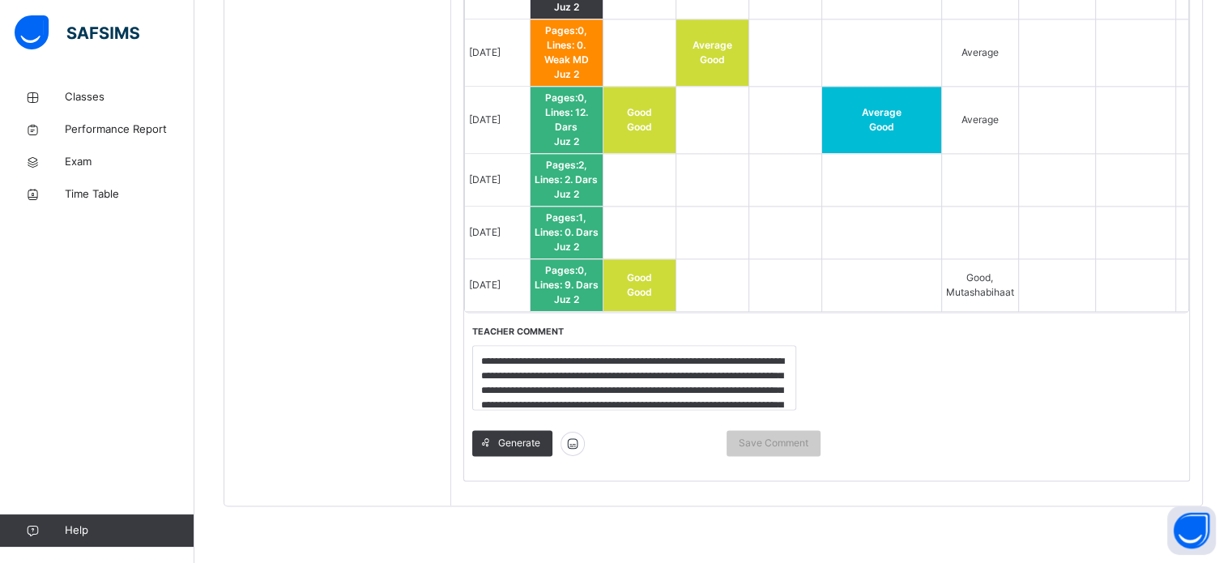
scroll to position [2193, 0]
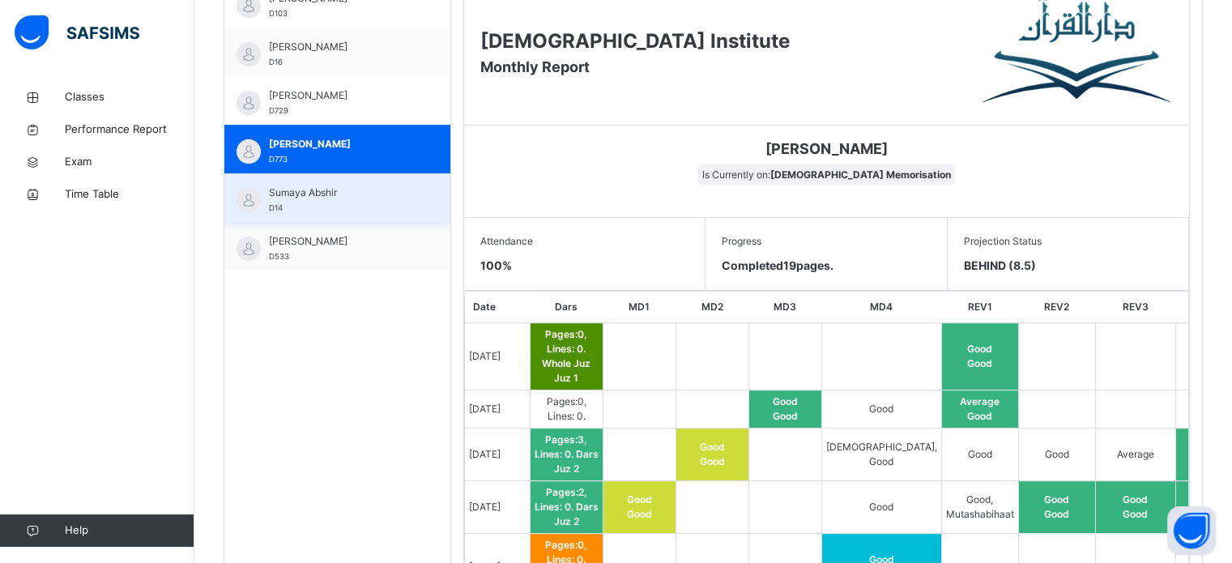
click at [351, 176] on div "[PERSON_NAME] D14" at bounding box center [337, 197] width 226 height 49
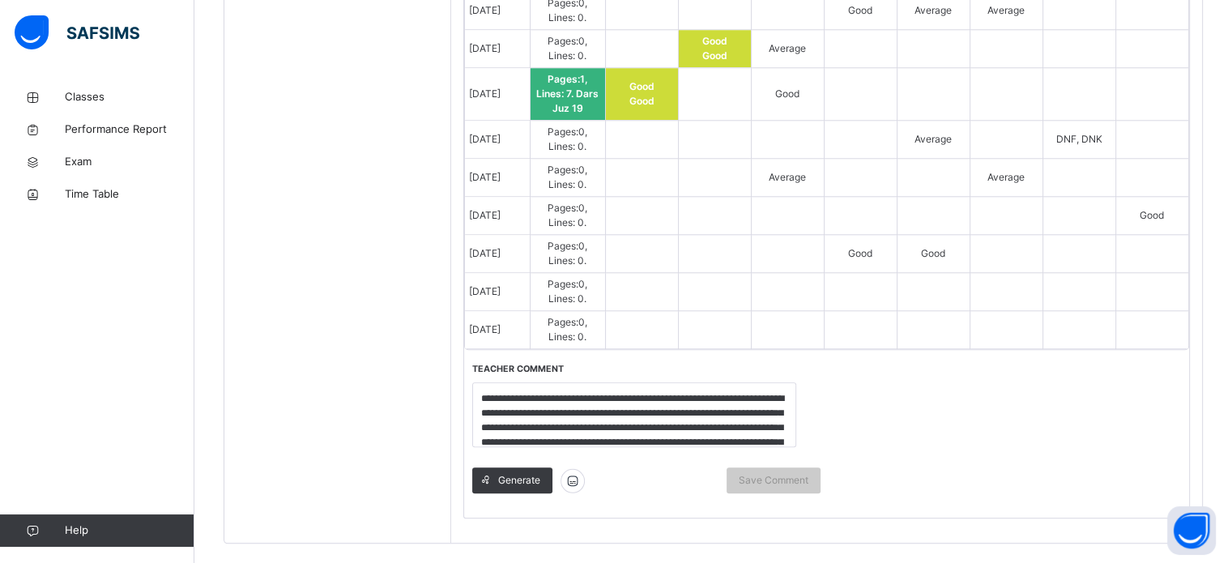
scroll to position [1698, 0]
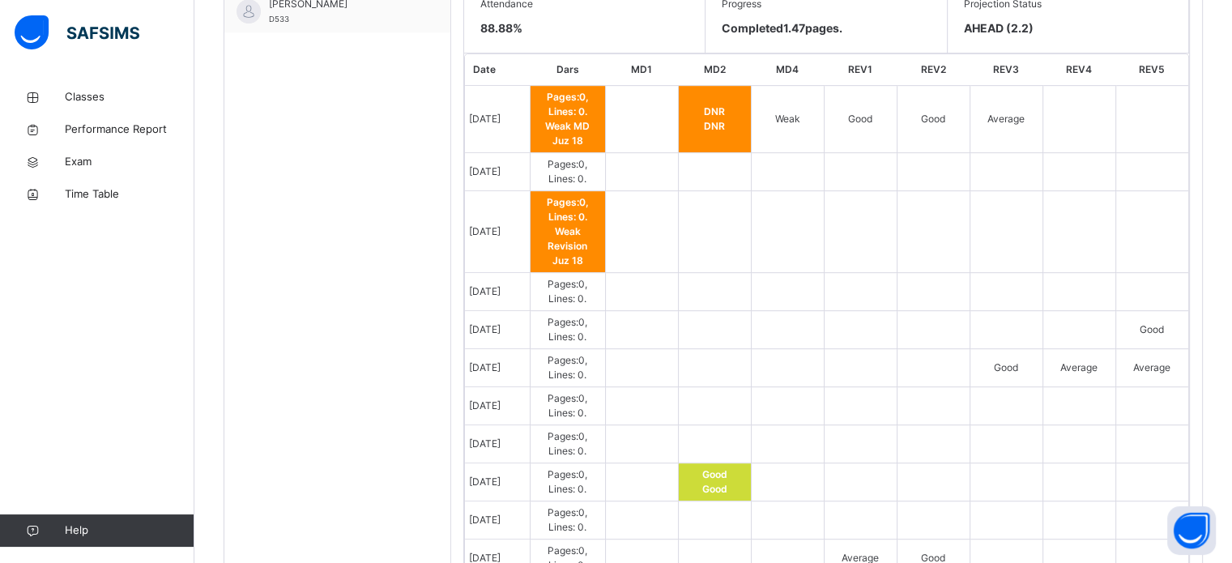
click at [1143, 373] on td "Average" at bounding box center [1151, 368] width 73 height 38
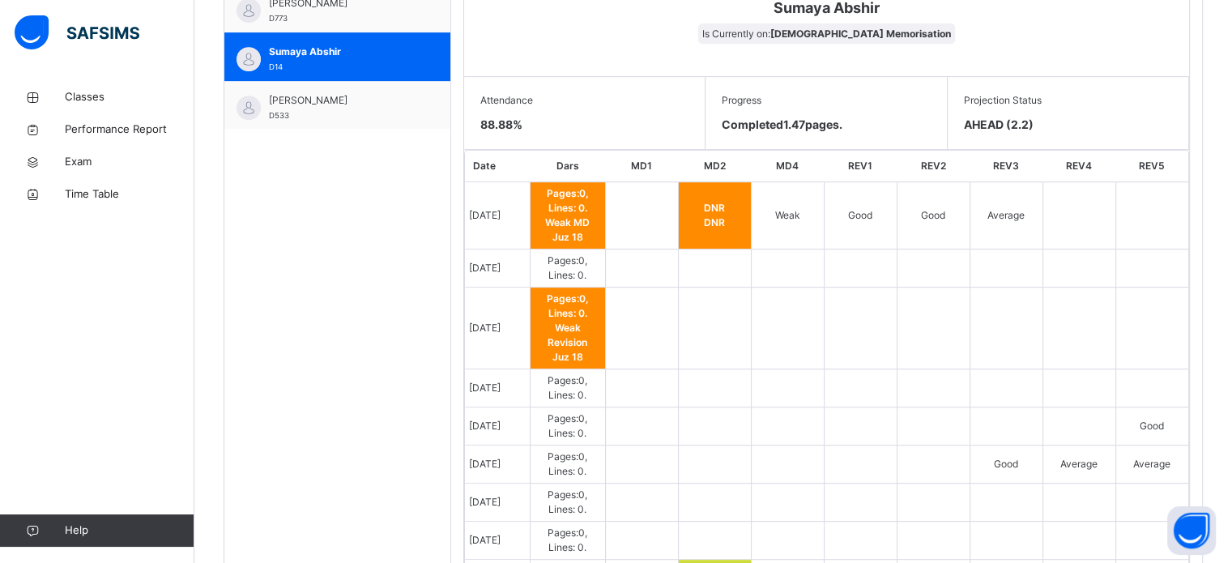
click at [1123, 384] on td at bounding box center [1151, 388] width 73 height 38
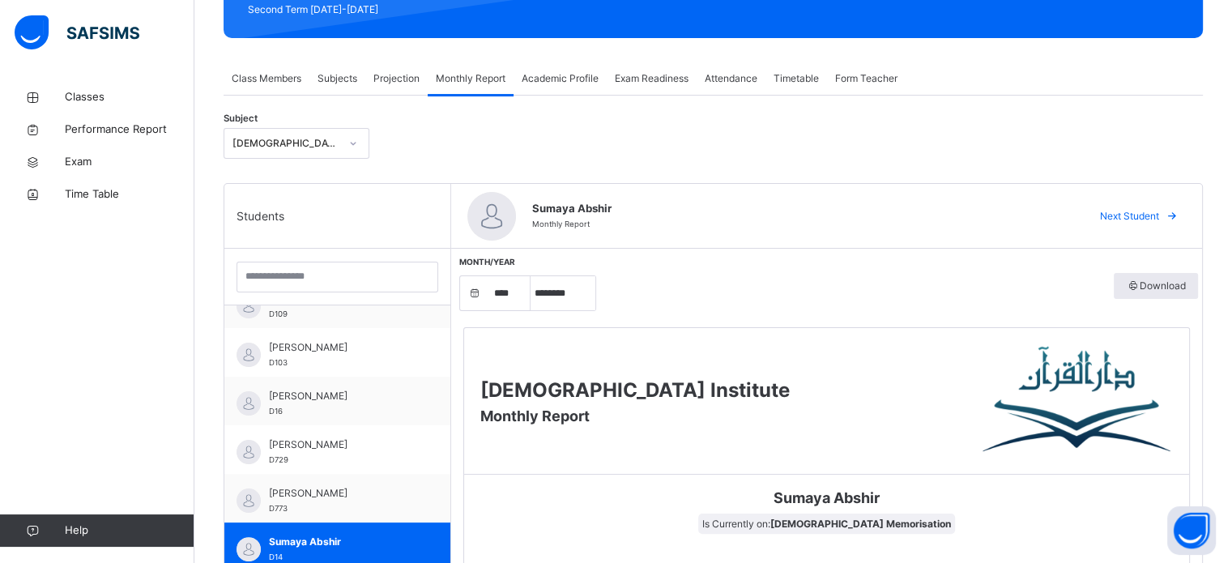
scroll to position [227, 0]
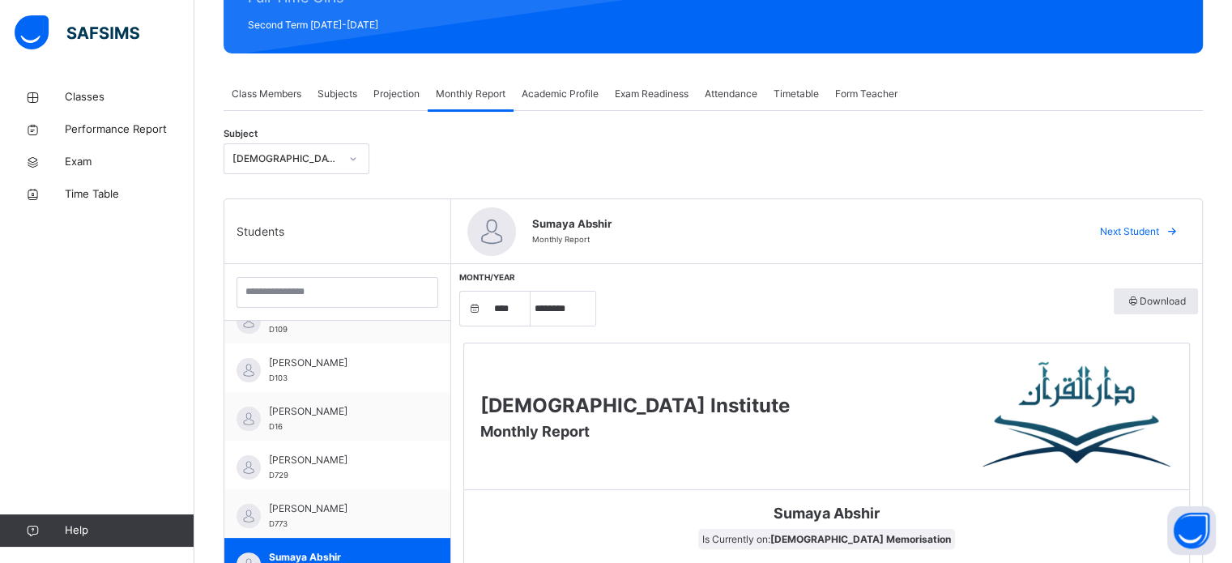
click at [402, 84] on div "Projection" at bounding box center [396, 94] width 62 height 32
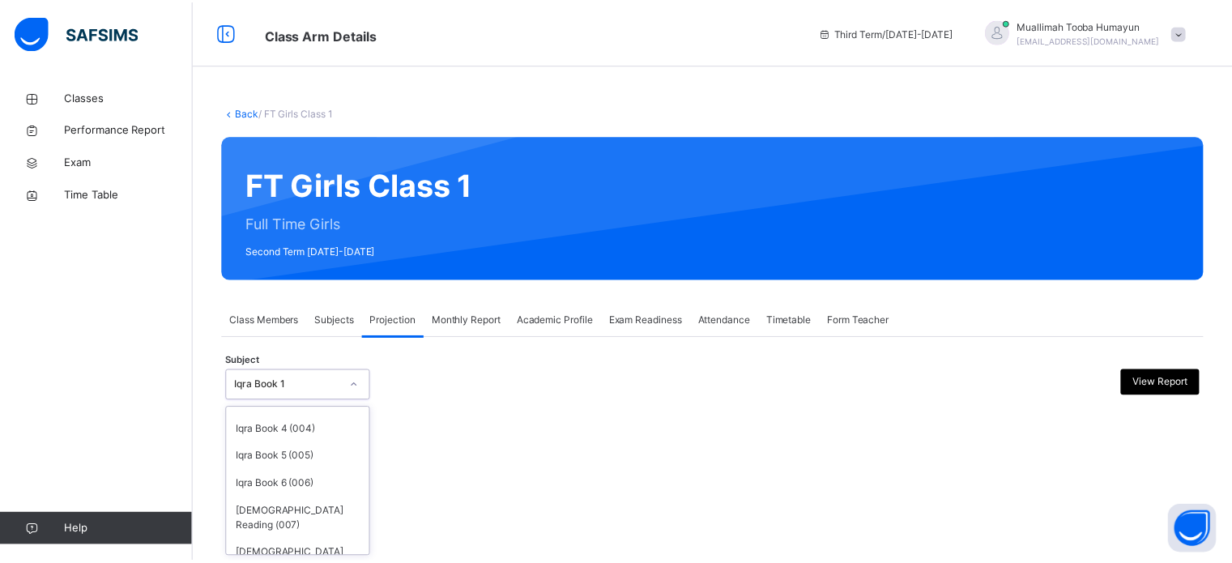
scroll to position [85, 0]
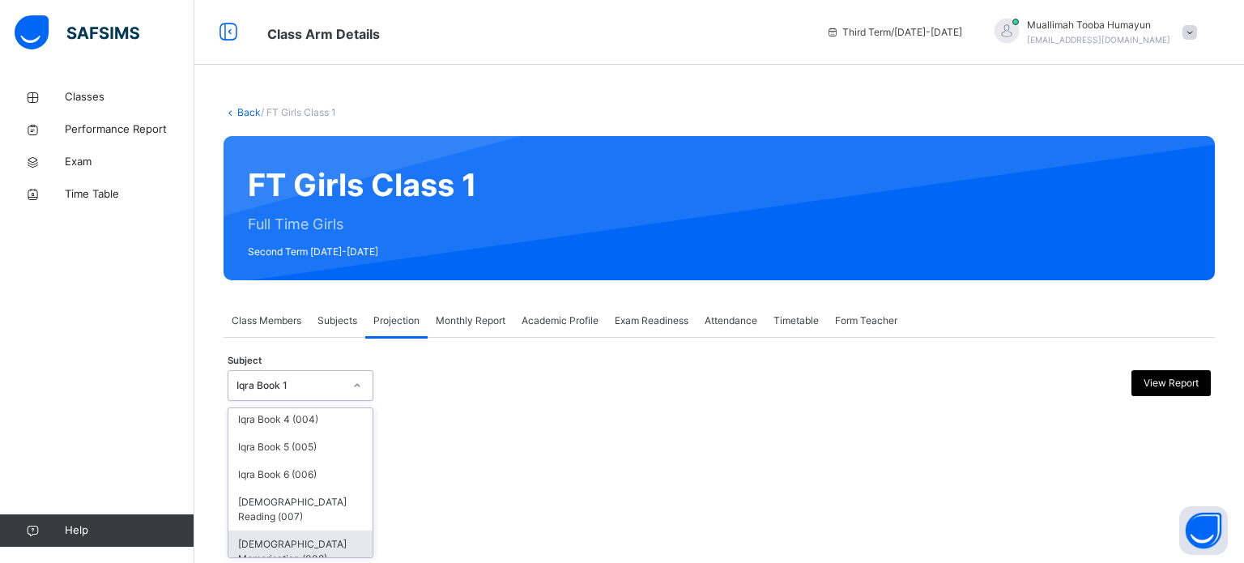
click at [295, 535] on div "[DEMOGRAPHIC_DATA] Memorisation (008)" at bounding box center [300, 552] width 144 height 42
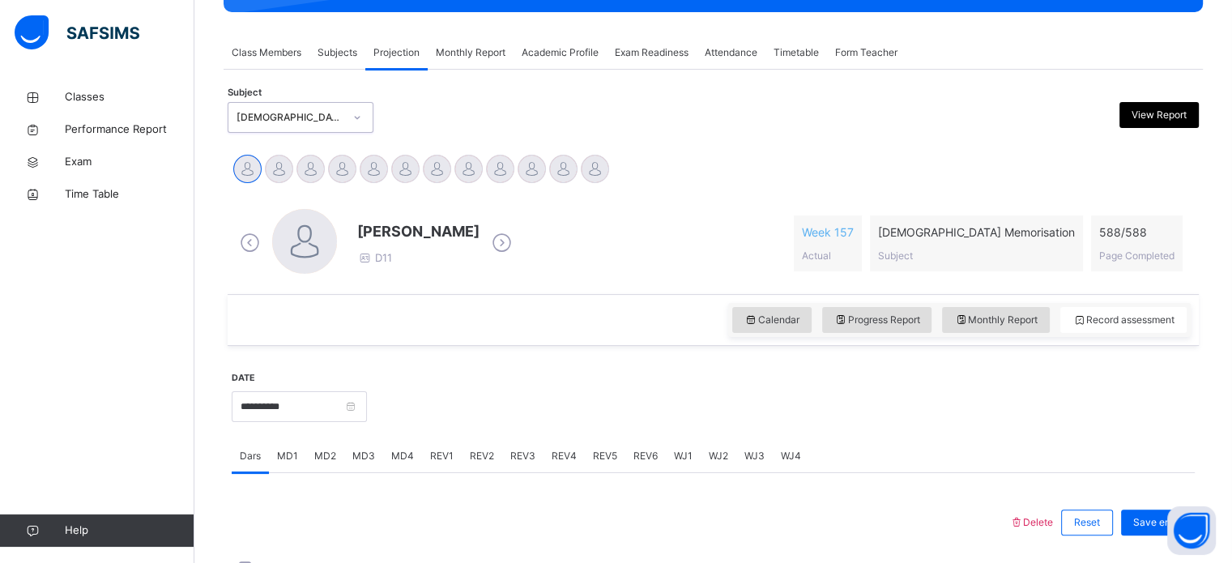
scroll to position [271, 0]
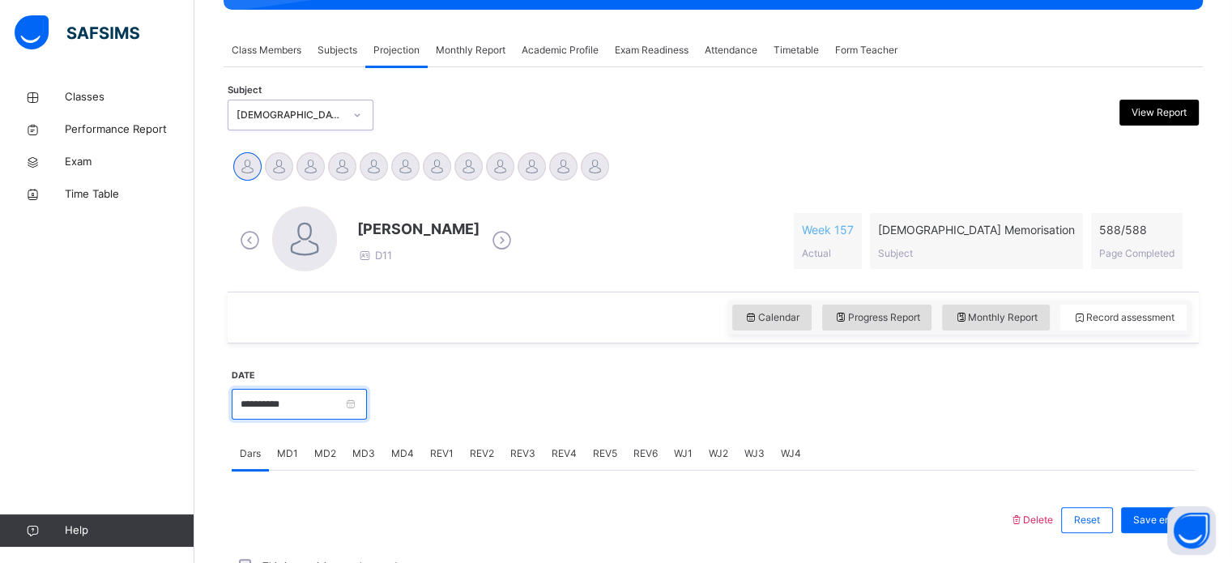
click at [335, 398] on input "**********" at bounding box center [299, 404] width 135 height 31
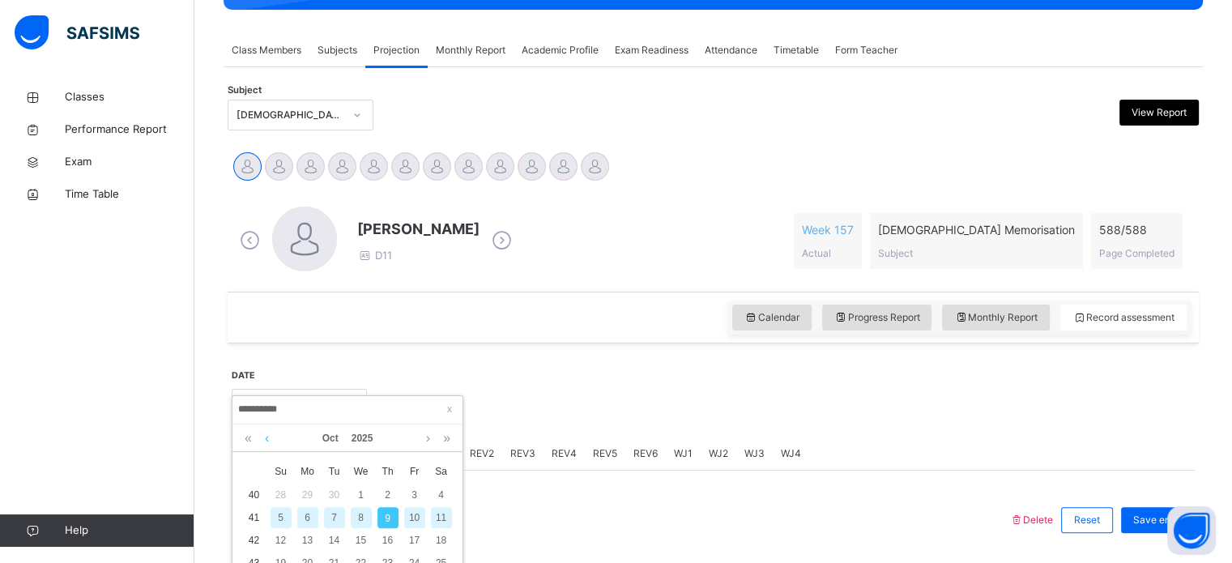
click at [271, 433] on link at bounding box center [267, 438] width 12 height 28
click at [266, 437] on link at bounding box center [267, 438] width 12 height 28
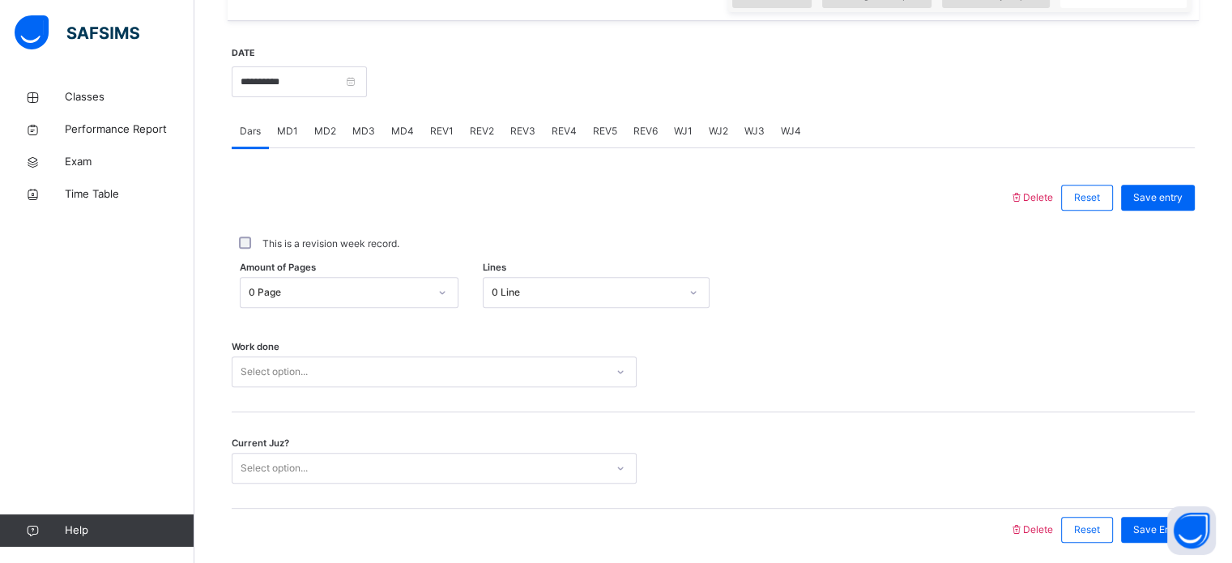
scroll to position [653, 0]
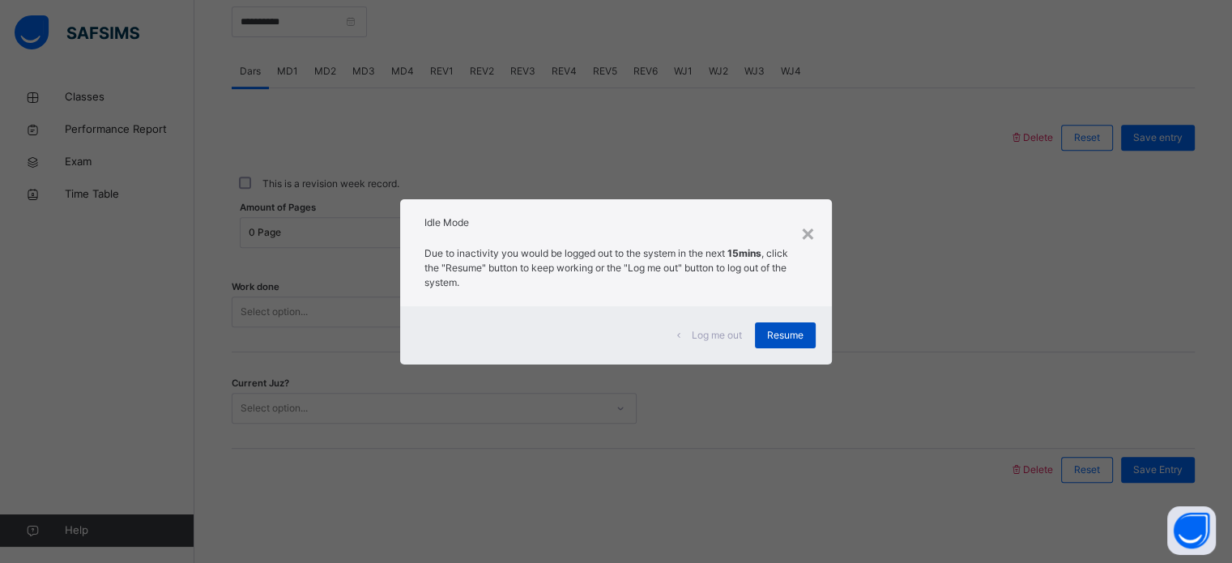
click at [798, 335] on span "Resume" at bounding box center [785, 335] width 36 height 15
